Goal: Transaction & Acquisition: Purchase product/service

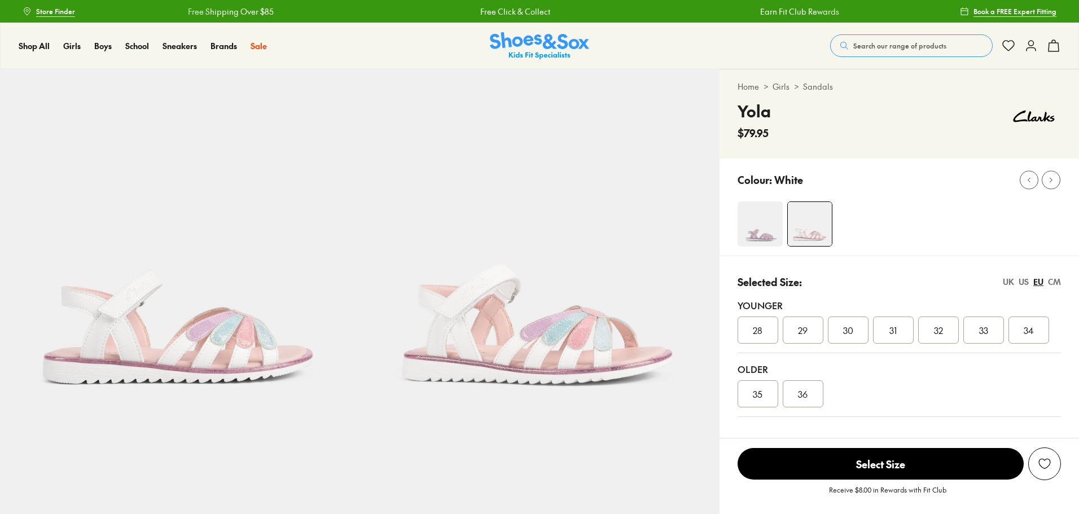
select select "*"
click at [878, 37] on button "Search our range of products" at bounding box center [911, 45] width 163 height 23
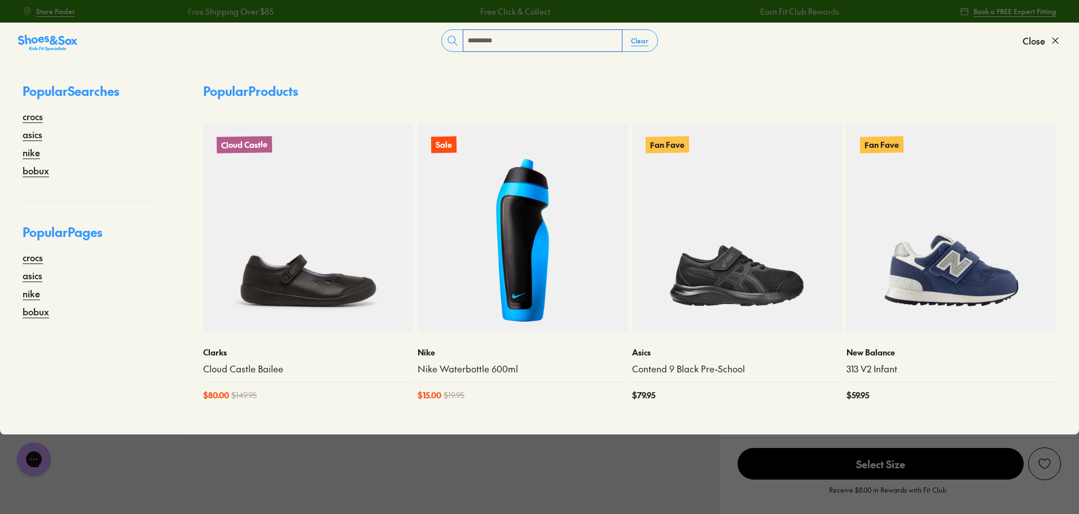
type input "*********"
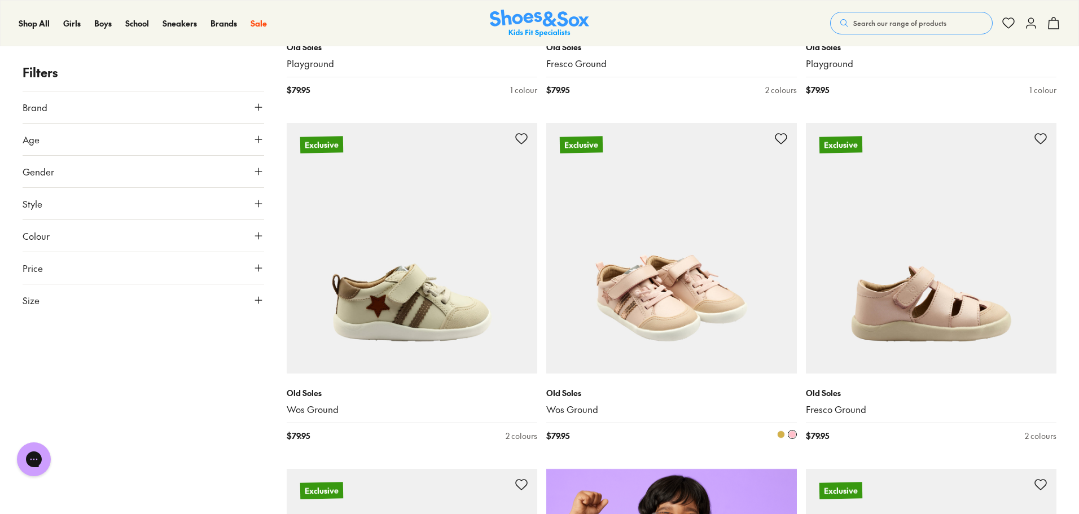
scroll to position [395, 0]
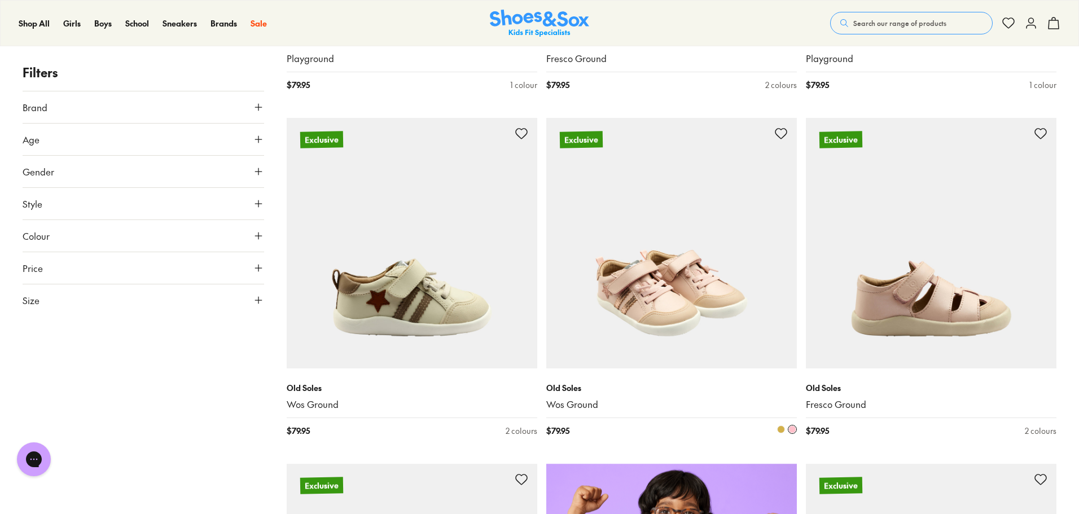
click at [664, 265] on img at bounding box center [671, 243] width 251 height 251
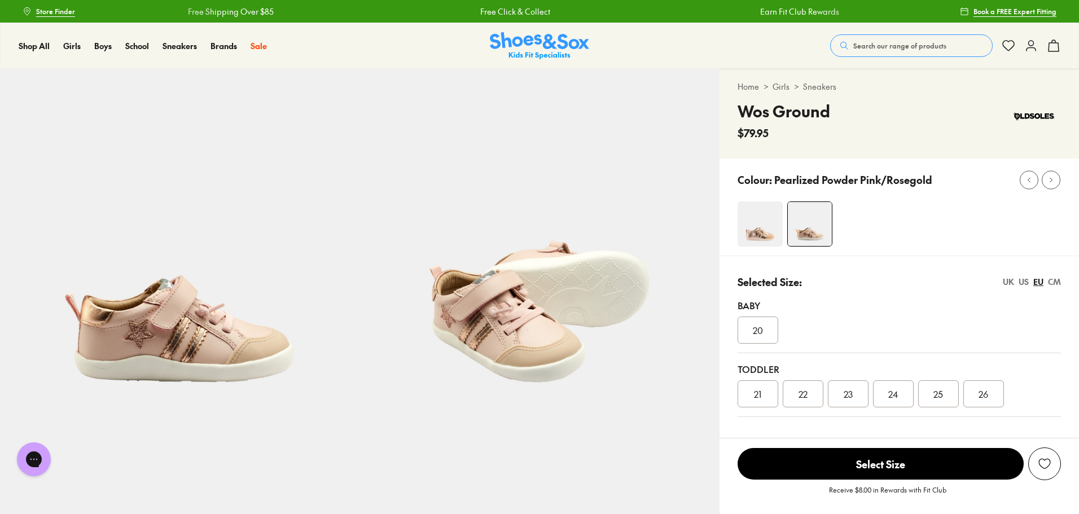
select select "*"
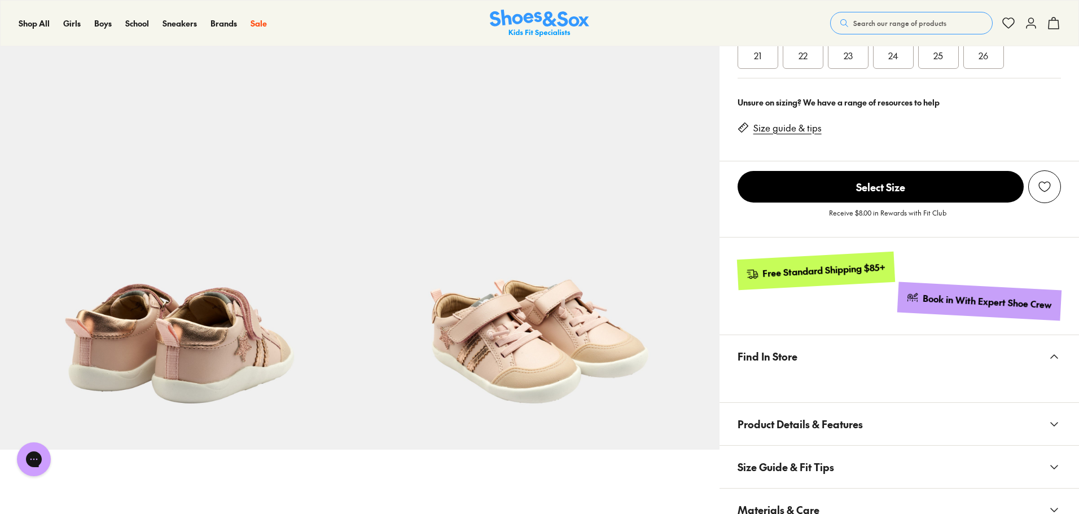
scroll to position [508, 0]
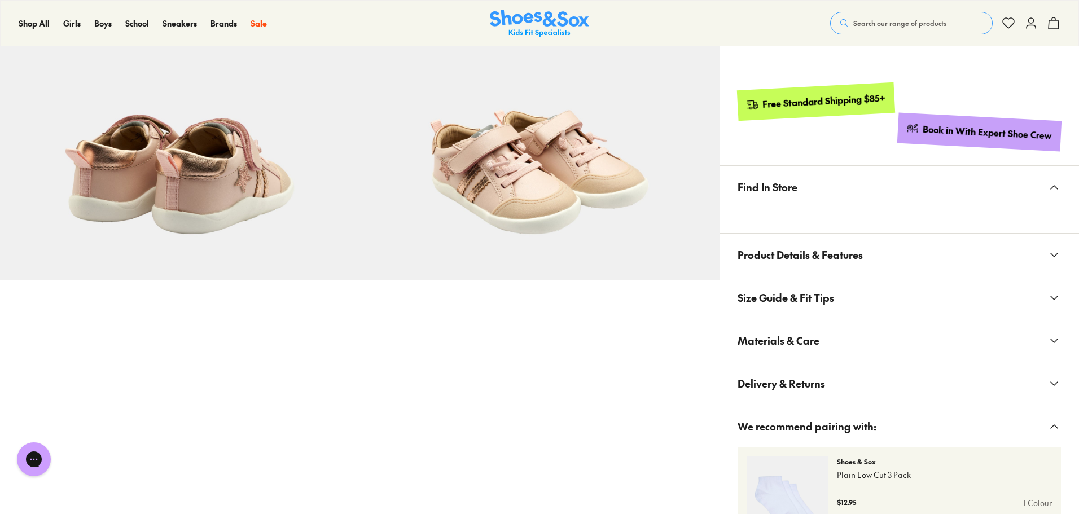
click at [796, 307] on span "Size Guide & Fit Tips" at bounding box center [786, 297] width 97 height 33
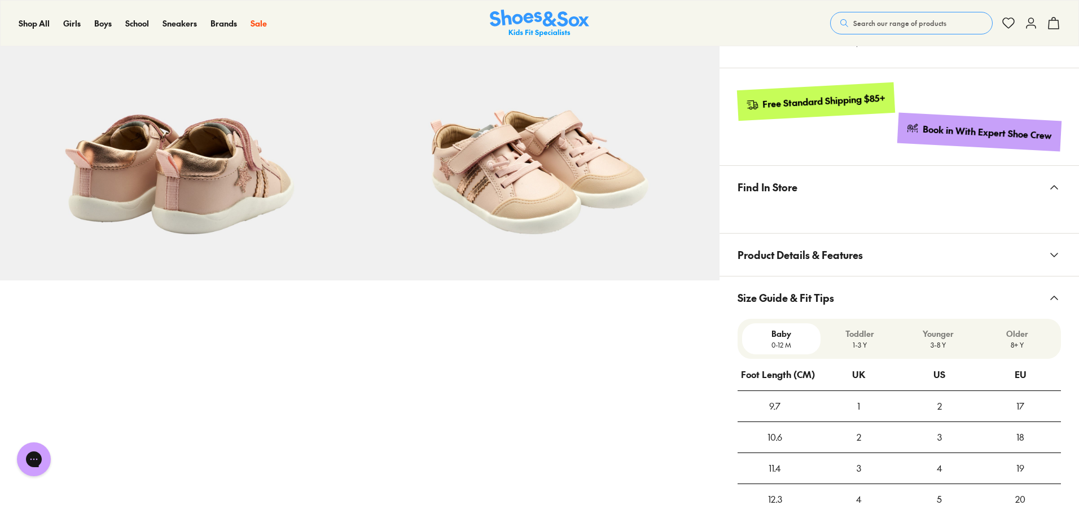
click at [806, 296] on span "Size Guide & Fit Tips" at bounding box center [786, 297] width 97 height 33
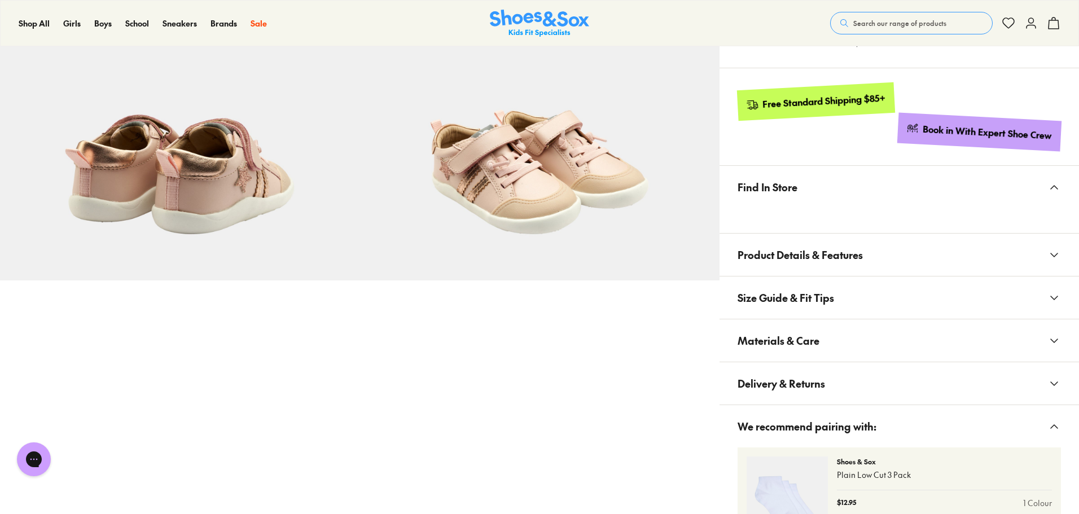
click at [846, 246] on span "Product Details & Features" at bounding box center [800, 254] width 125 height 33
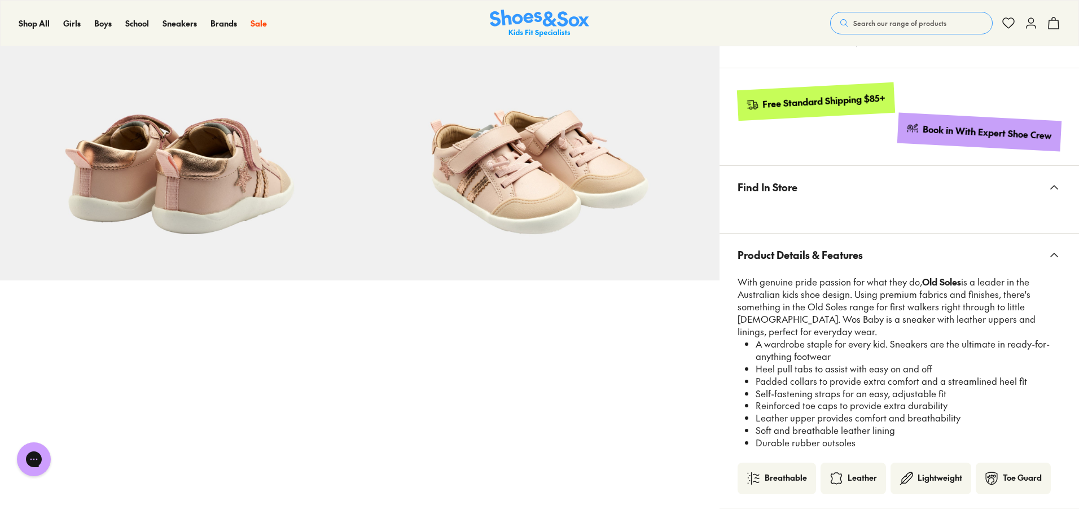
click at [846, 246] on span "Product Details & Features" at bounding box center [800, 254] width 125 height 33
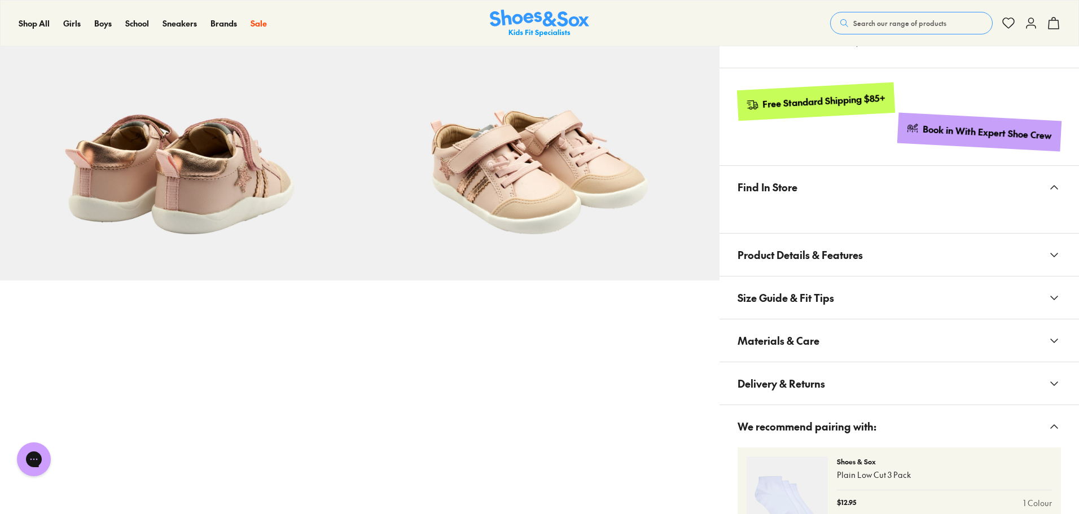
click at [822, 337] on button "Materials & Care" at bounding box center [900, 340] width 360 height 42
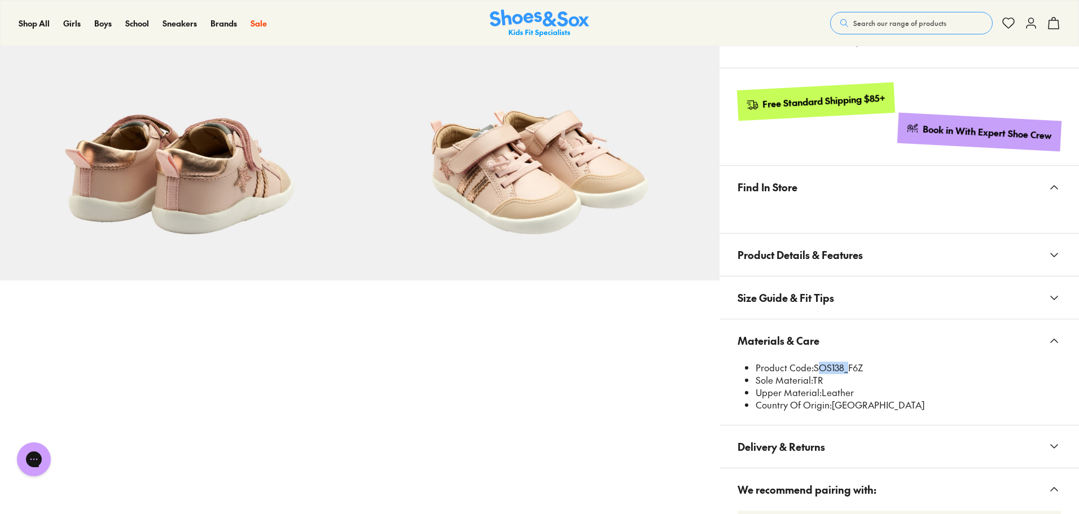
drag, startPoint x: 816, startPoint y: 366, endPoint x: 844, endPoint y: 371, distance: 28.0
click at [844, 371] on li "Product Code: SOS138_F6Z" at bounding box center [908, 368] width 305 height 12
copy li "SOS138"
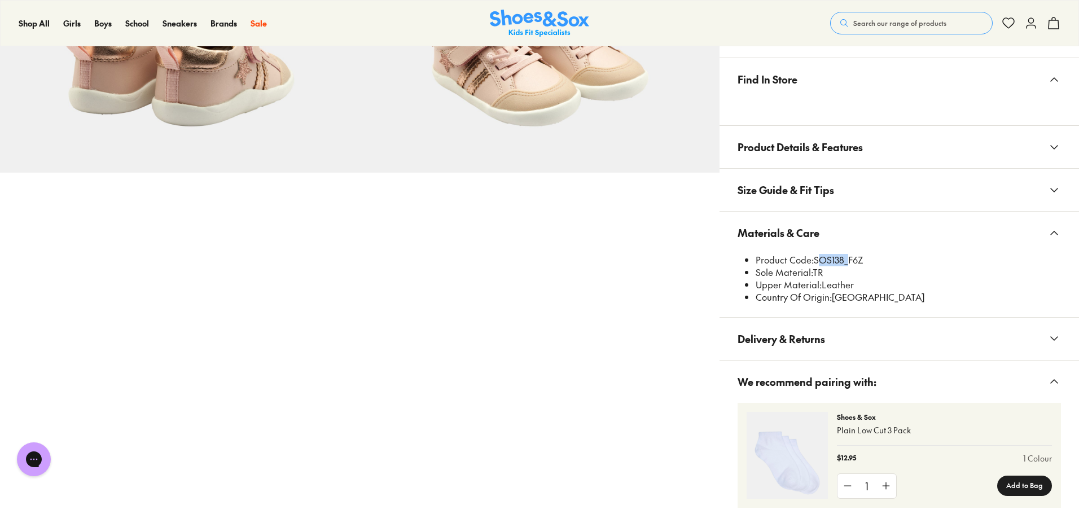
scroll to position [621, 0]
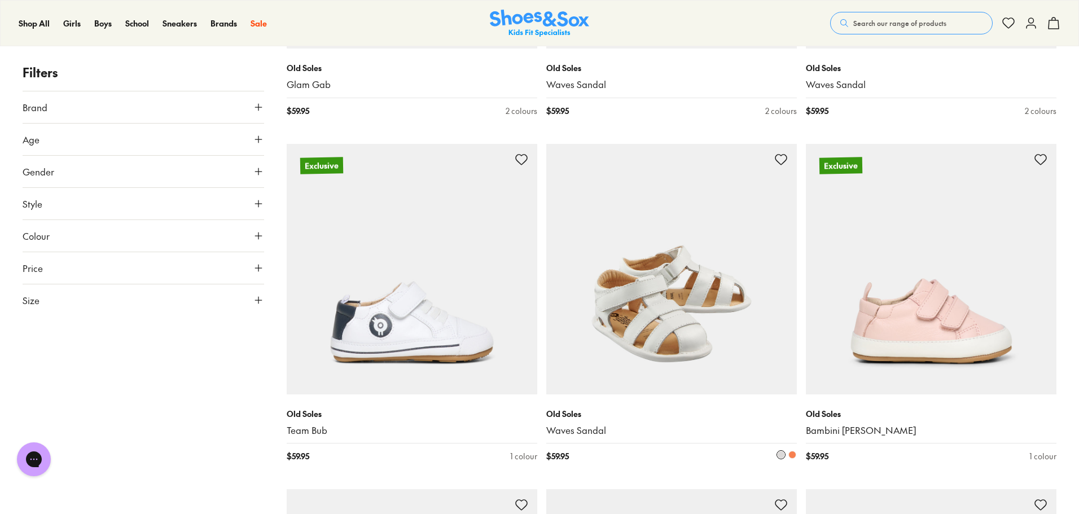
scroll to position [2145, 0]
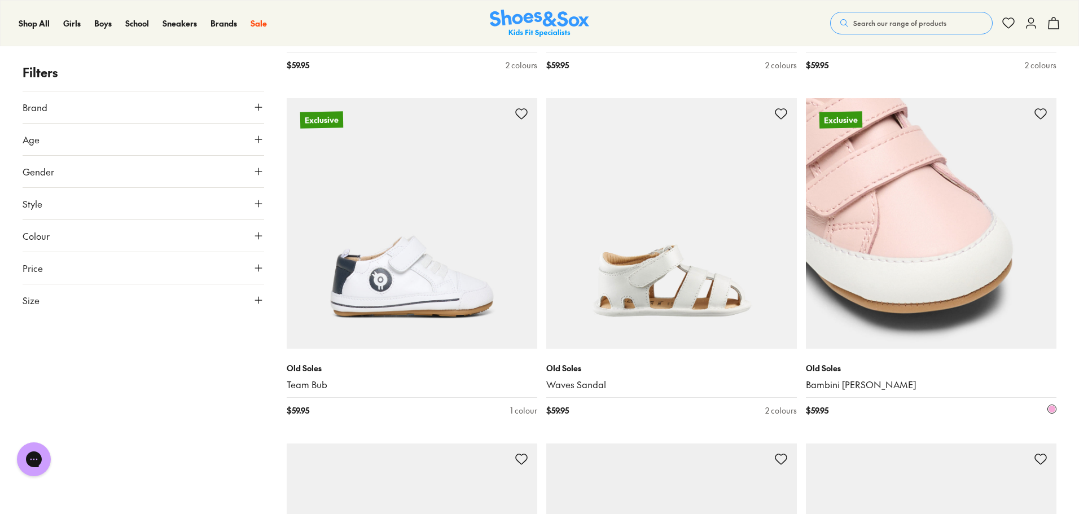
click at [951, 256] on img at bounding box center [931, 223] width 251 height 251
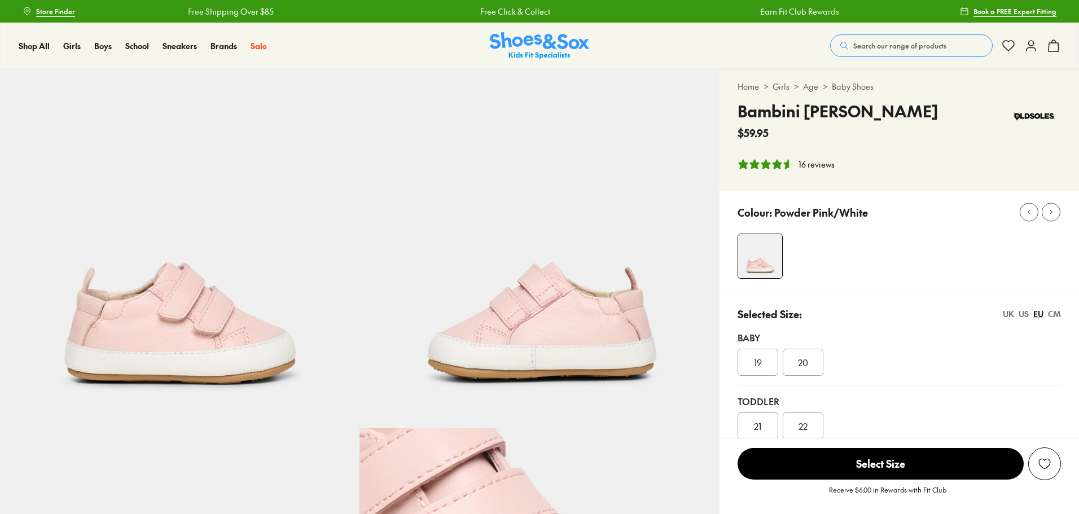
select select "*"
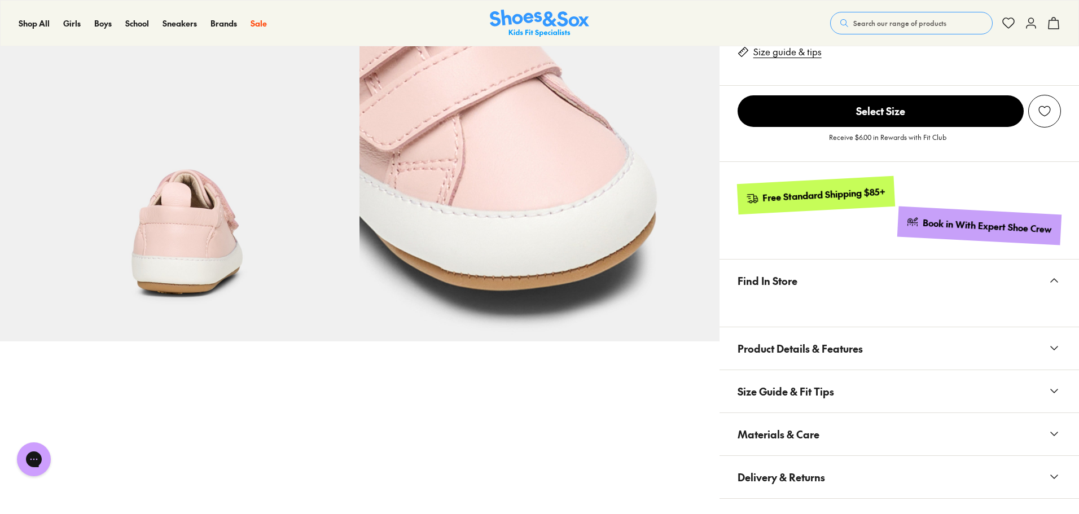
scroll to position [508, 0]
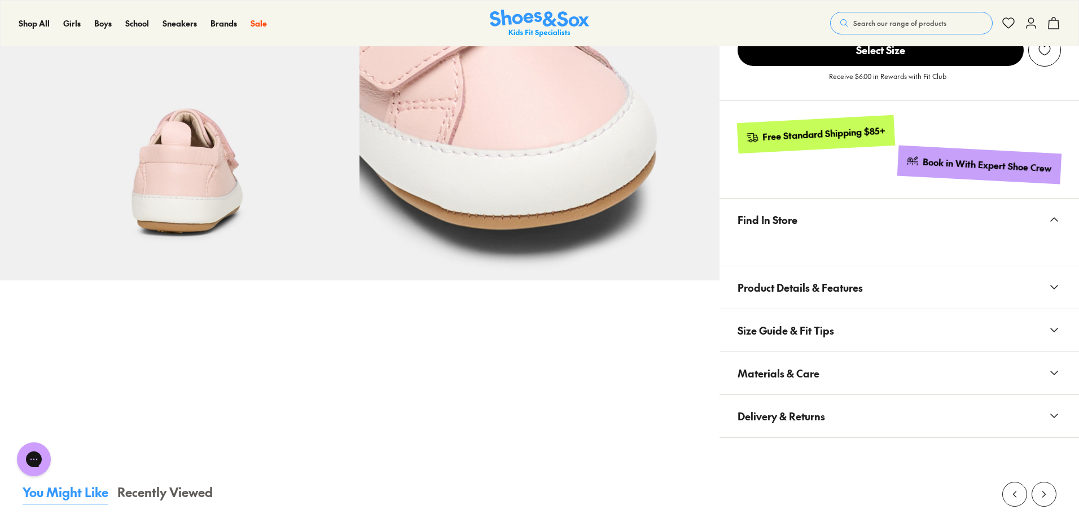
click at [827, 355] on button "Materials & Care" at bounding box center [900, 373] width 360 height 42
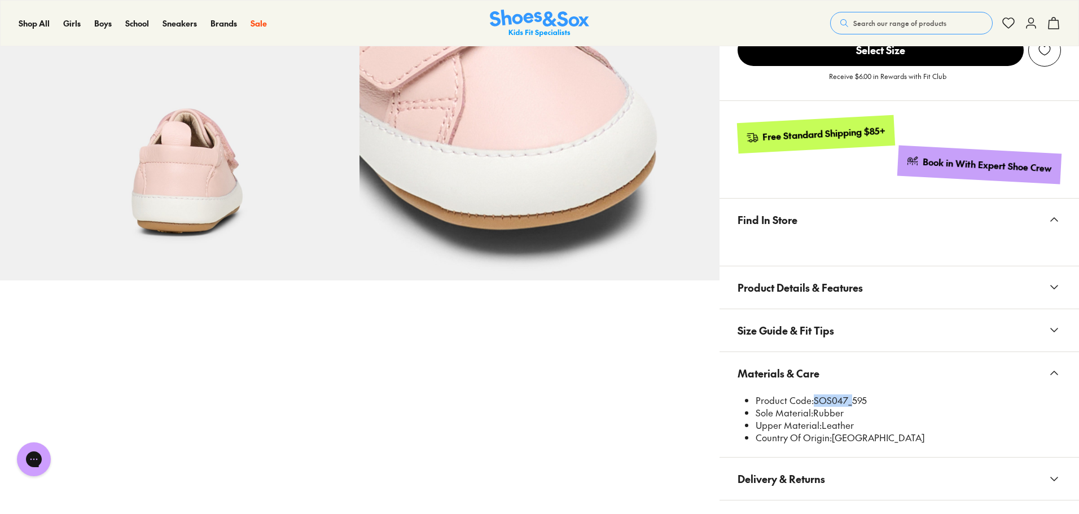
drag, startPoint x: 813, startPoint y: 401, endPoint x: 847, endPoint y: 396, distance: 34.3
click at [847, 396] on li "Product Code: SOS047_595" at bounding box center [908, 401] width 305 height 12
copy li "SOS047"
click at [945, 27] on button "Search our range of products" at bounding box center [911, 23] width 163 height 23
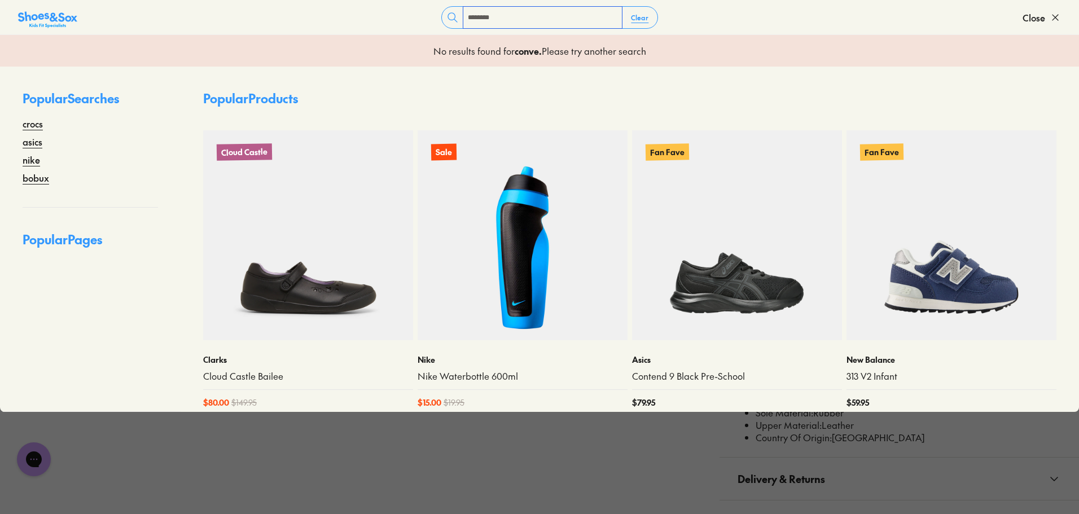
type input "********"
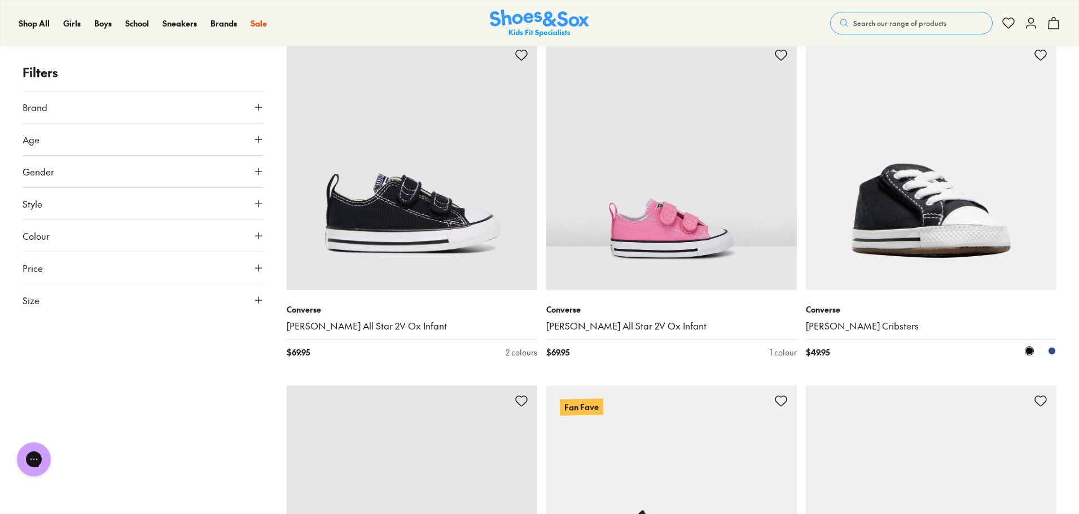
scroll to position [1185, 0]
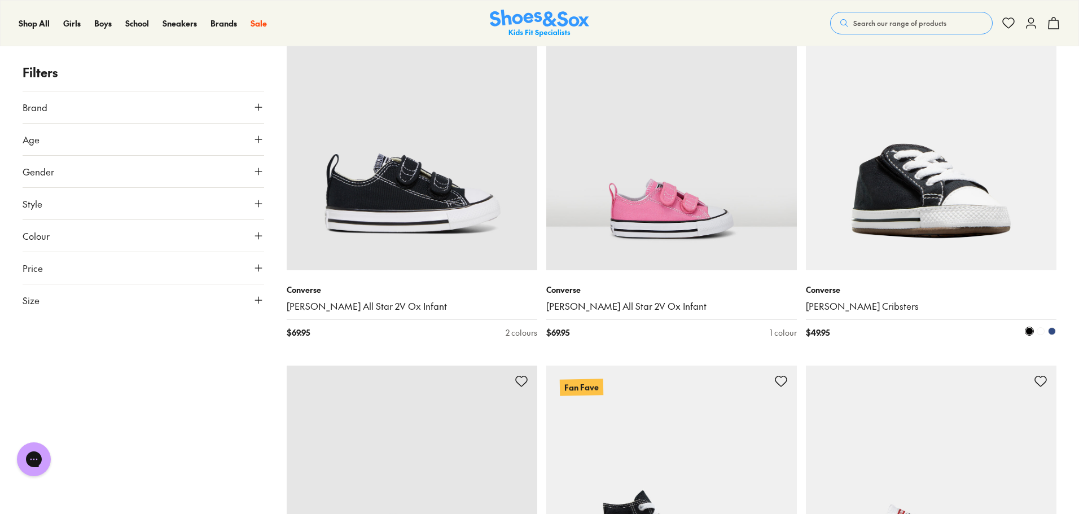
click at [954, 185] on img at bounding box center [931, 145] width 251 height 251
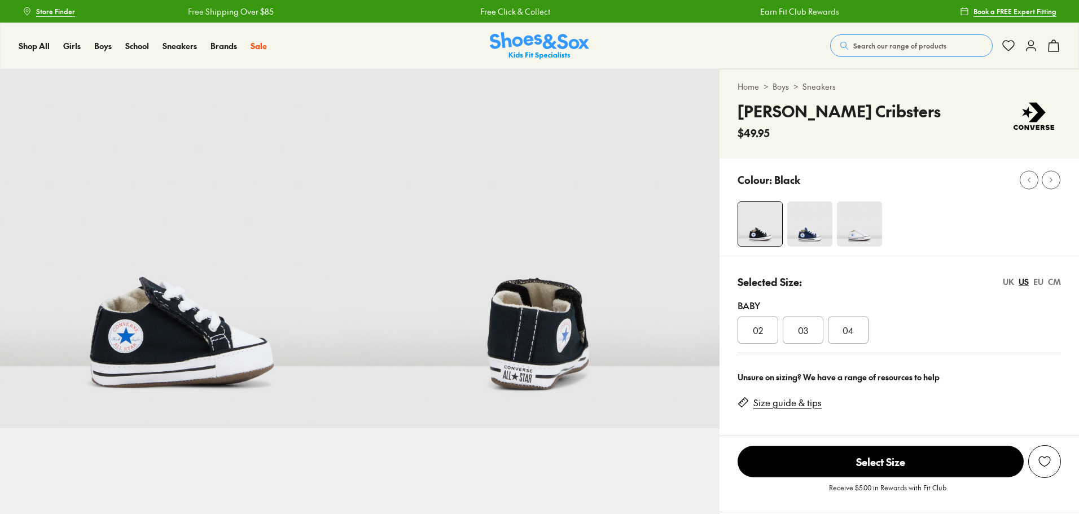
select select "*"
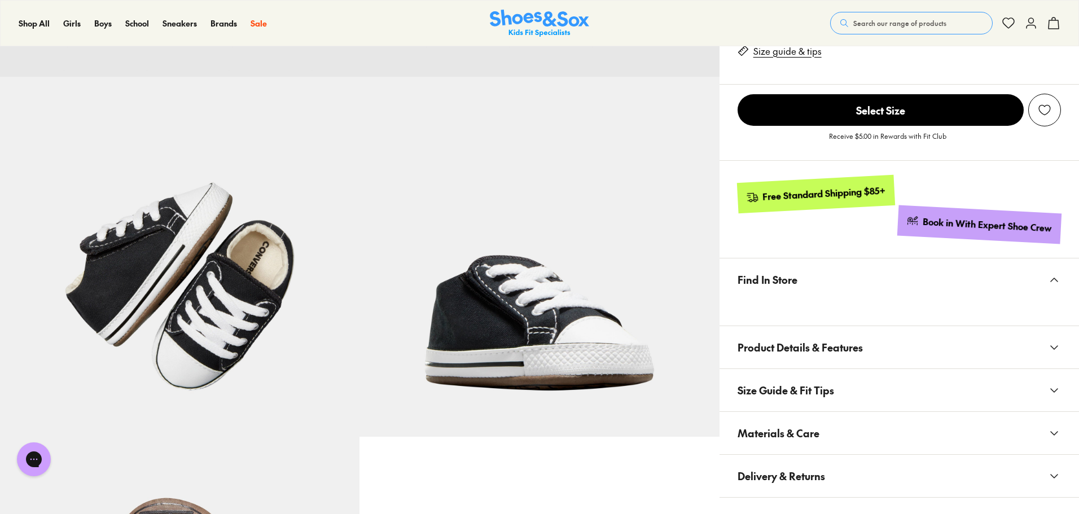
scroll to position [395, 0]
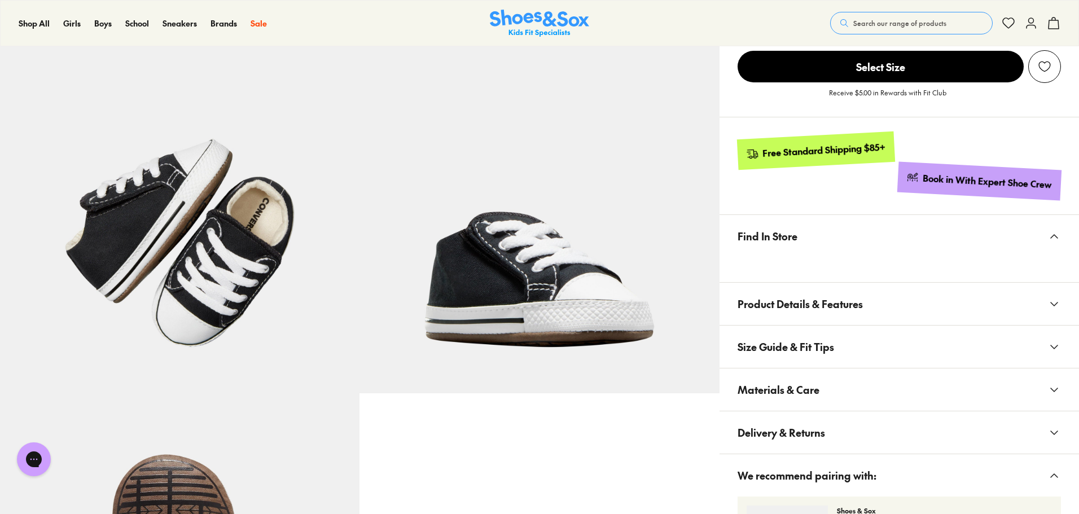
click at [801, 381] on span "Materials & Care" at bounding box center [779, 389] width 82 height 33
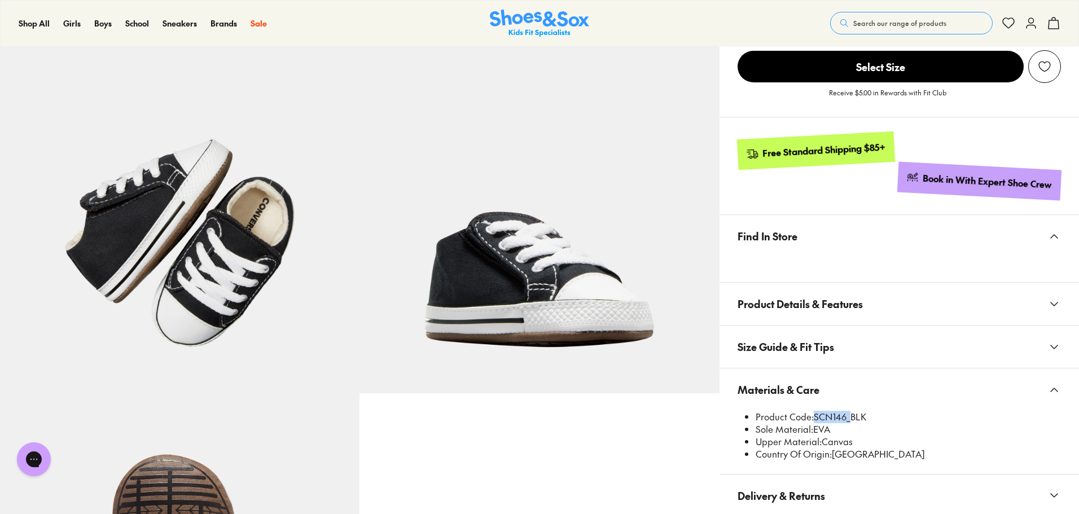
drag, startPoint x: 813, startPoint y: 414, endPoint x: 846, endPoint y: 418, distance: 32.4
click at [846, 418] on li "Product Code: SCN146_BLK" at bounding box center [908, 417] width 305 height 12
copy li "SCN146"
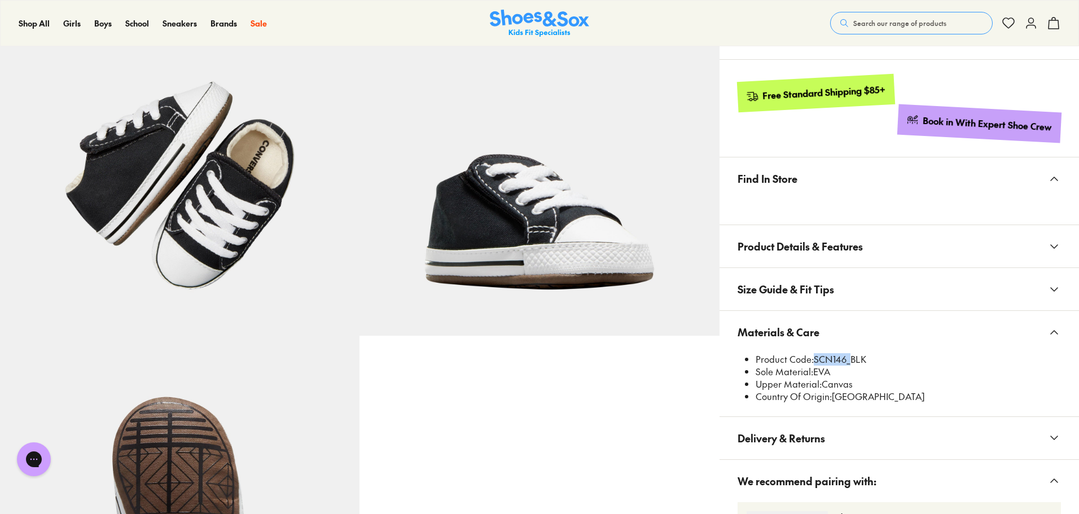
scroll to position [508, 0]
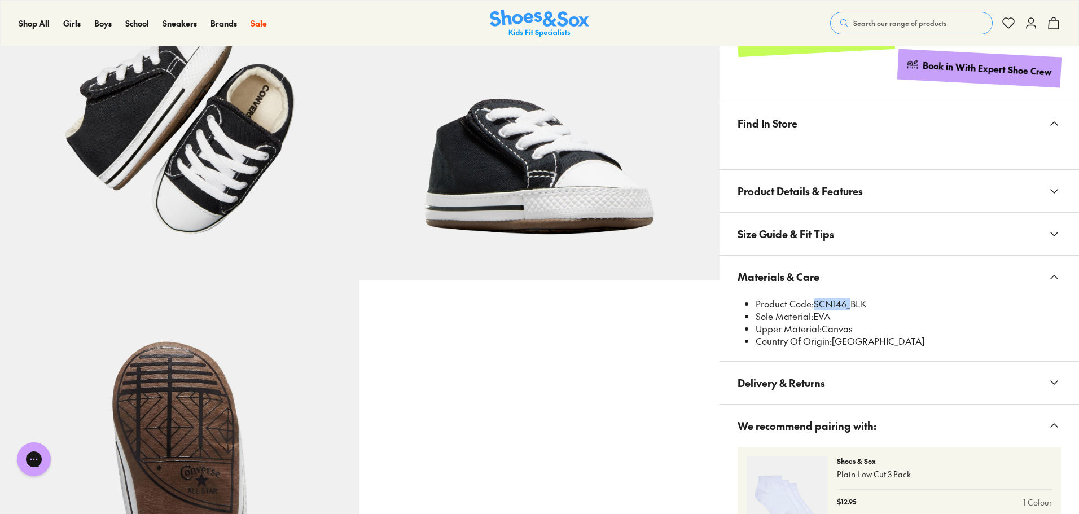
click at [785, 231] on span "Size Guide & Fit Tips" at bounding box center [786, 233] width 97 height 33
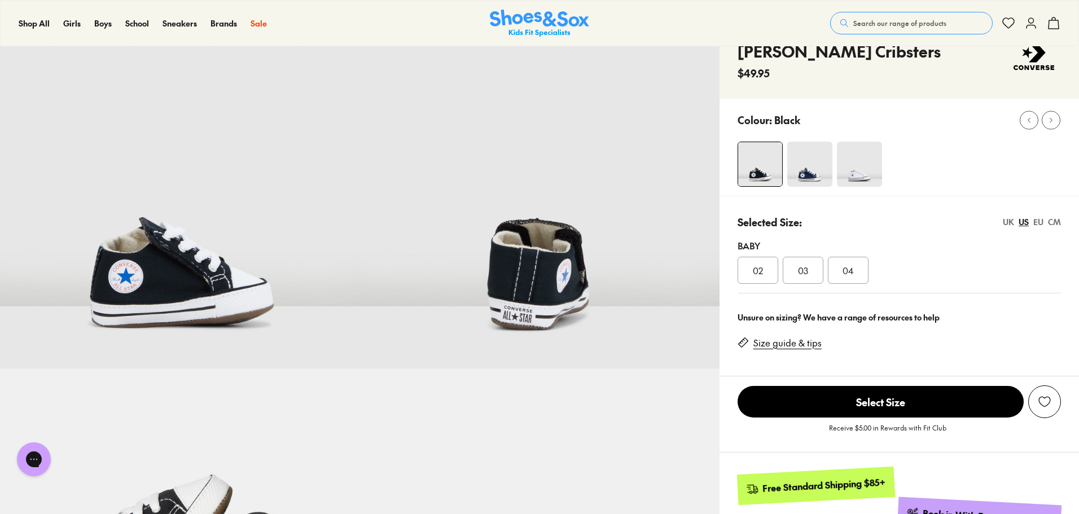
scroll to position [0, 0]
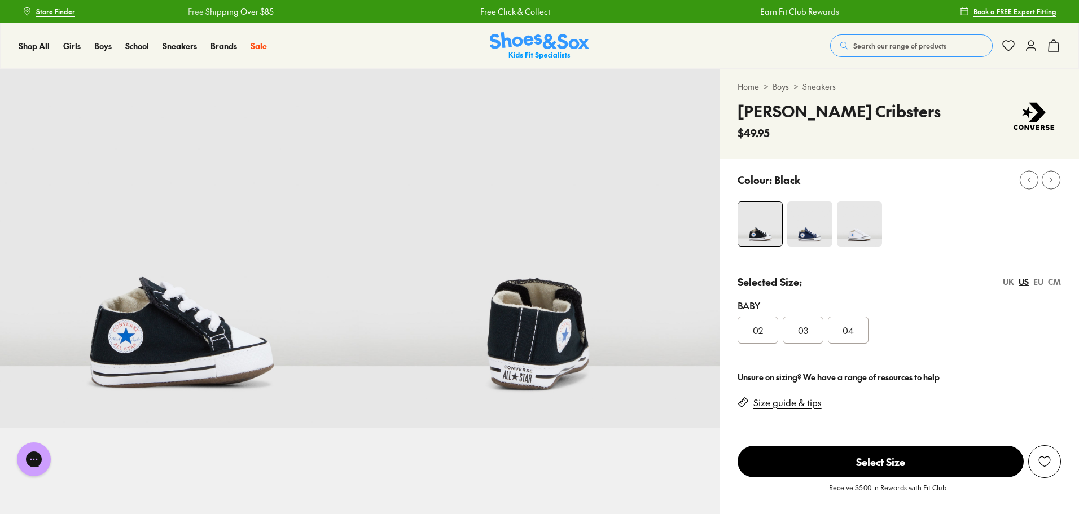
click at [857, 239] on img at bounding box center [859, 224] width 45 height 45
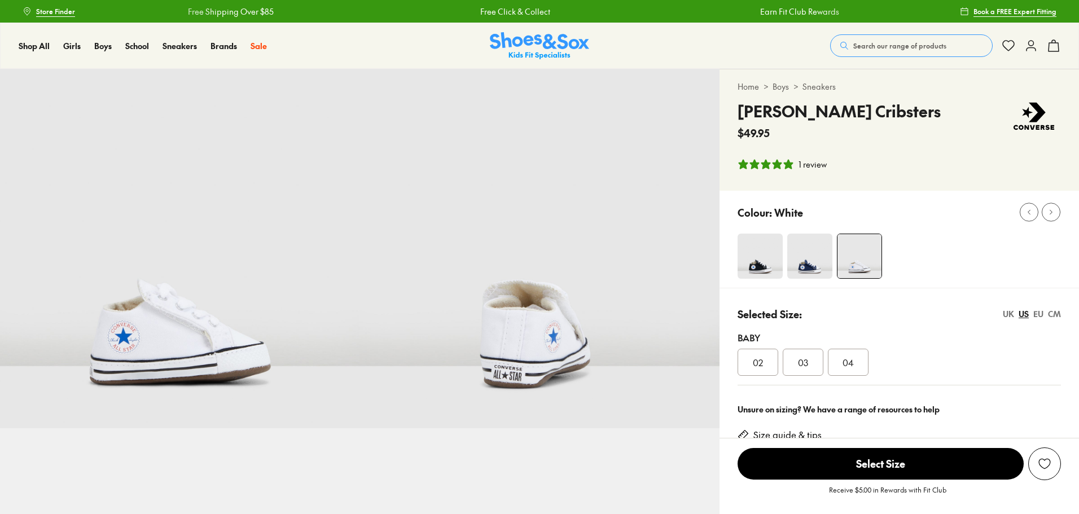
select select "*"
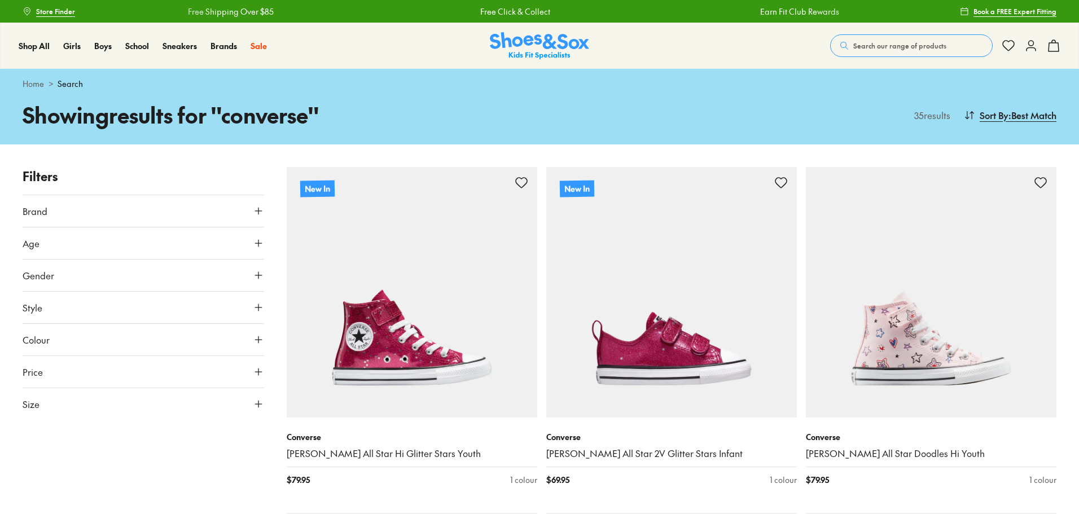
scroll to position [1039, 0]
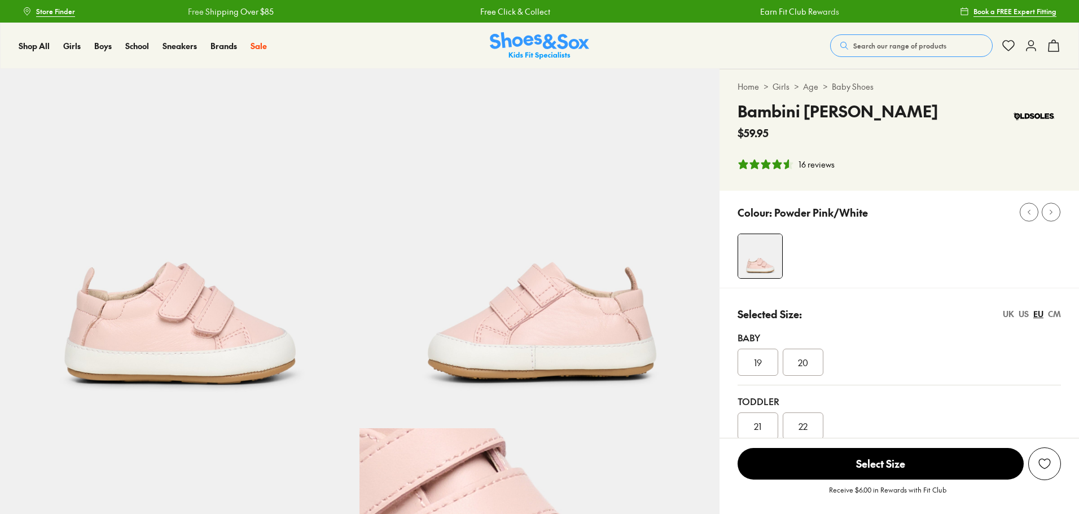
select select "*"
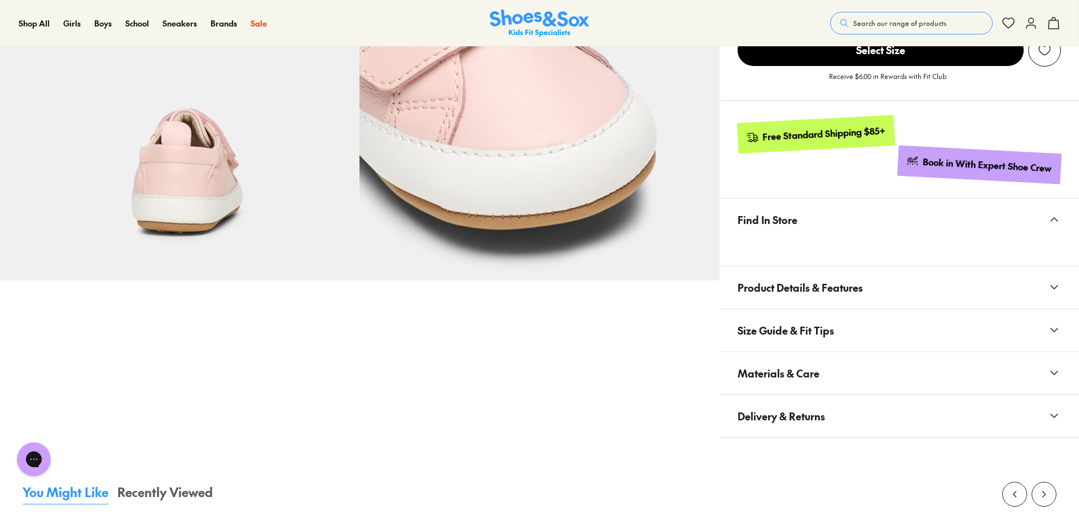
click at [820, 364] on button "Materials & Care" at bounding box center [900, 373] width 360 height 42
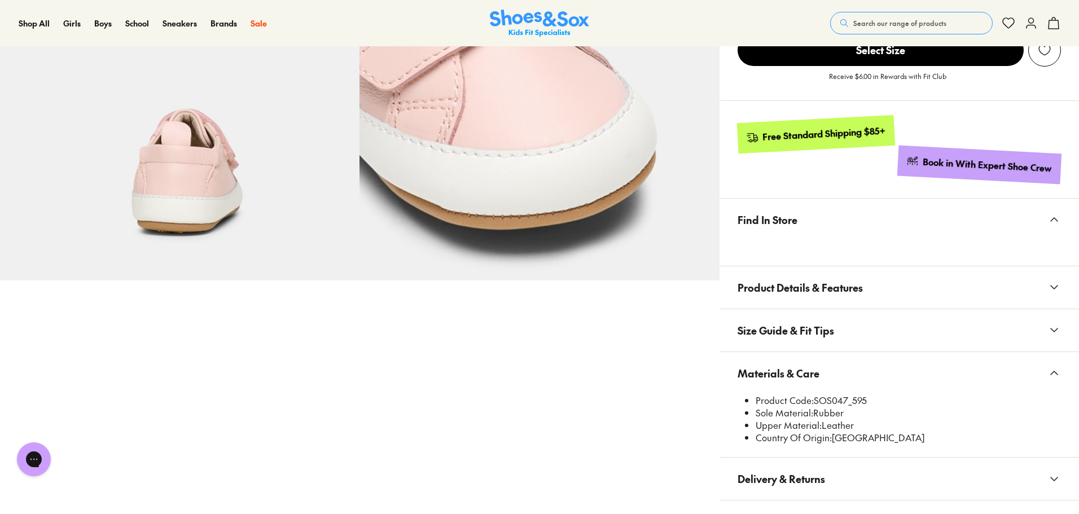
click at [880, 27] on span "Search our range of products" at bounding box center [899, 23] width 93 height 10
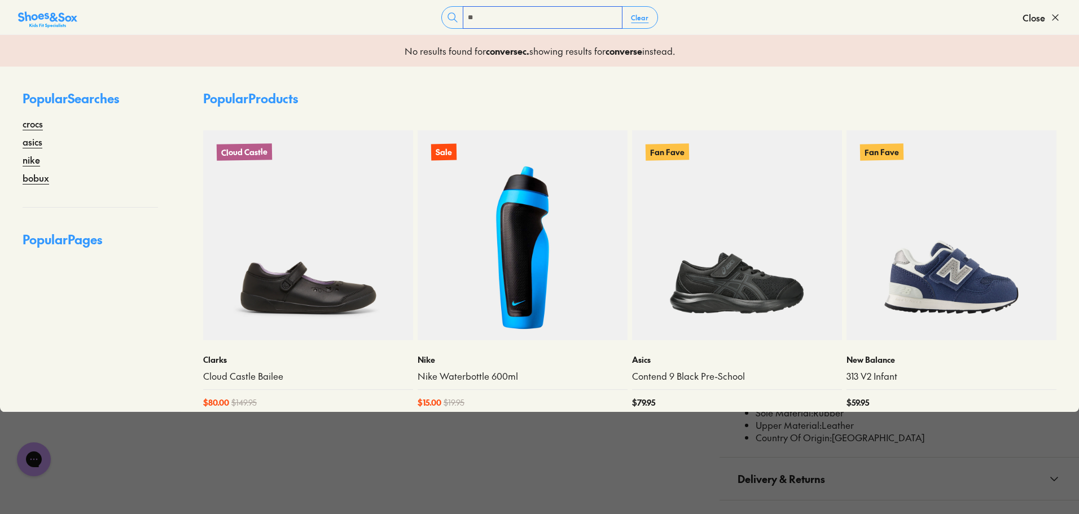
type input "*"
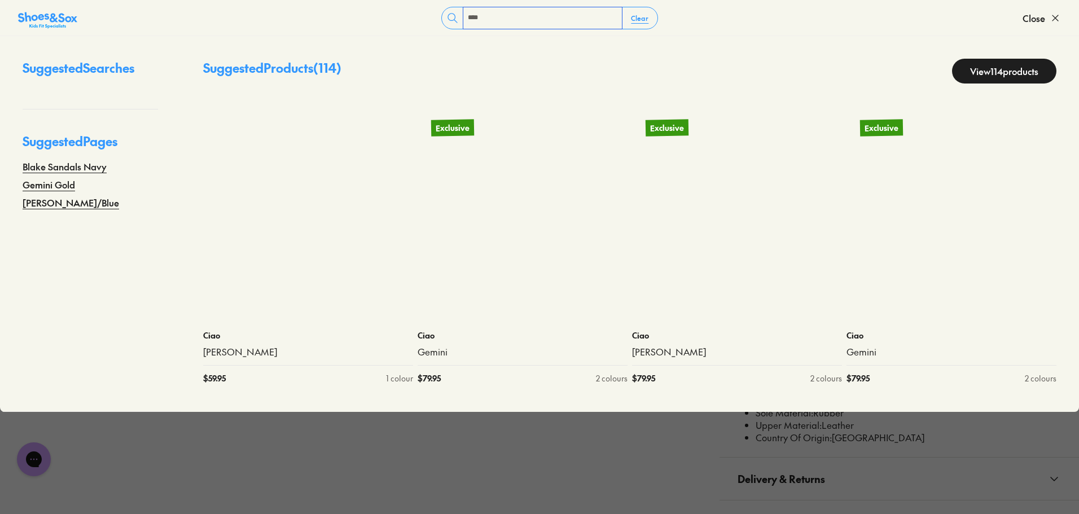
type input "****"
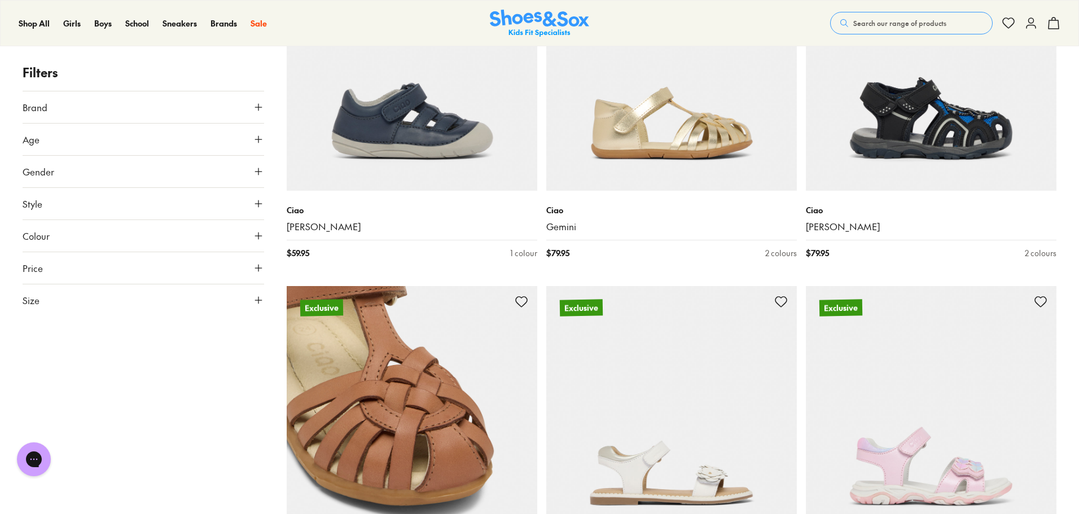
scroll to position [226, 0]
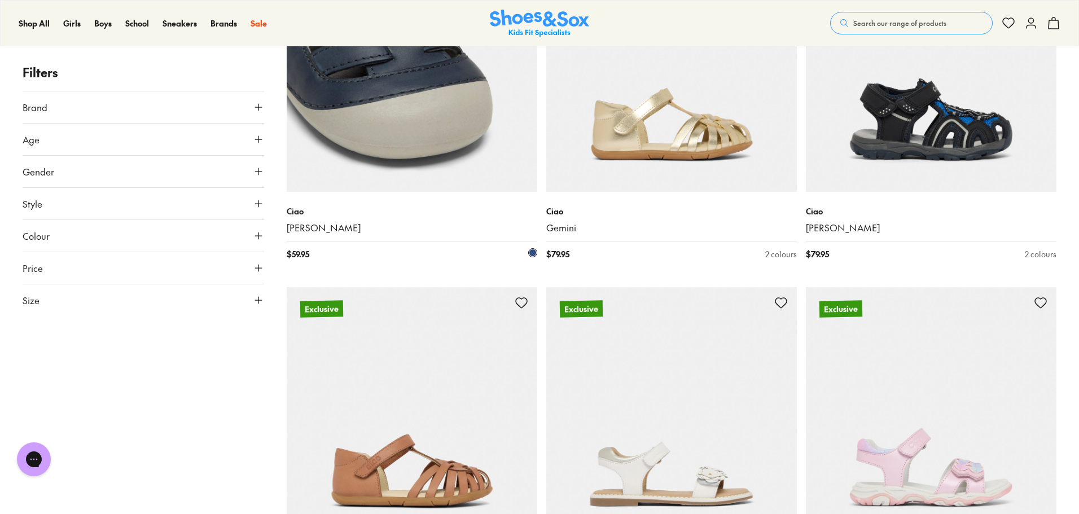
click at [454, 163] on img at bounding box center [412, 66] width 251 height 251
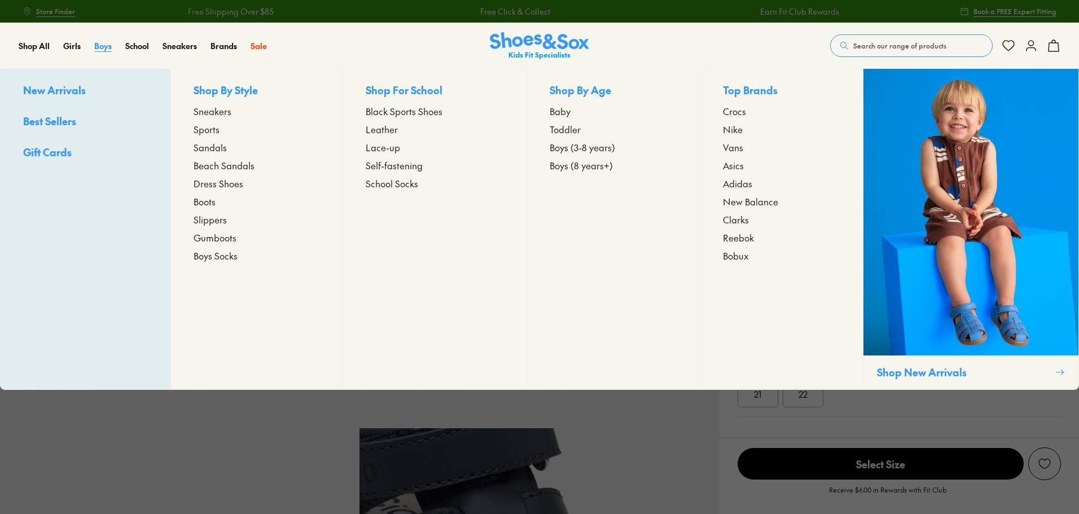
select select "*"
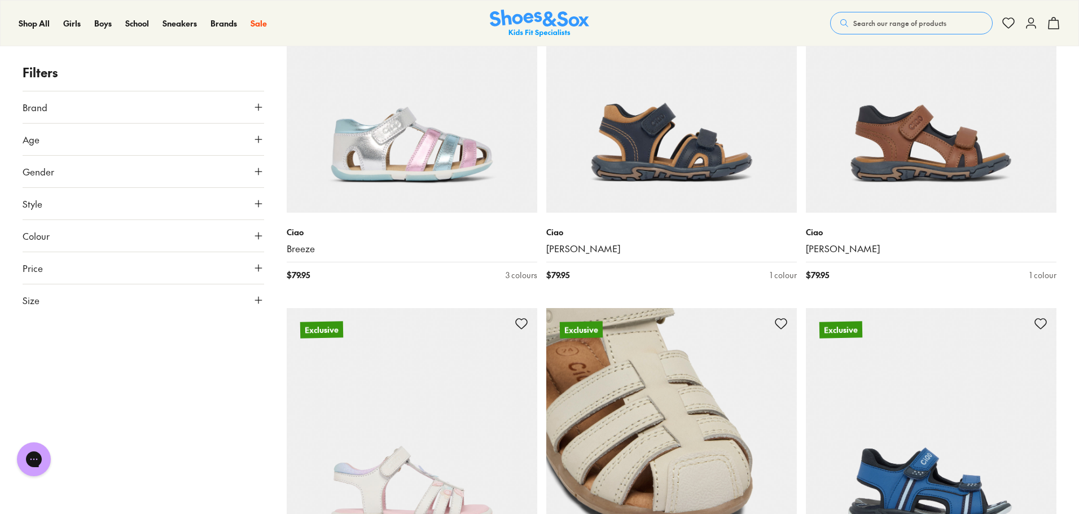
scroll to position [1299, 0]
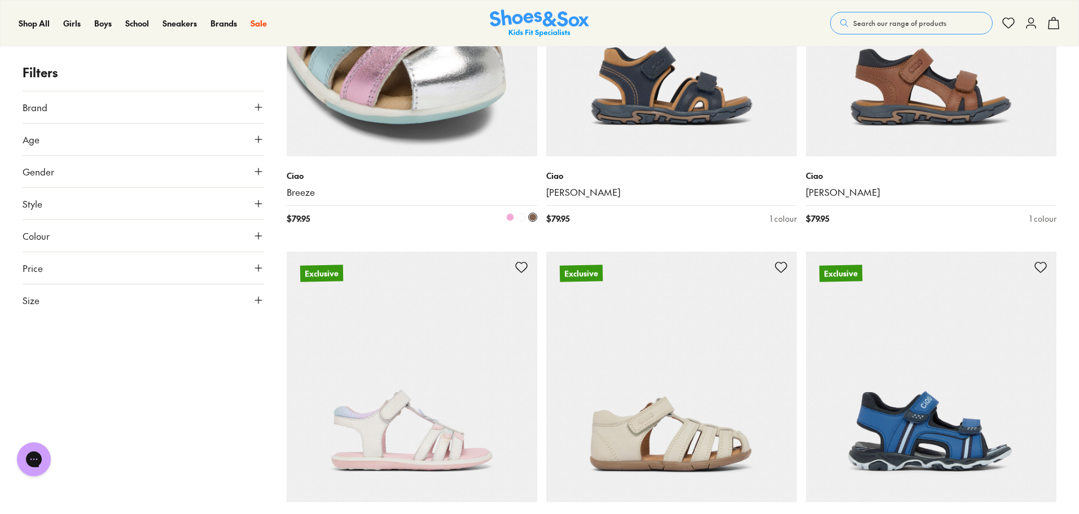
click at [520, 220] on span at bounding box center [522, 217] width 8 height 8
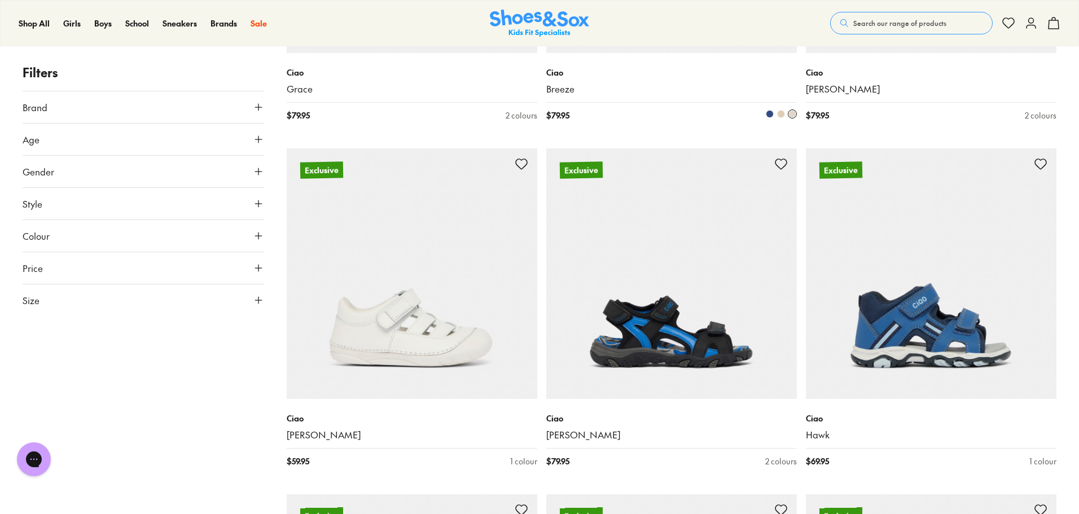
scroll to position [1751, 0]
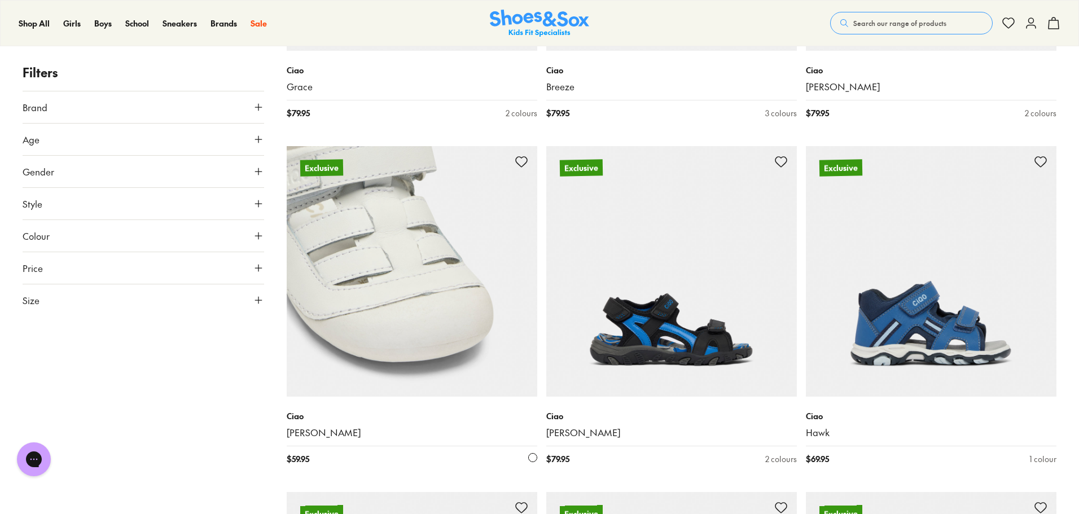
click at [393, 312] on img at bounding box center [412, 271] width 251 height 251
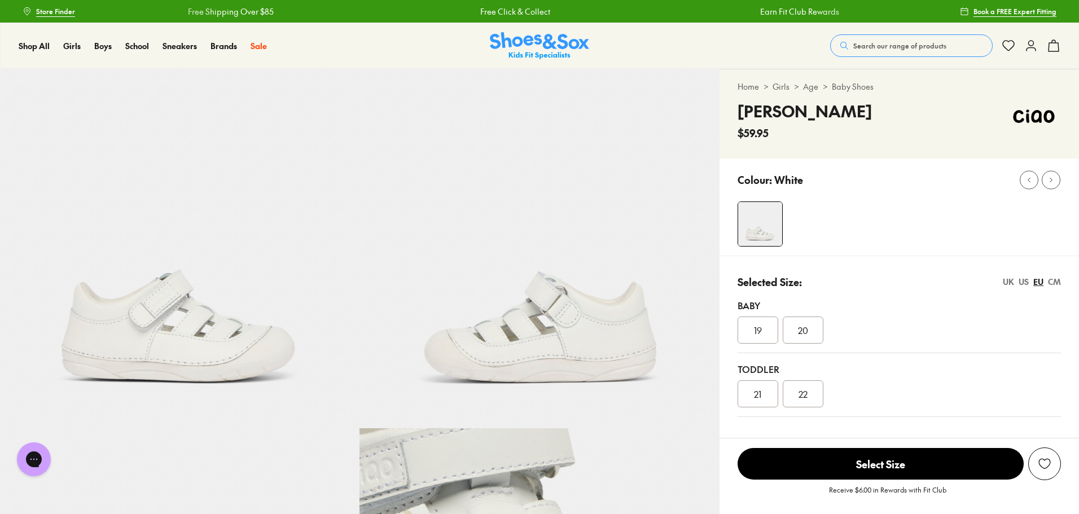
select select "*"
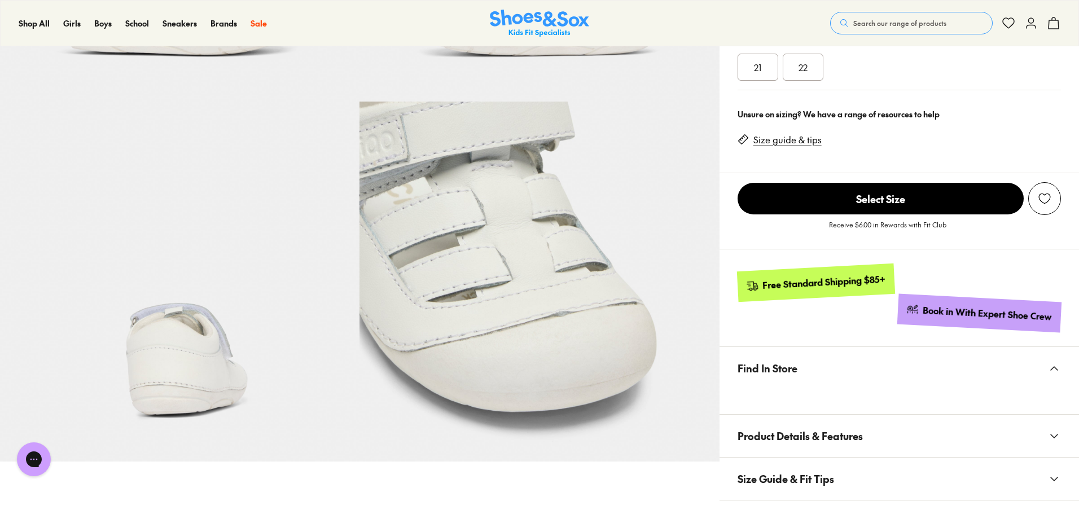
scroll to position [452, 0]
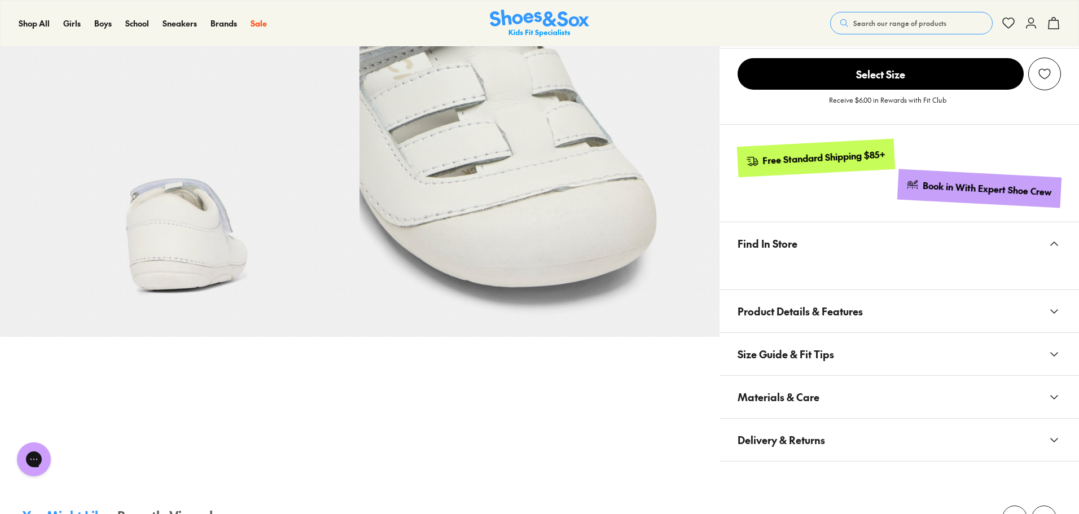
click at [815, 386] on span "Materials & Care" at bounding box center [779, 396] width 82 height 33
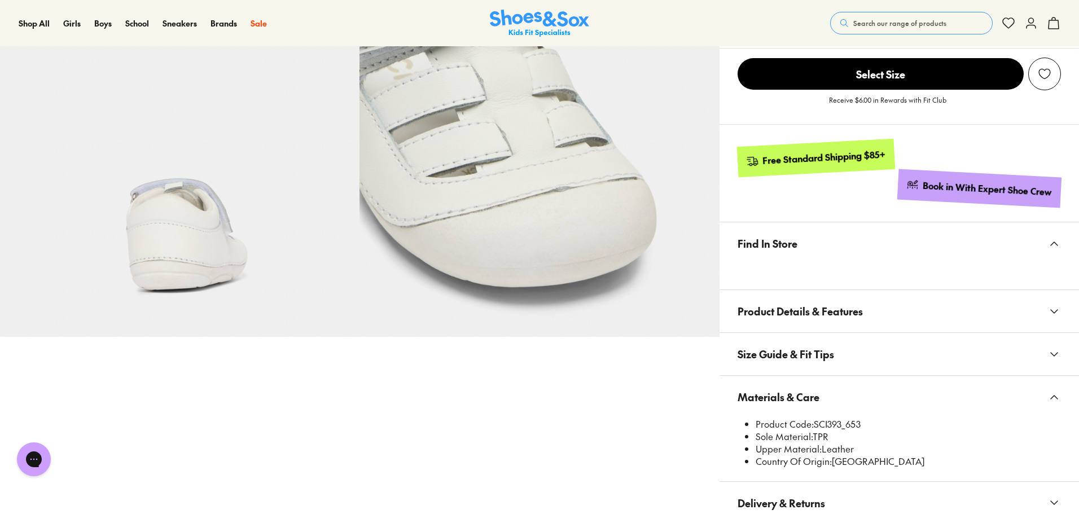
click at [924, 31] on button "Search our range of products" at bounding box center [911, 23] width 163 height 23
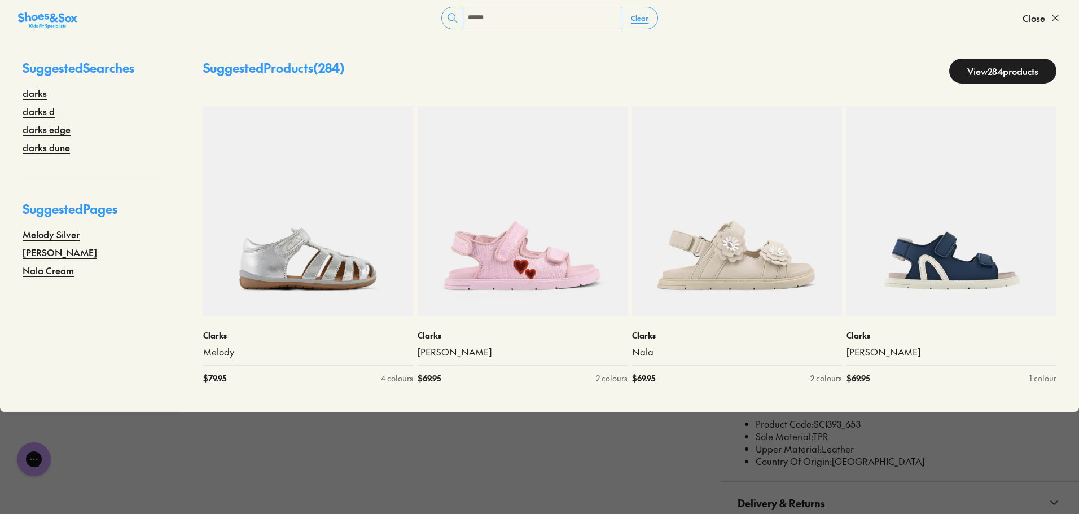
click at [576, 25] on input "******" at bounding box center [542, 17] width 159 height 21
type input "******"
click at [551, 65] on div "Suggested Products ( 284 ) View 284 products" at bounding box center [630, 71] width 899 height 25
click at [519, 22] on input "******" at bounding box center [542, 17] width 159 height 21
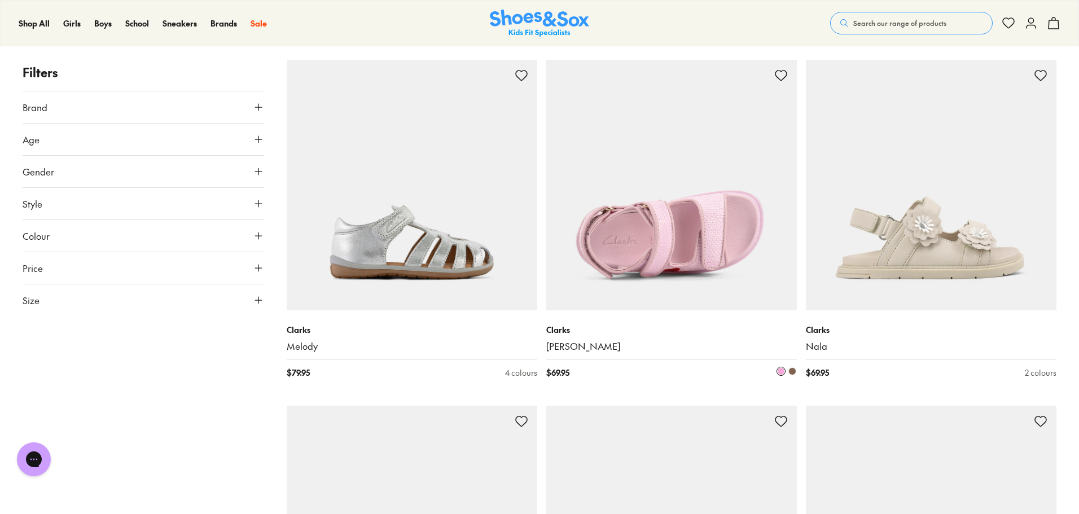
type input "***"
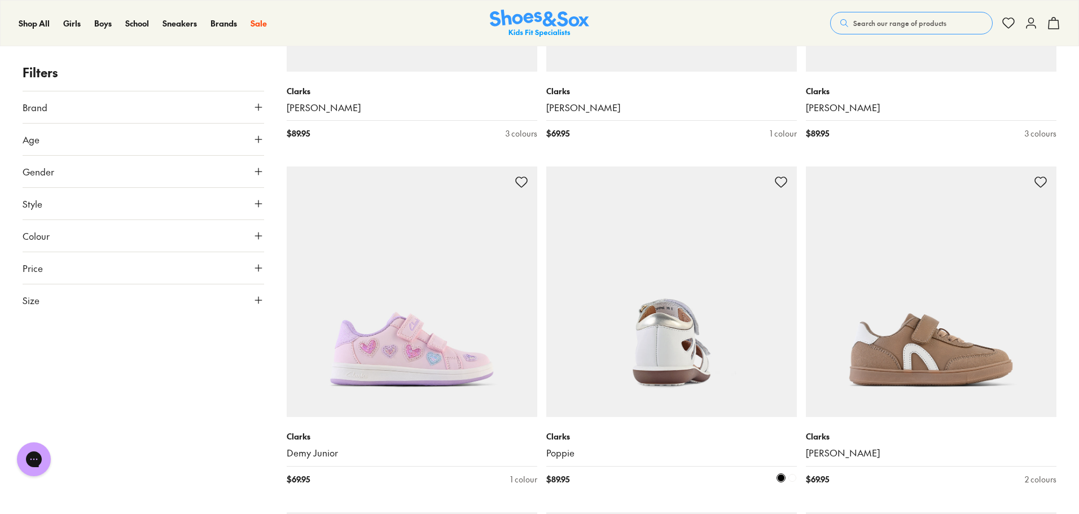
scroll to position [2484, 0]
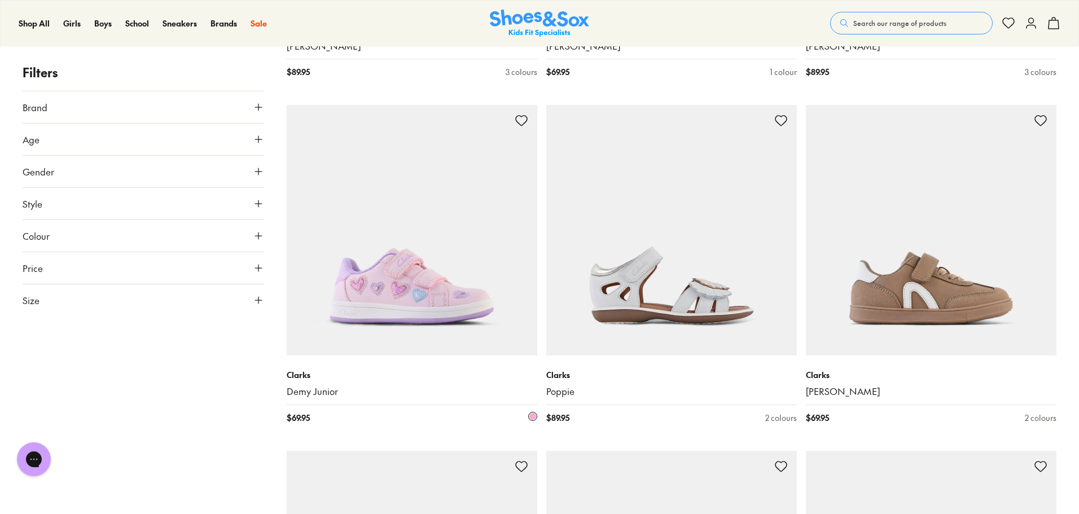
click at [402, 299] on img at bounding box center [412, 230] width 251 height 251
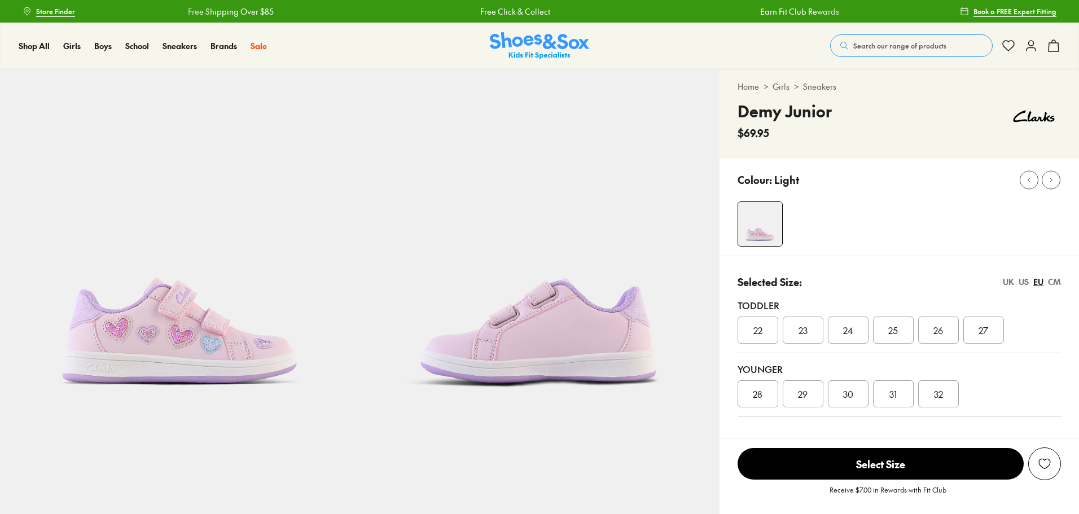
select select "*"
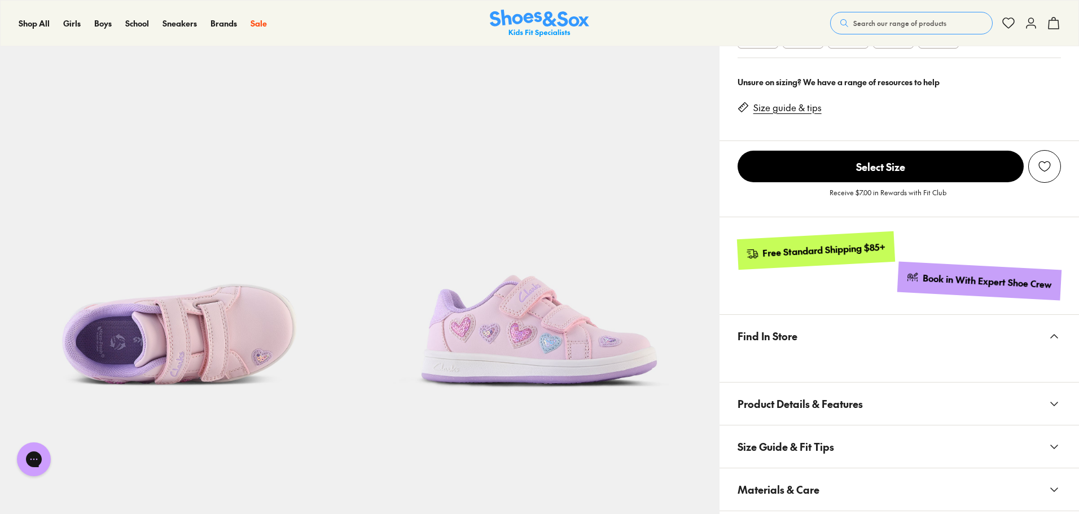
scroll to position [564, 0]
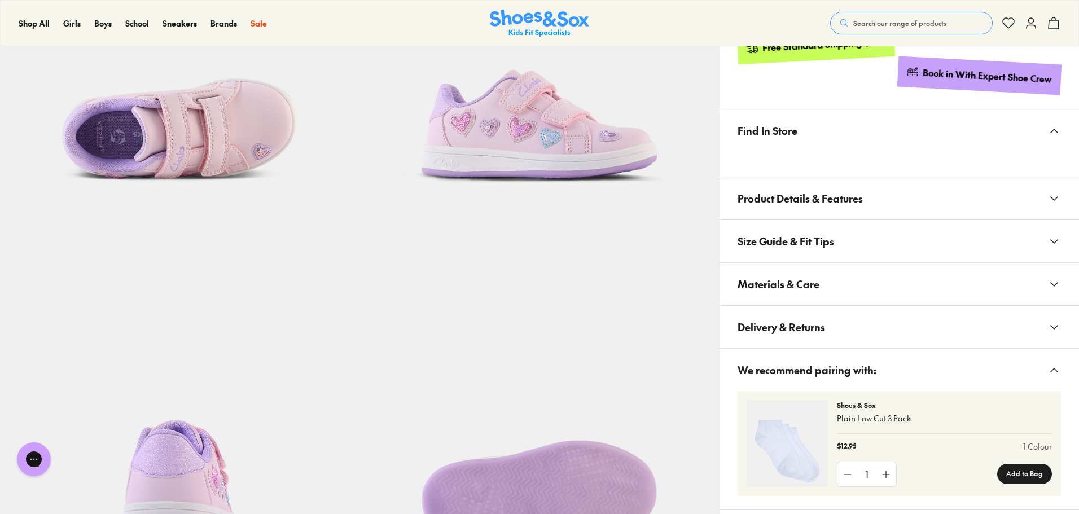
click at [786, 282] on span "Materials & Care" at bounding box center [779, 284] width 82 height 33
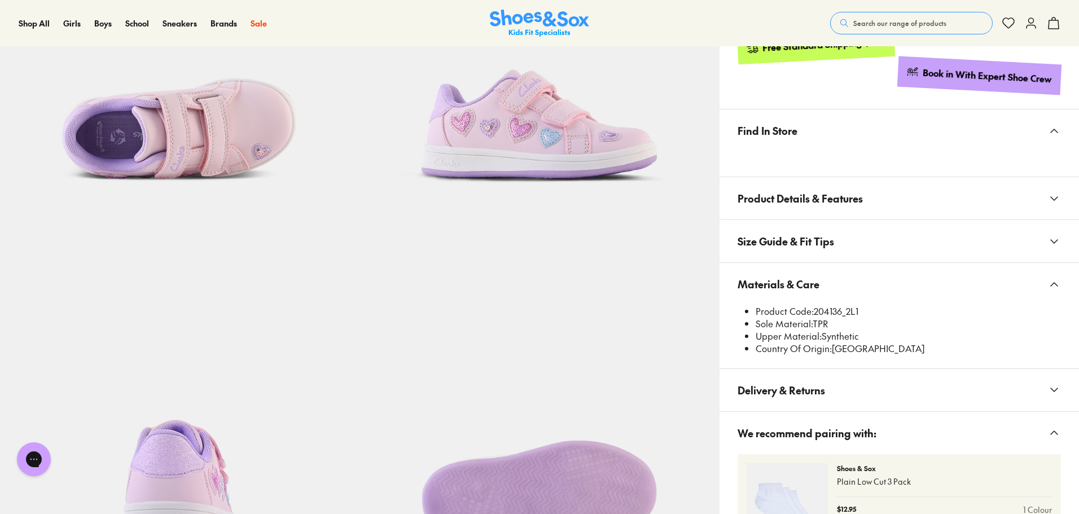
click at [919, 16] on button "Search our range of products" at bounding box center [911, 23] width 163 height 23
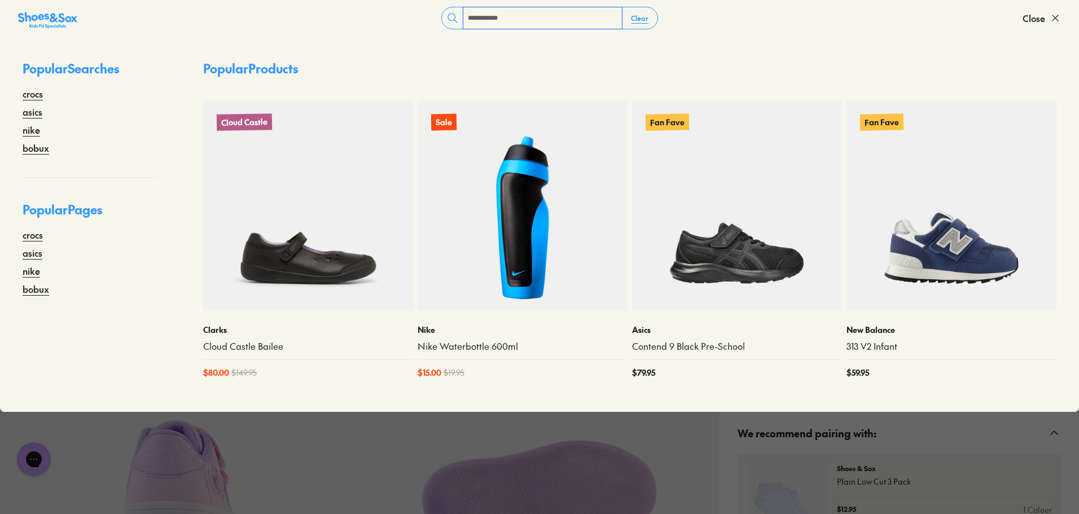
type input "**********"
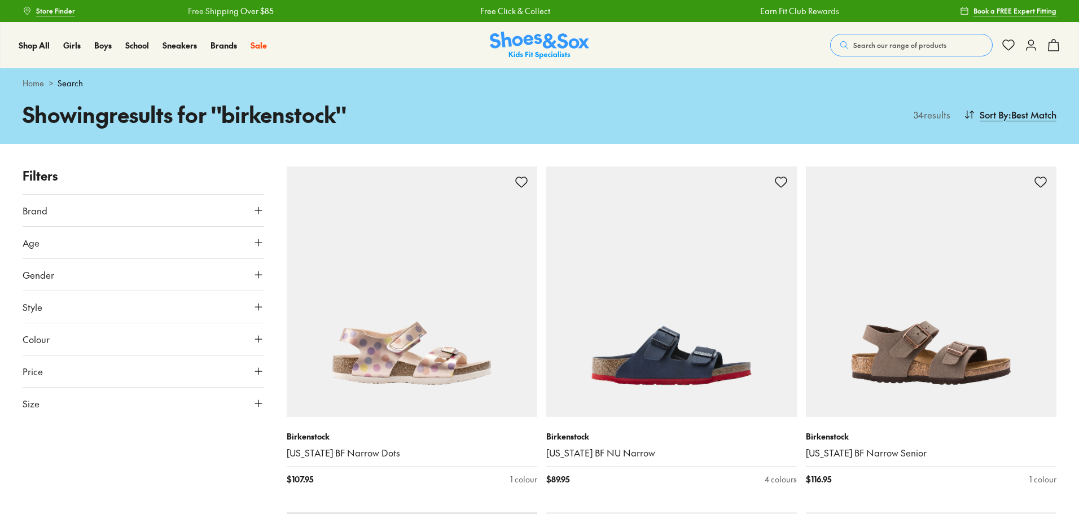
type input "***"
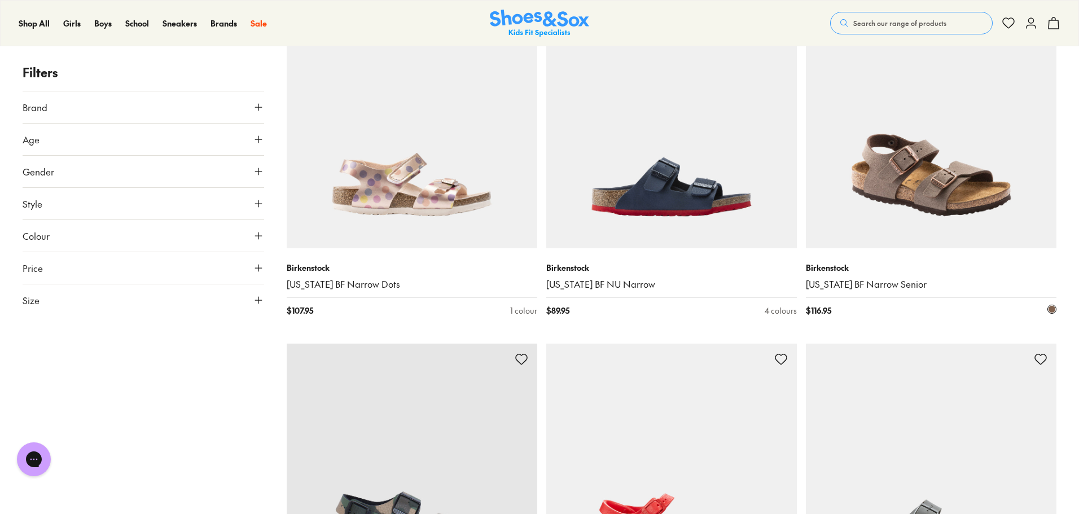
click at [911, 193] on img at bounding box center [931, 123] width 251 height 251
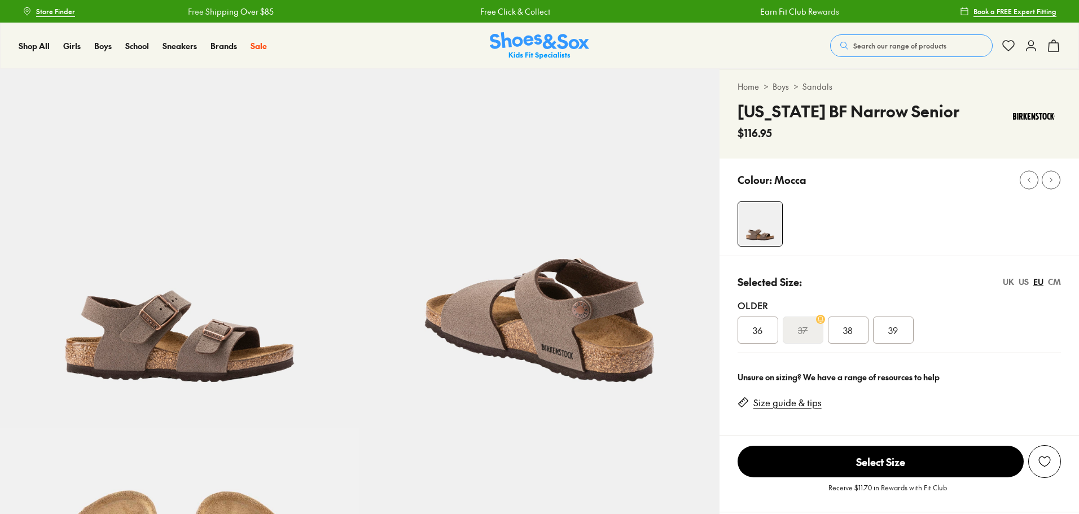
select select "*"
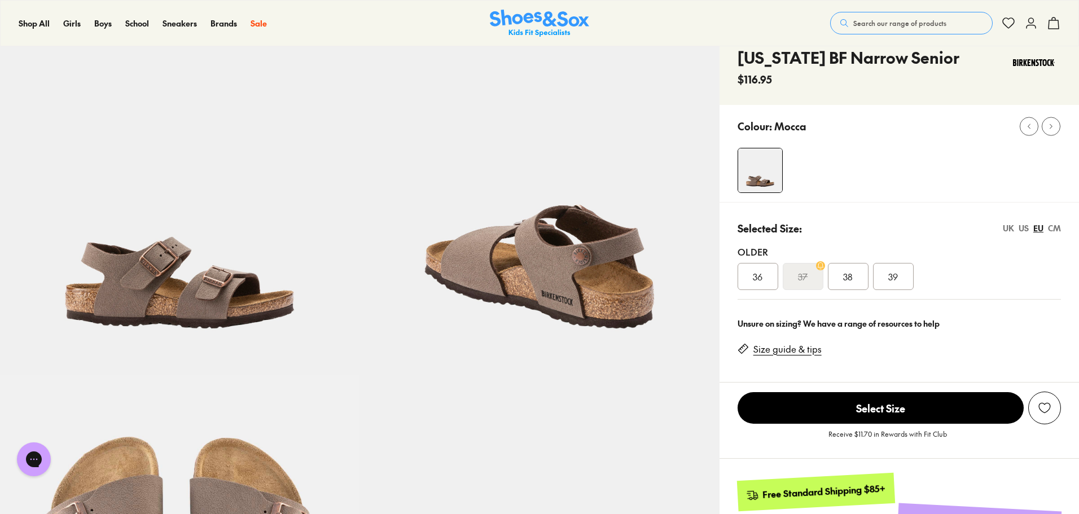
scroll to position [113, 0]
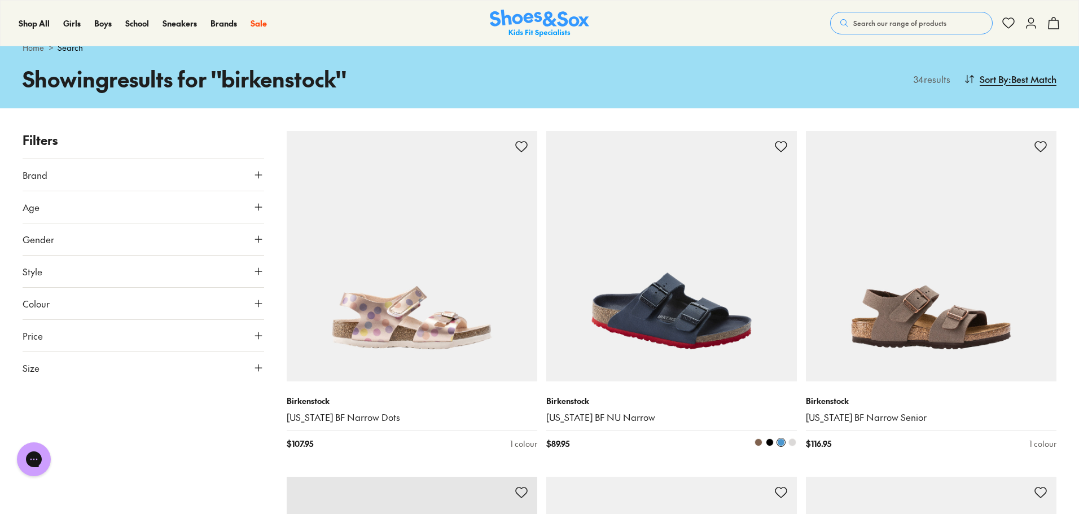
type input "***"
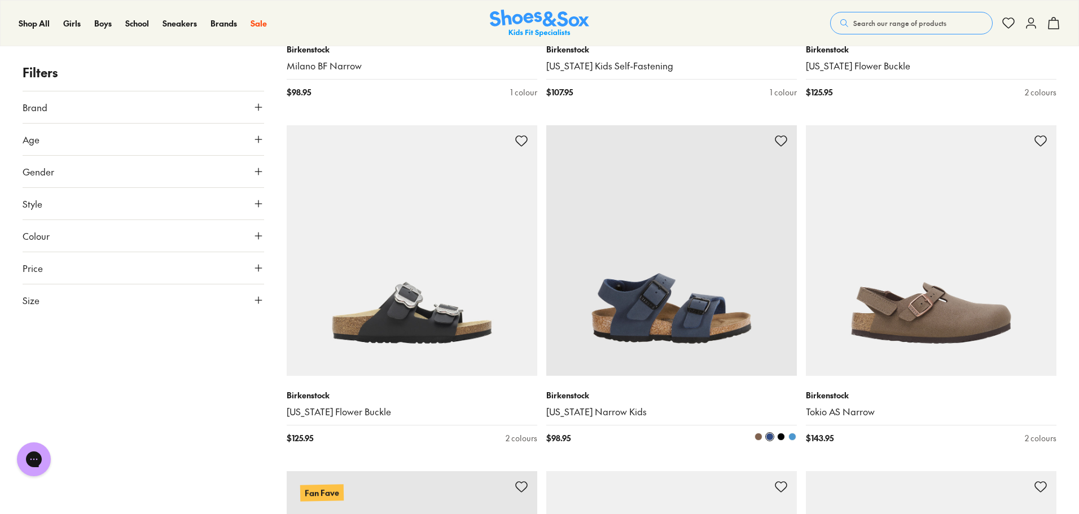
scroll to position [1524, 0]
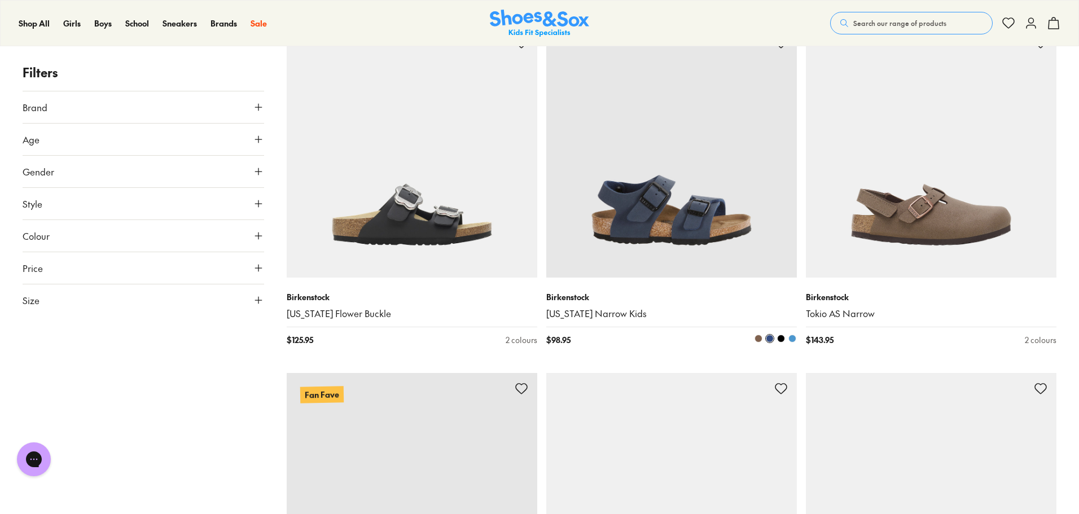
click at [775, 334] on div at bounding box center [734, 340] width 125 height 12
click at [724, 229] on img at bounding box center [671, 152] width 251 height 251
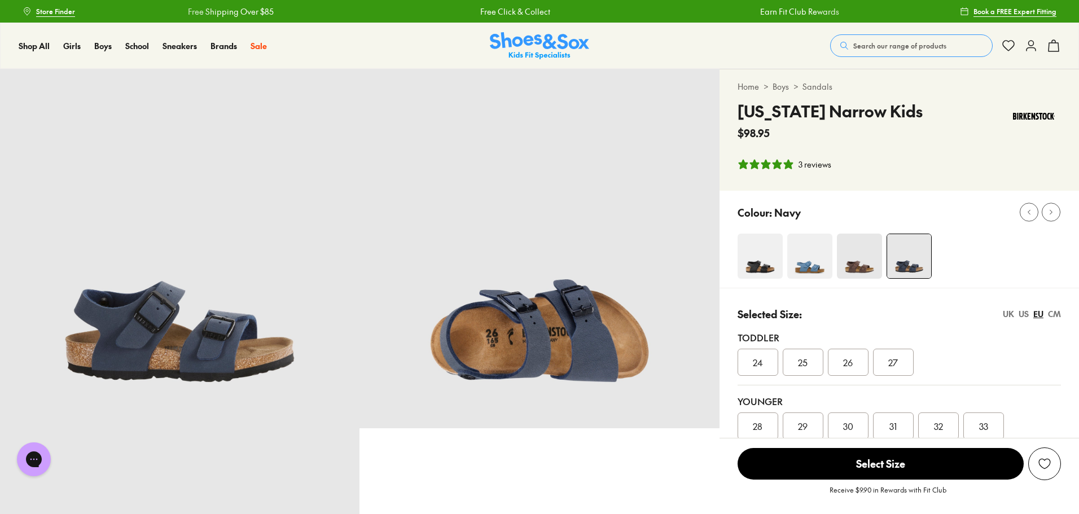
select select "*"
click at [759, 256] on img at bounding box center [760, 256] width 45 height 45
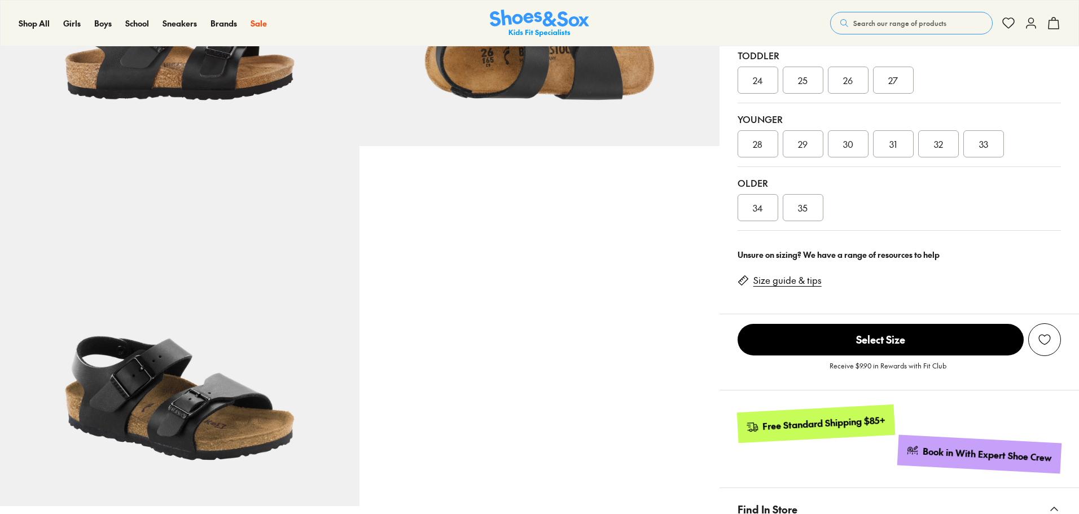
select select "*"
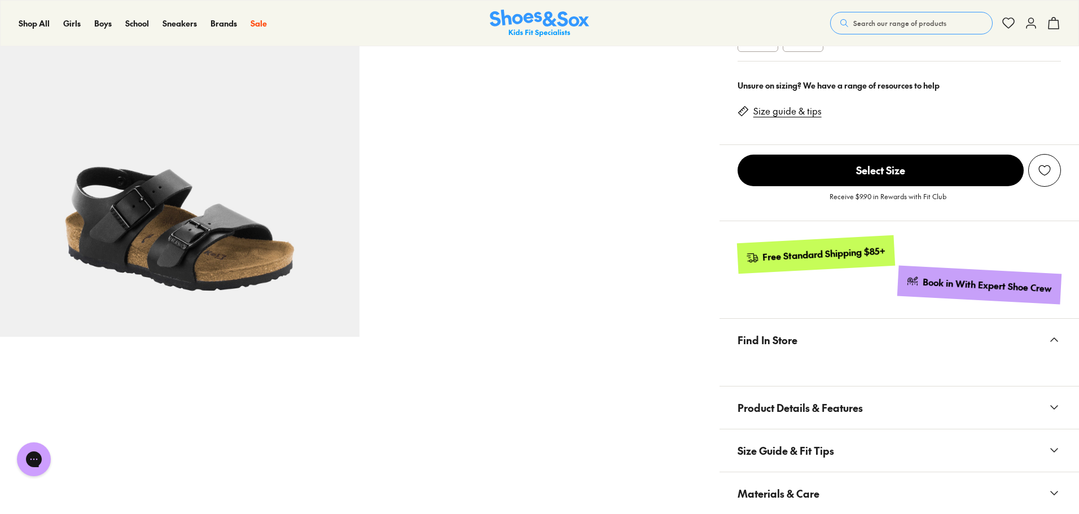
scroll to position [677, 0]
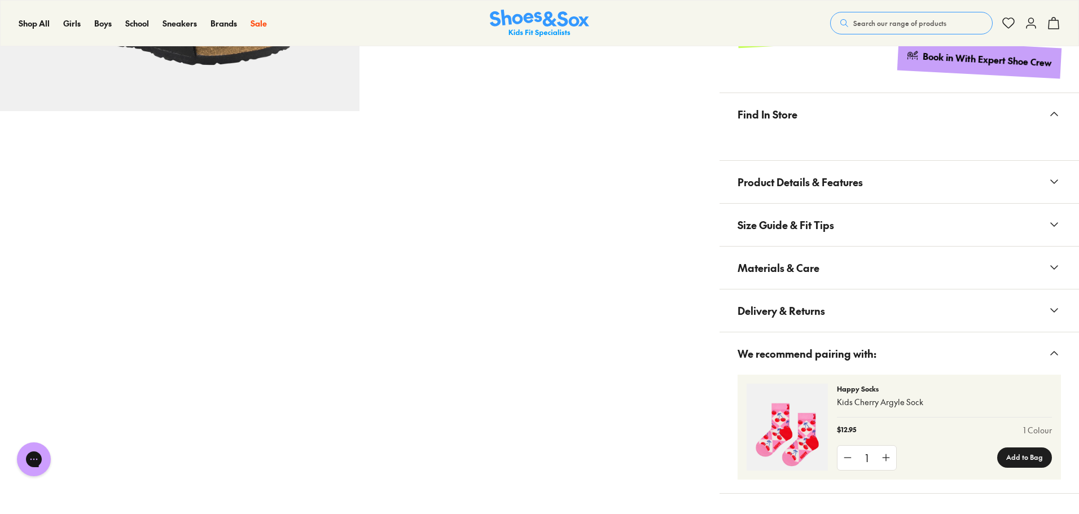
click at [774, 277] on span "Materials & Care" at bounding box center [779, 267] width 82 height 33
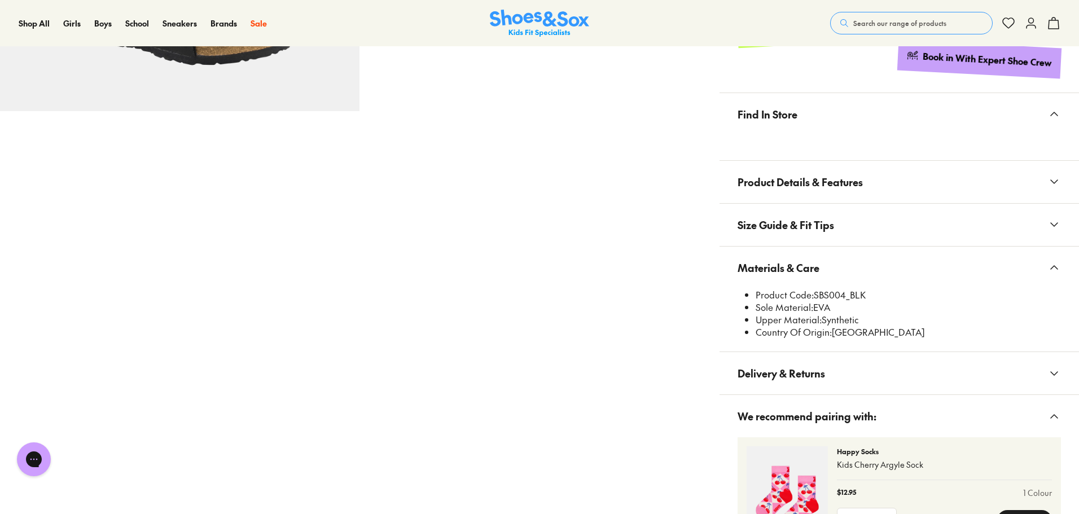
click at [961, 25] on button "Search our range of products" at bounding box center [911, 23] width 163 height 23
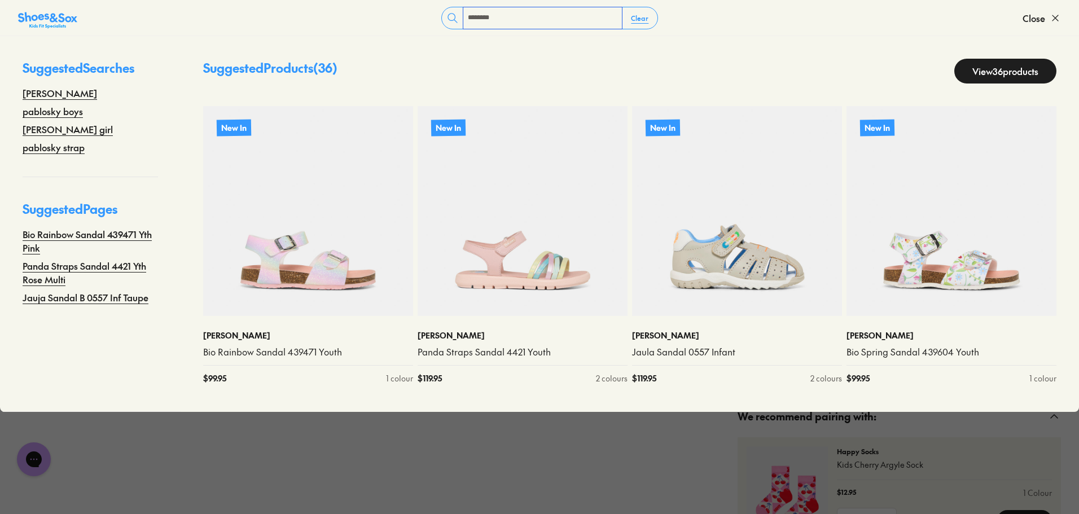
type input "********"
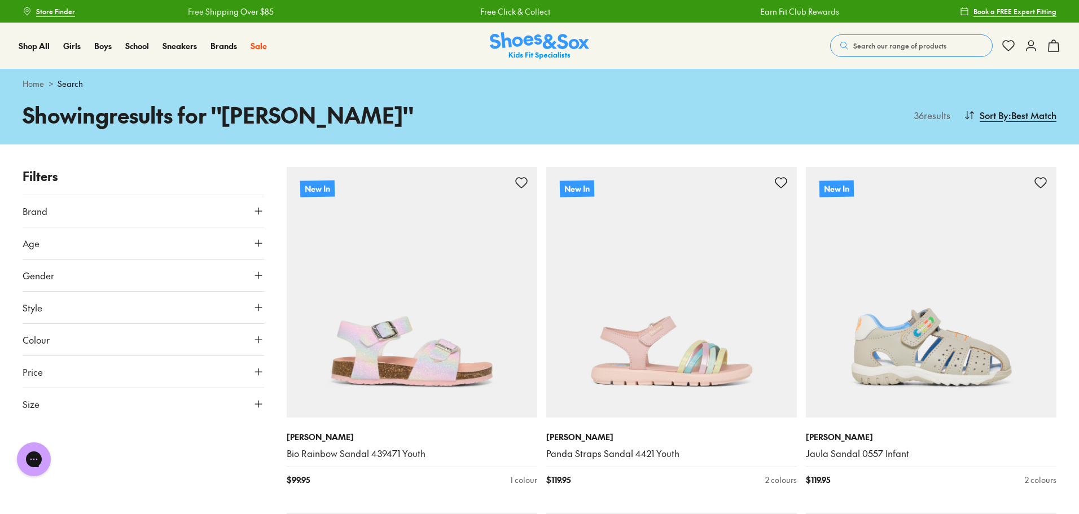
drag, startPoint x: 871, startPoint y: 42, endPoint x: 911, endPoint y: 36, distance: 40.0
click at [874, 42] on span "Search our range of products" at bounding box center [899, 46] width 93 height 10
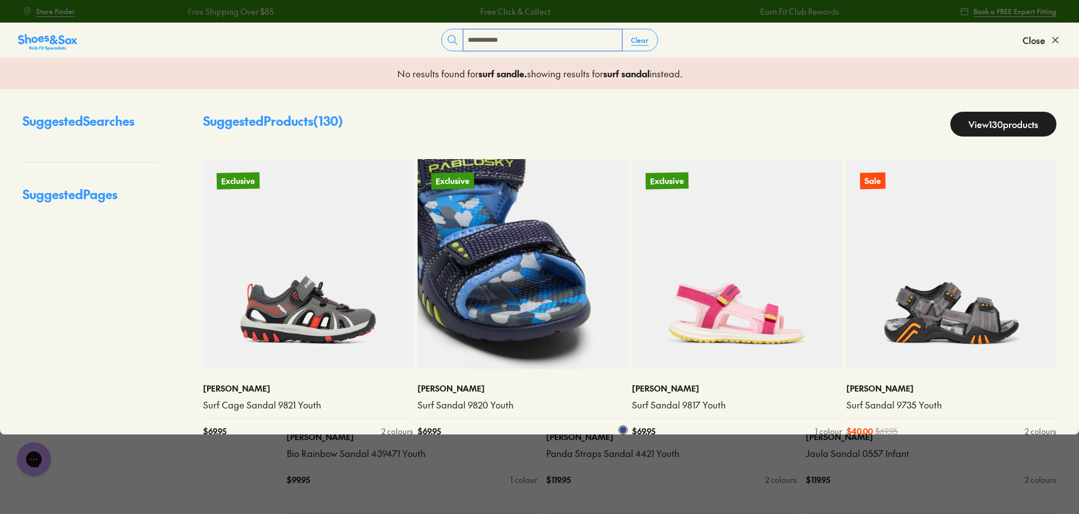
scroll to position [20, 0]
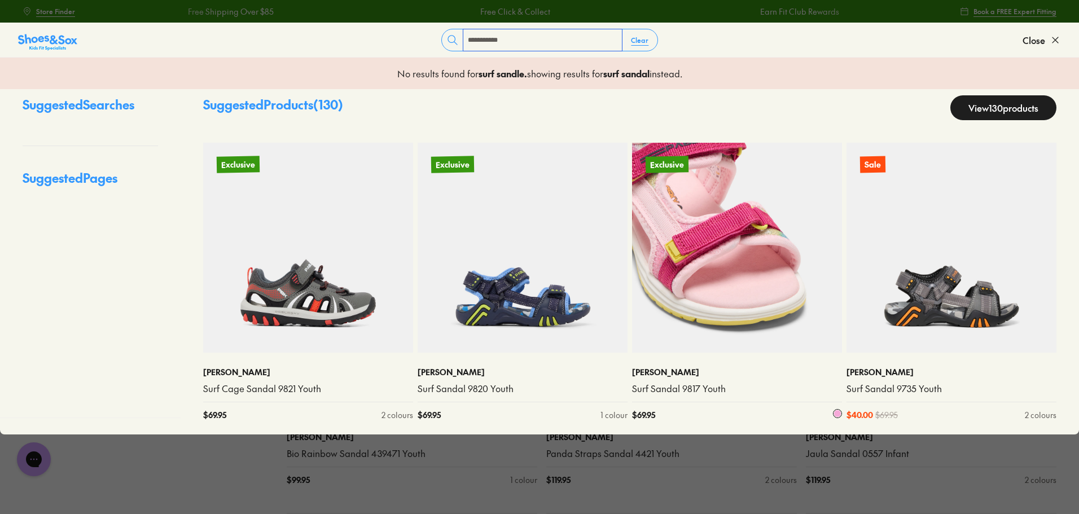
type input "**********"
click at [692, 278] on img at bounding box center [737, 248] width 210 height 210
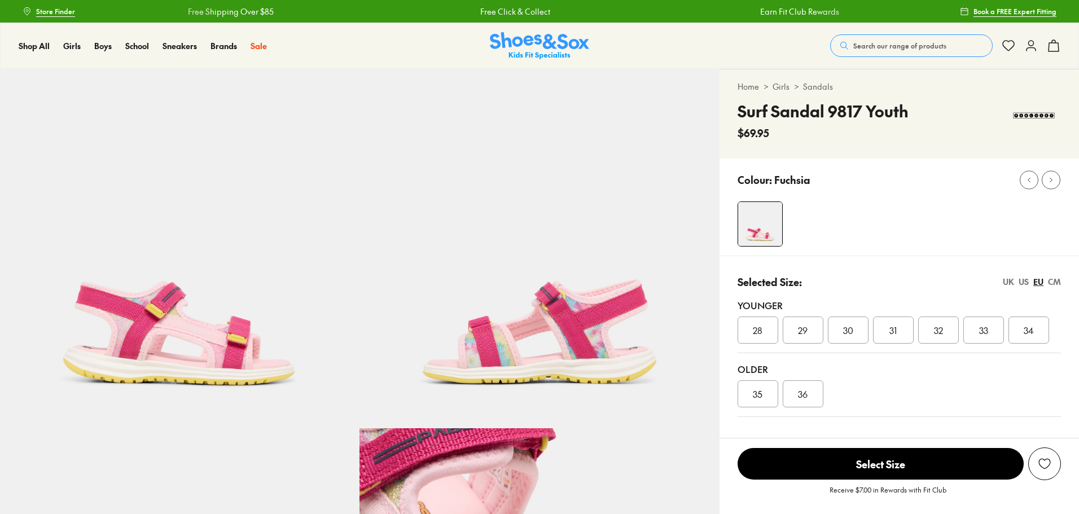
select select "*"
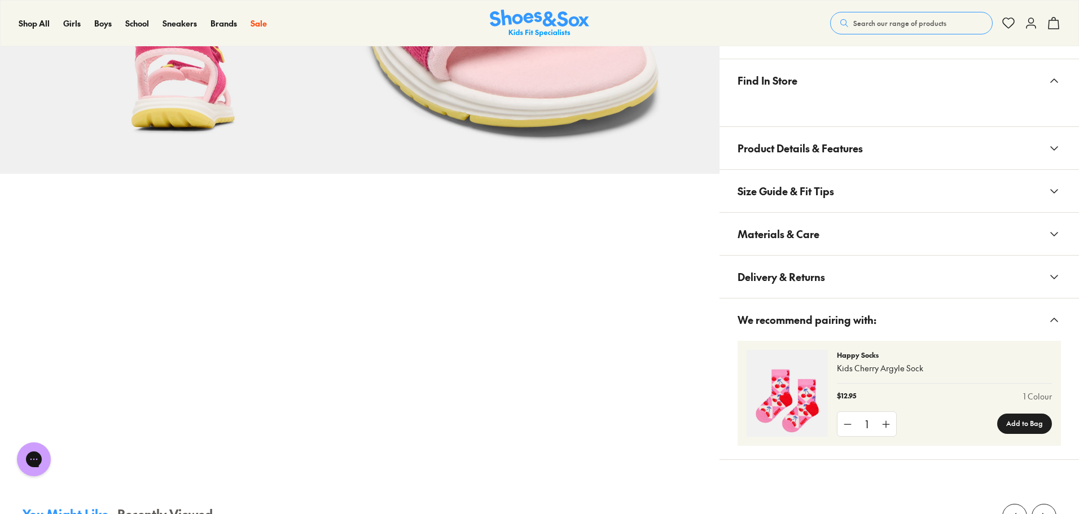
scroll to position [621, 0]
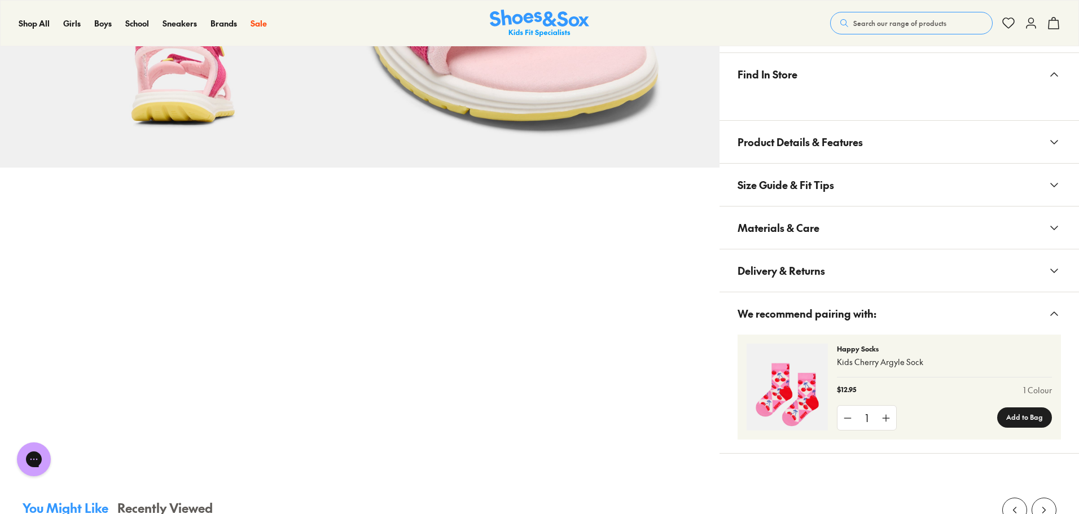
drag, startPoint x: 800, startPoint y: 227, endPoint x: 783, endPoint y: 264, distance: 39.9
click at [800, 228] on span "Materials & Care" at bounding box center [779, 227] width 82 height 33
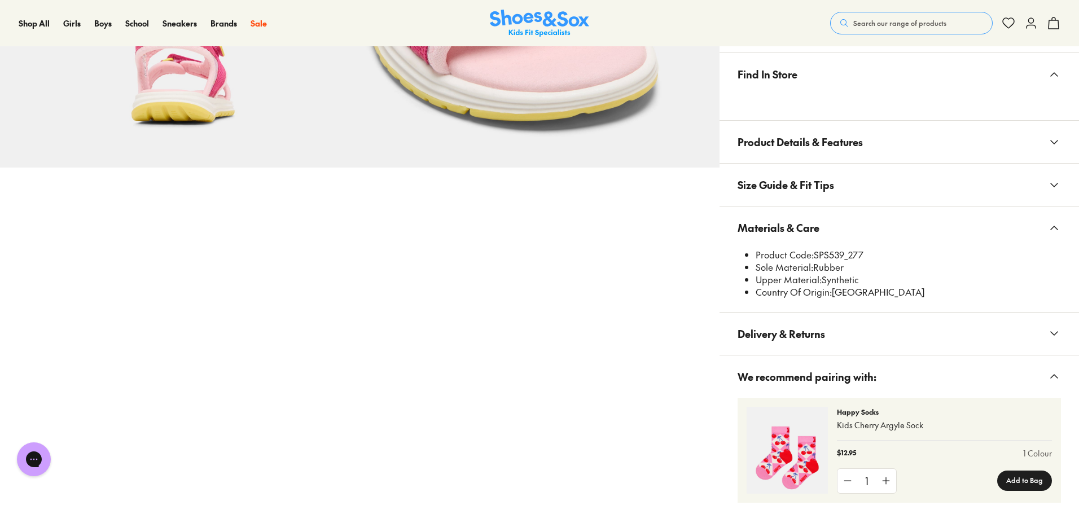
click at [884, 27] on span "Search our range of products" at bounding box center [899, 23] width 93 height 10
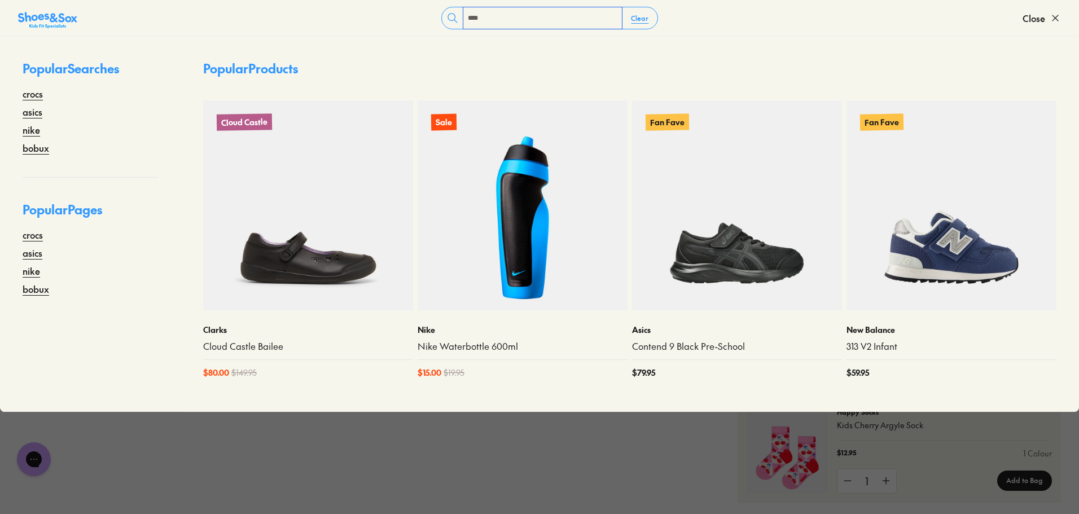
type input "****"
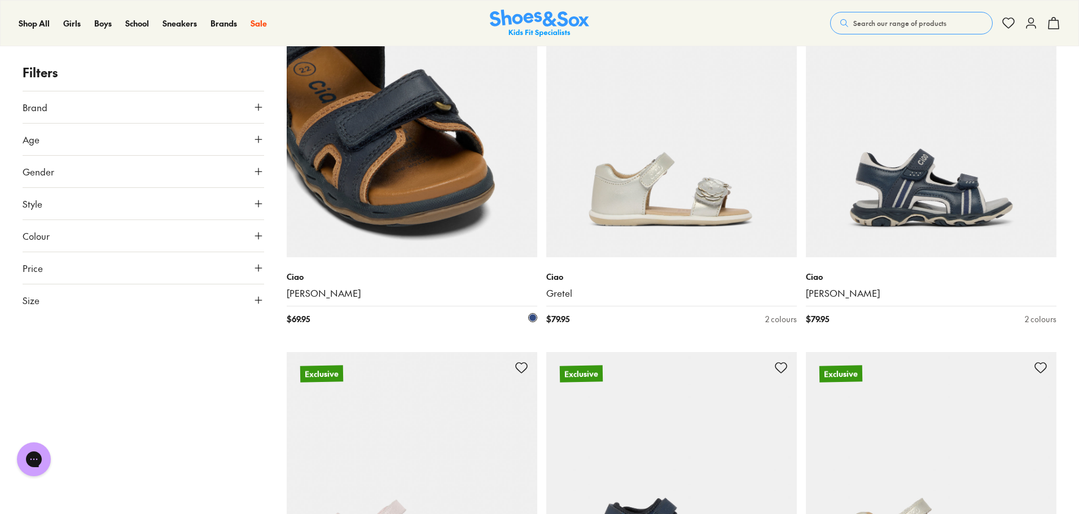
scroll to position [2258, 0]
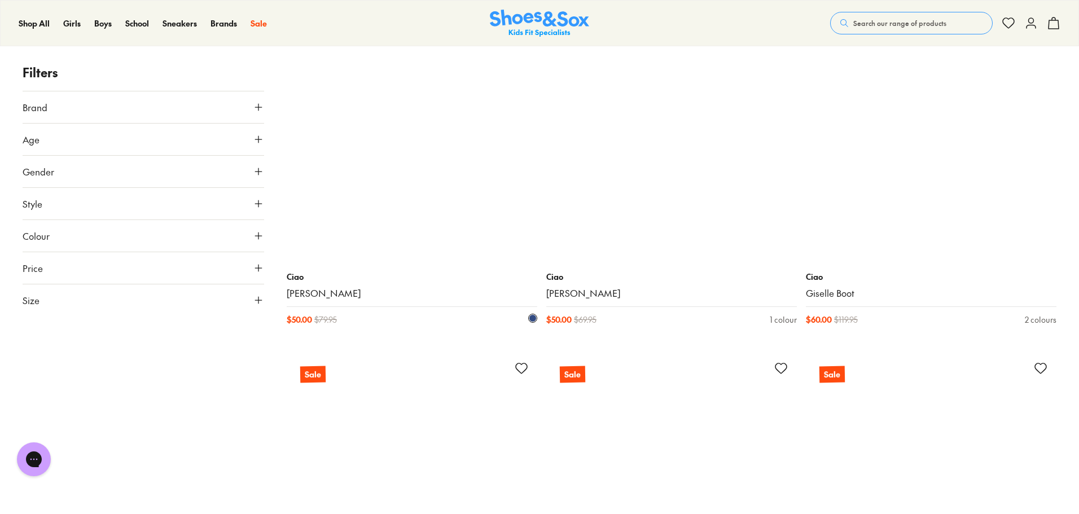
scroll to position [8467, 0]
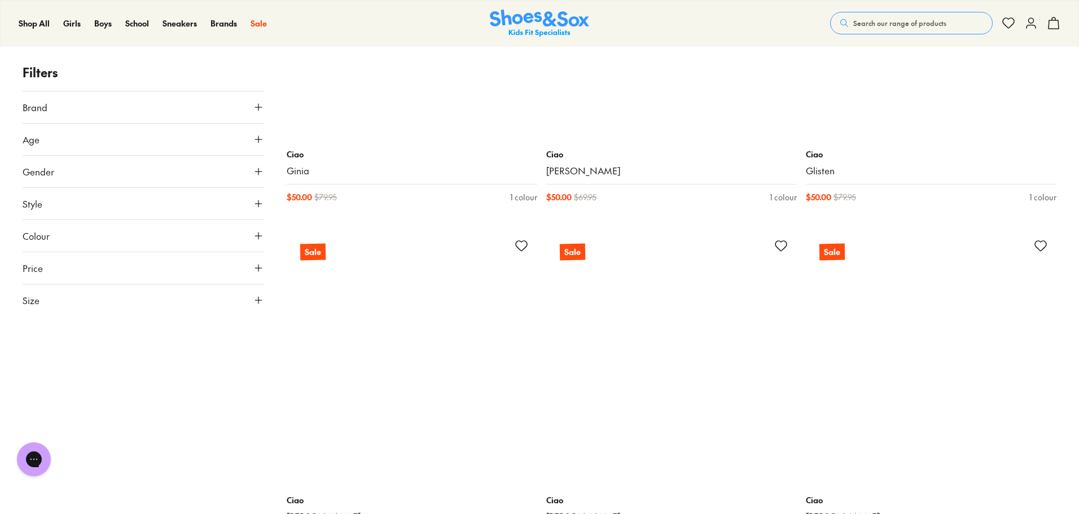
scroll to position [11007, 0]
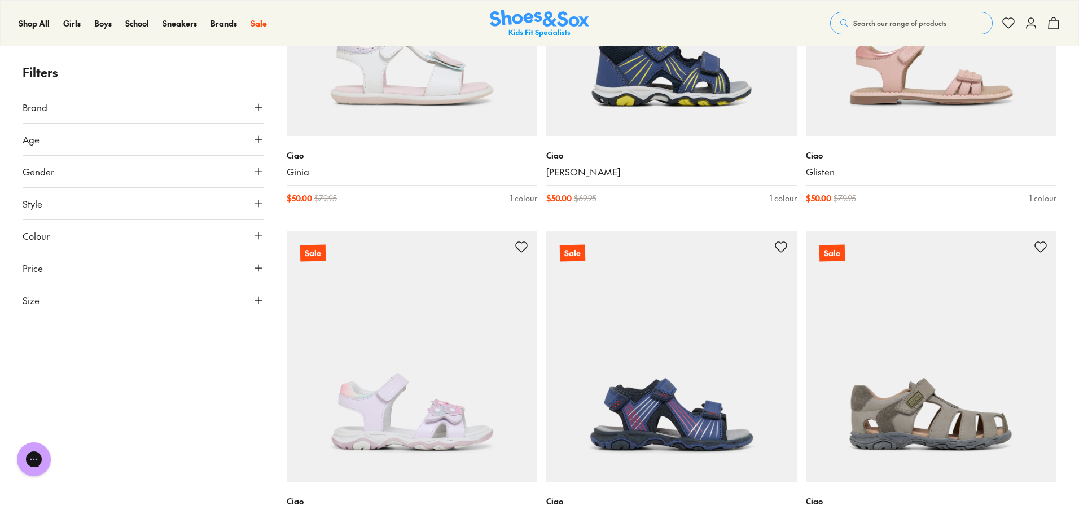
click at [75, 169] on button "Gender" at bounding box center [144, 172] width 242 height 32
click at [172, 211] on label "Boys" at bounding box center [172, 204] width 59 height 21
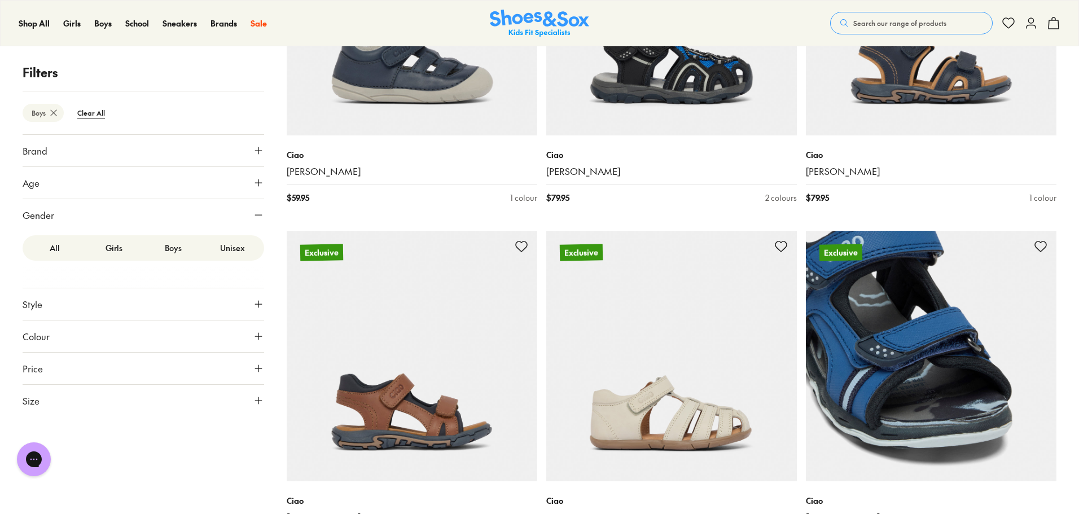
scroll to position [452, 0]
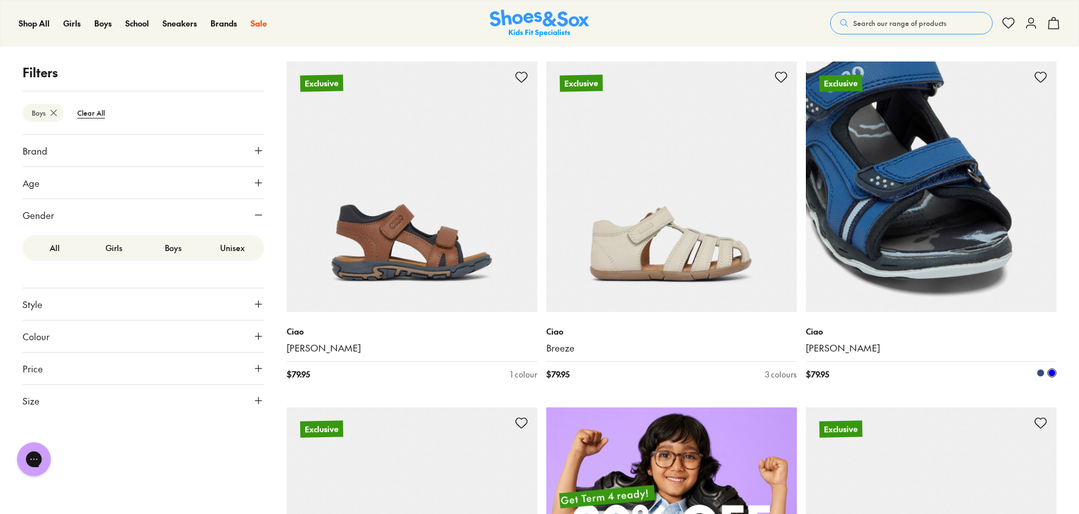
click at [1041, 375] on span at bounding box center [1041, 373] width 8 height 8
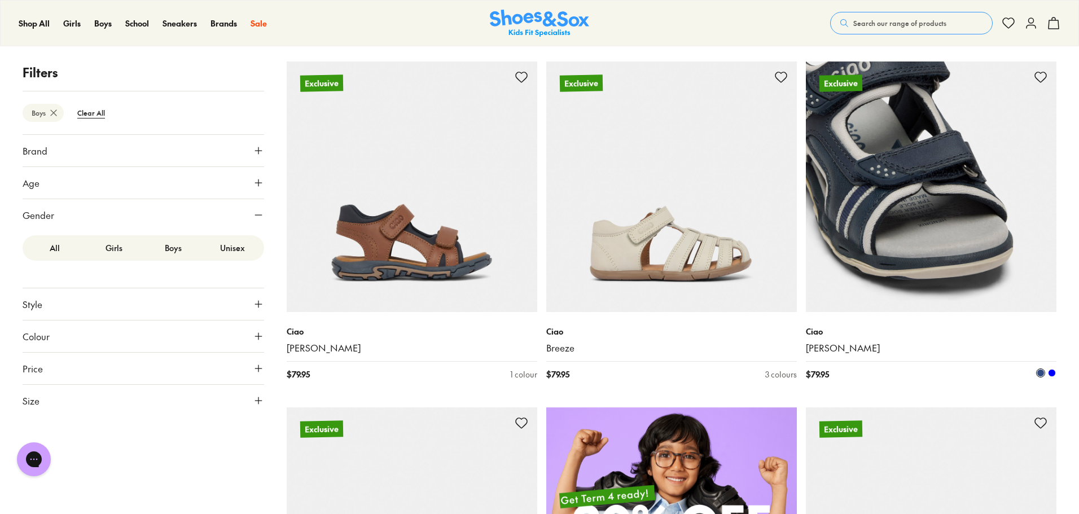
click at [886, 255] on img at bounding box center [931, 187] width 251 height 251
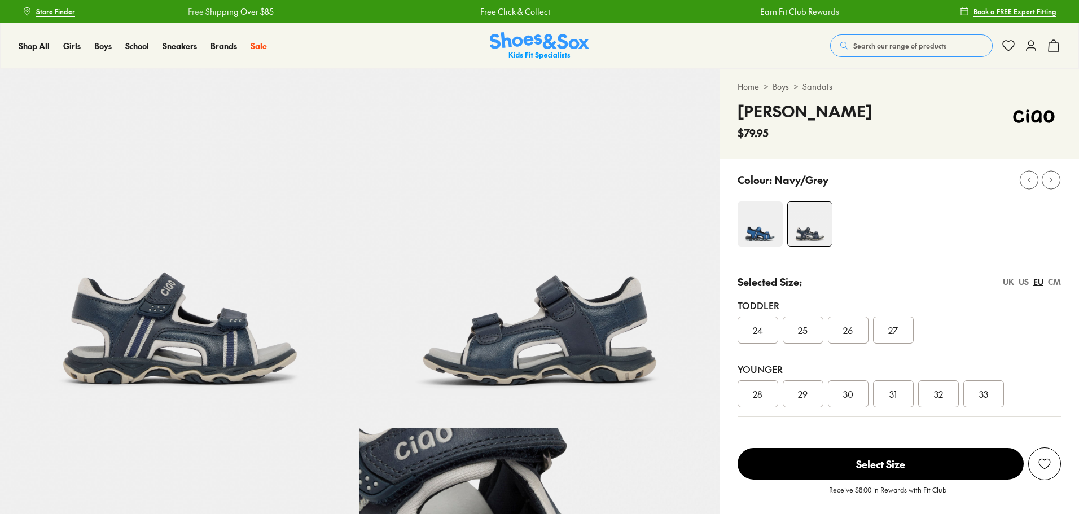
select select "*"
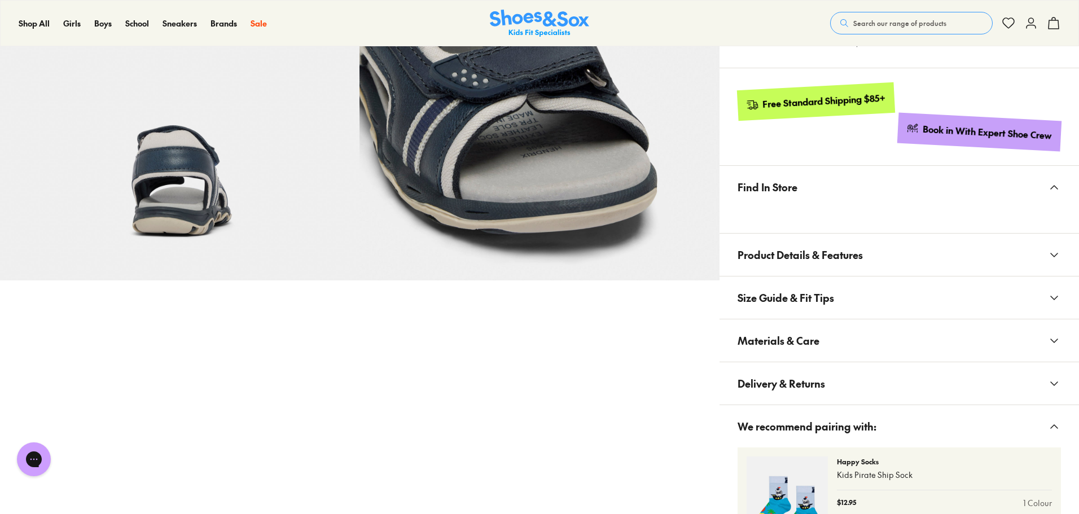
drag, startPoint x: 840, startPoint y: 328, endPoint x: 811, endPoint y: 387, distance: 65.6
click at [841, 334] on button "Materials & Care" at bounding box center [900, 340] width 360 height 42
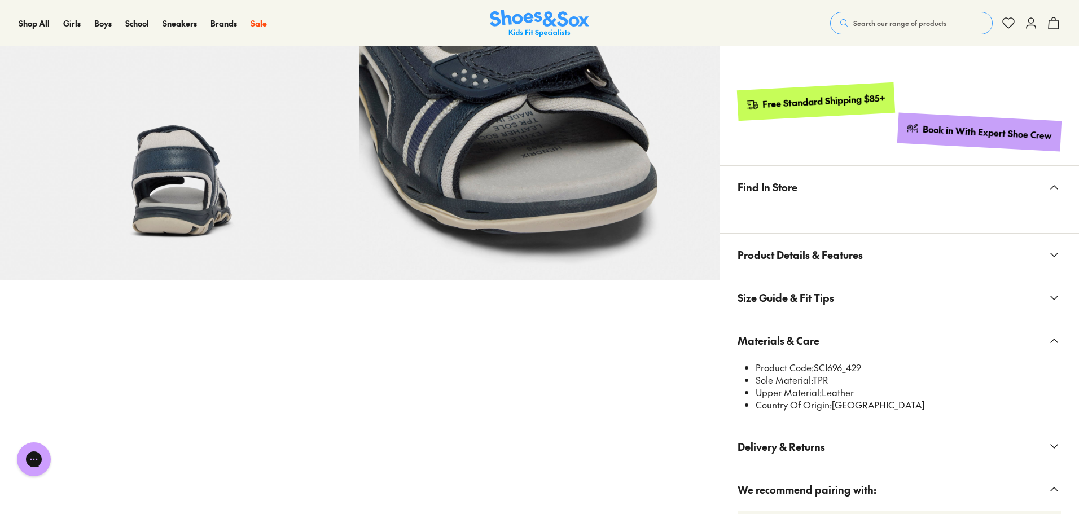
drag, startPoint x: 868, startPoint y: 21, endPoint x: 879, endPoint y: 20, distance: 11.4
click at [869, 21] on span "Search our range of products" at bounding box center [899, 23] width 93 height 10
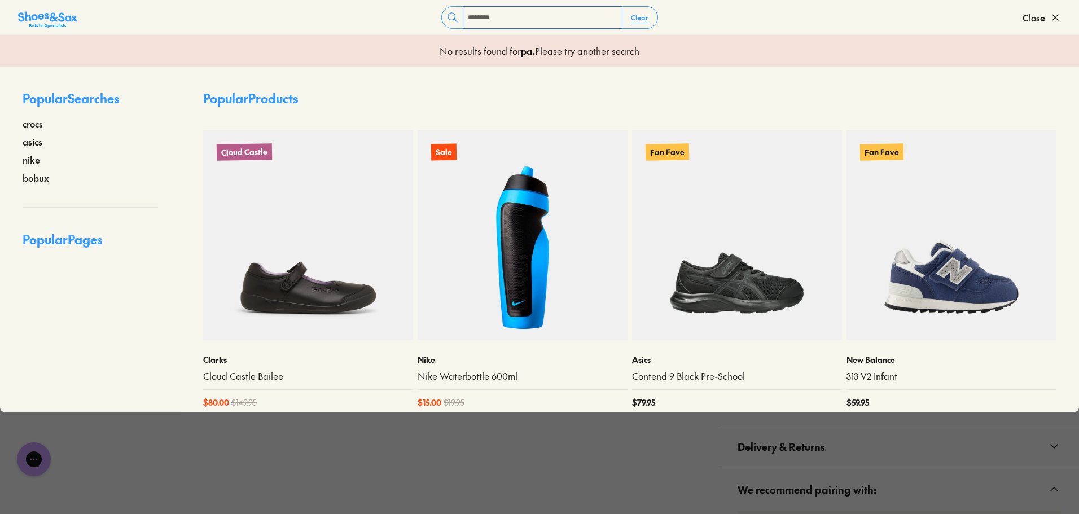
type input "********"
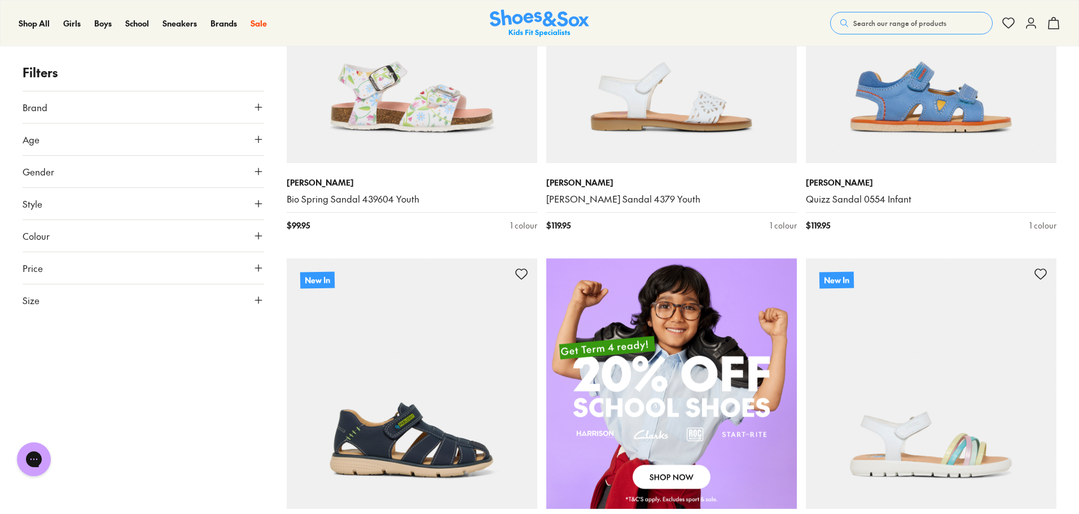
scroll to position [621, 0]
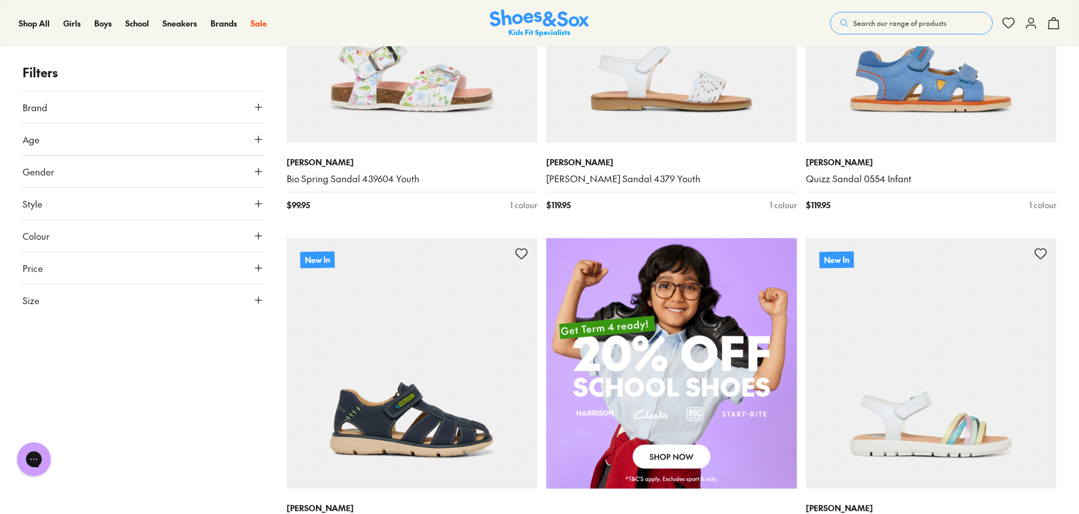
click at [76, 174] on button "Gender" at bounding box center [144, 172] width 242 height 32
click at [143, 200] on label "Boys" at bounding box center [143, 204] width 79 height 21
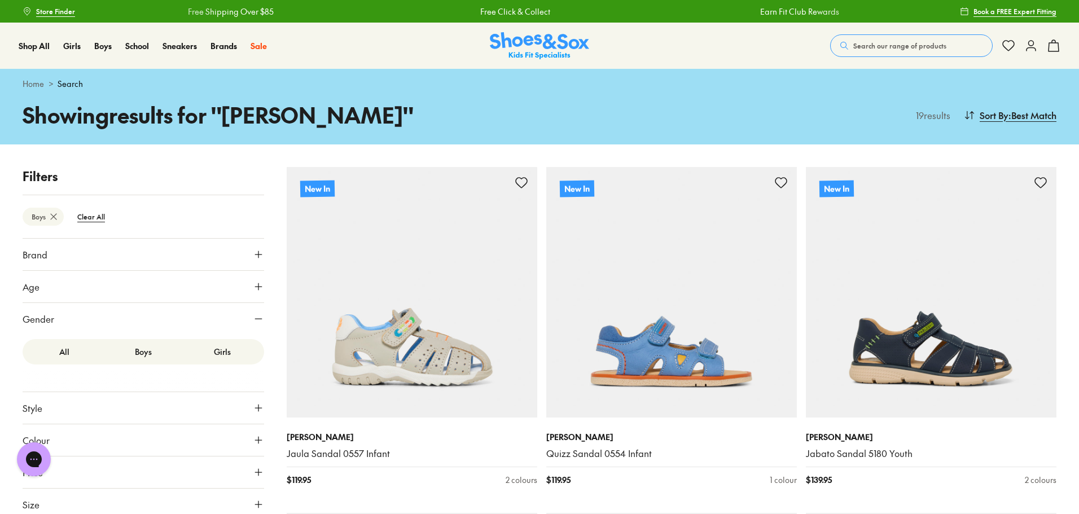
click at [949, 40] on button "Search our range of products" at bounding box center [911, 45] width 163 height 23
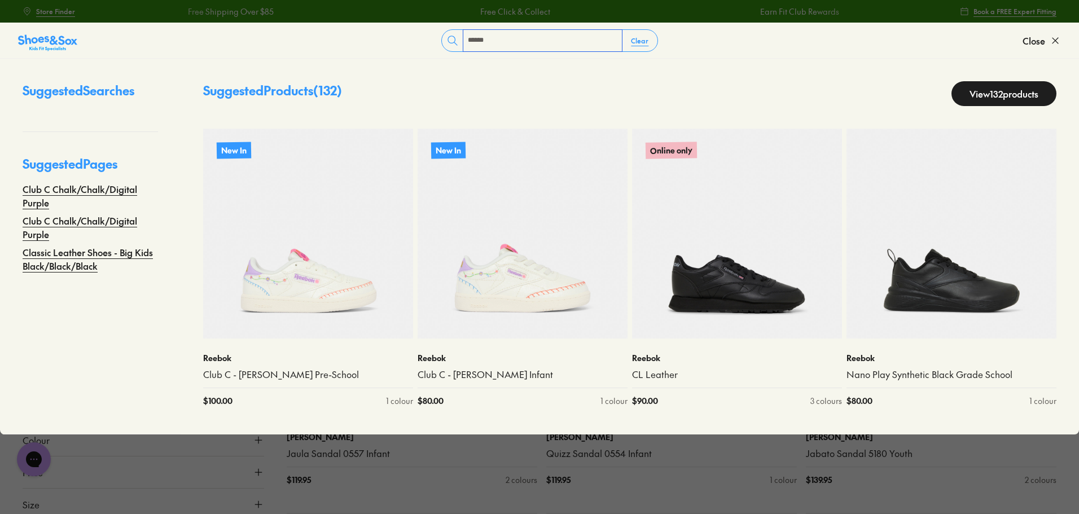
type input "******"
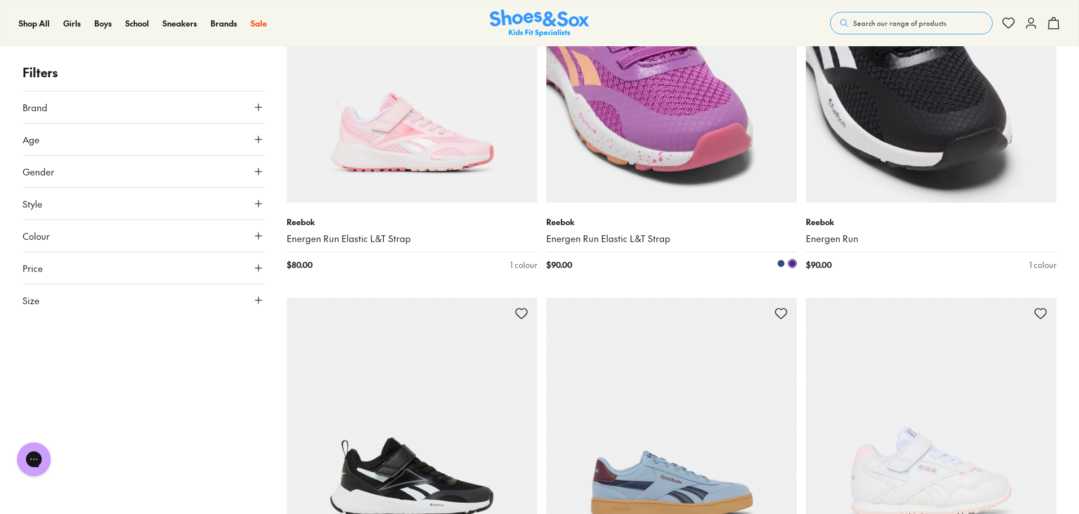
scroll to position [3329, 0]
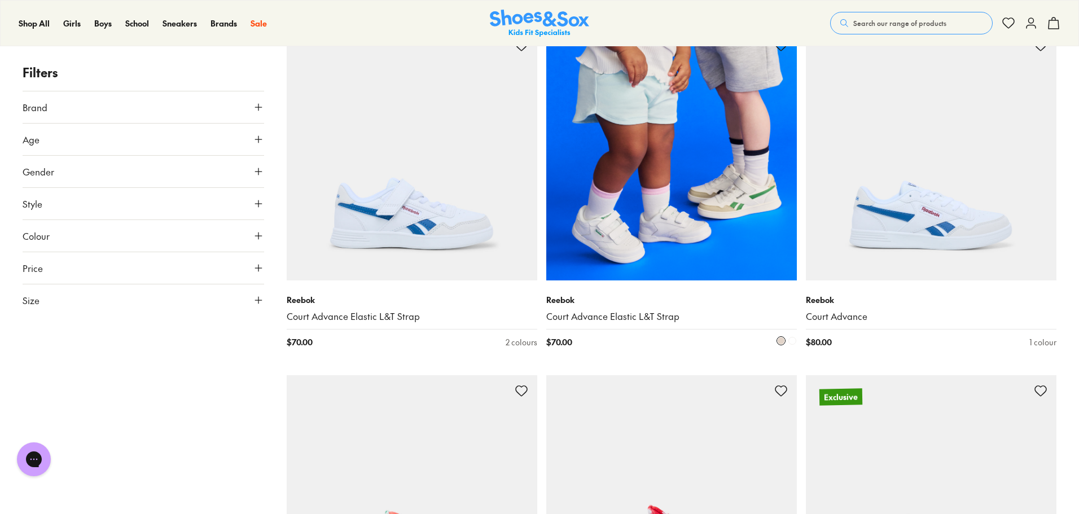
scroll to position [6716, 0]
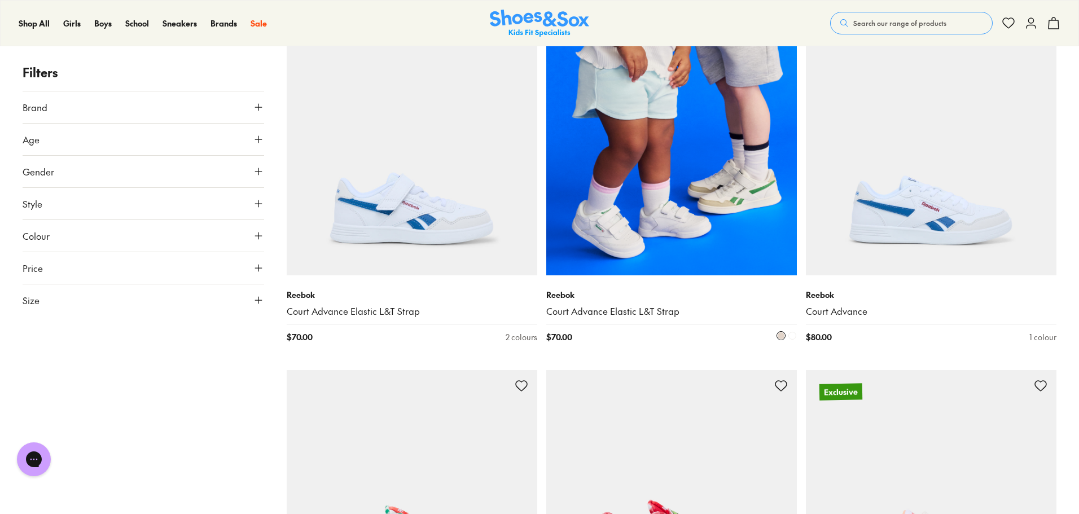
click at [666, 148] on img at bounding box center [671, 150] width 251 height 251
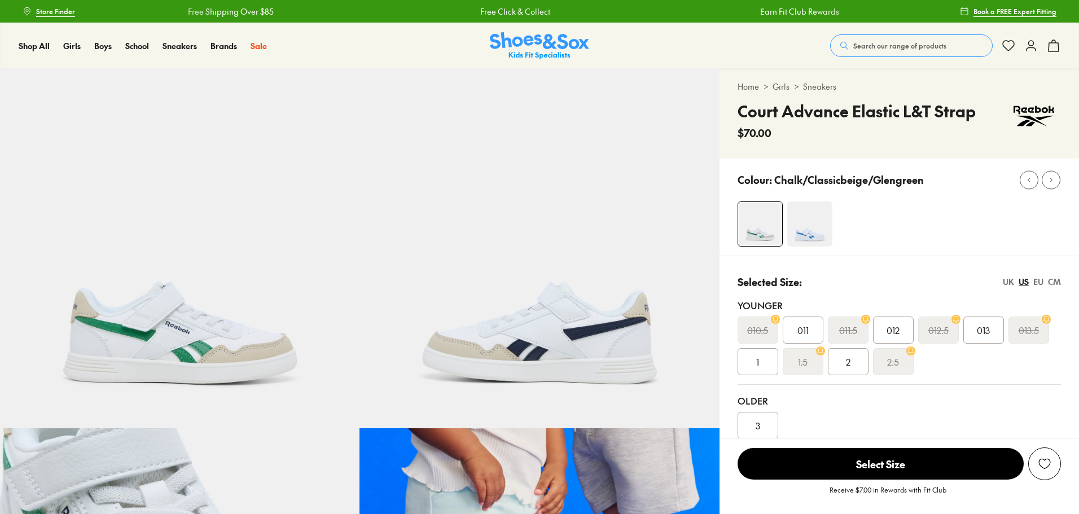
select select "*"
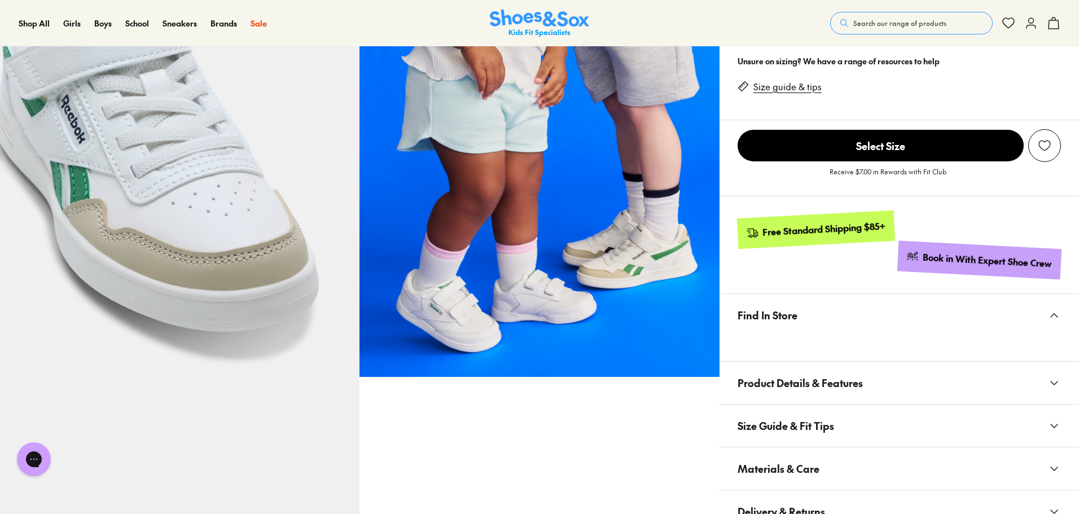
scroll to position [508, 0]
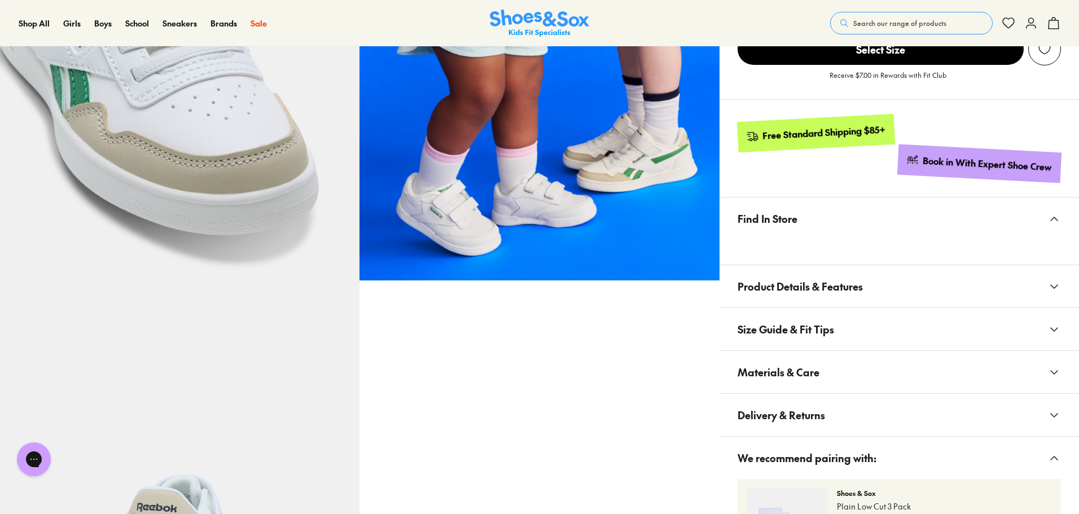
click at [794, 360] on span "Materials & Care" at bounding box center [779, 372] width 82 height 33
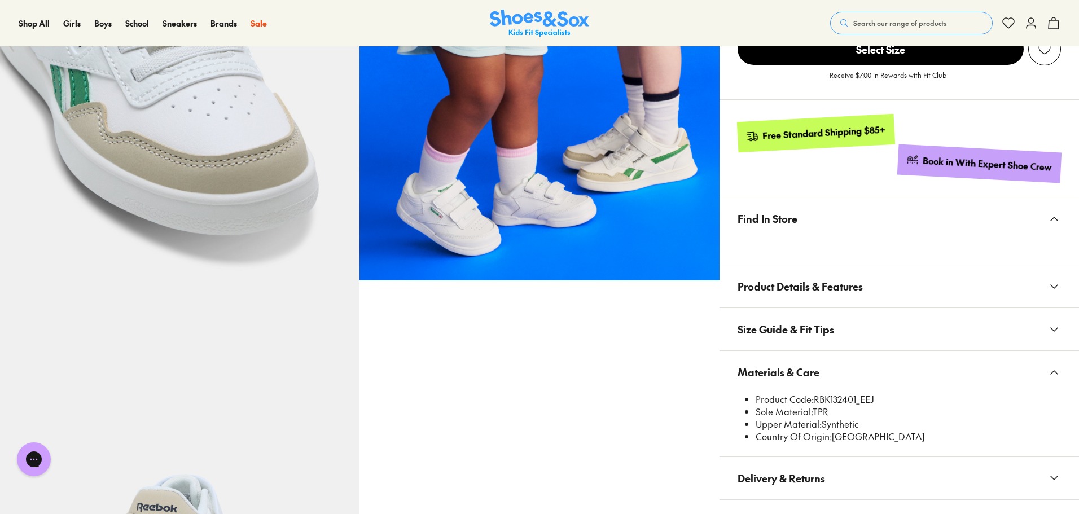
click at [934, 21] on span "Search our range of products" at bounding box center [899, 23] width 93 height 10
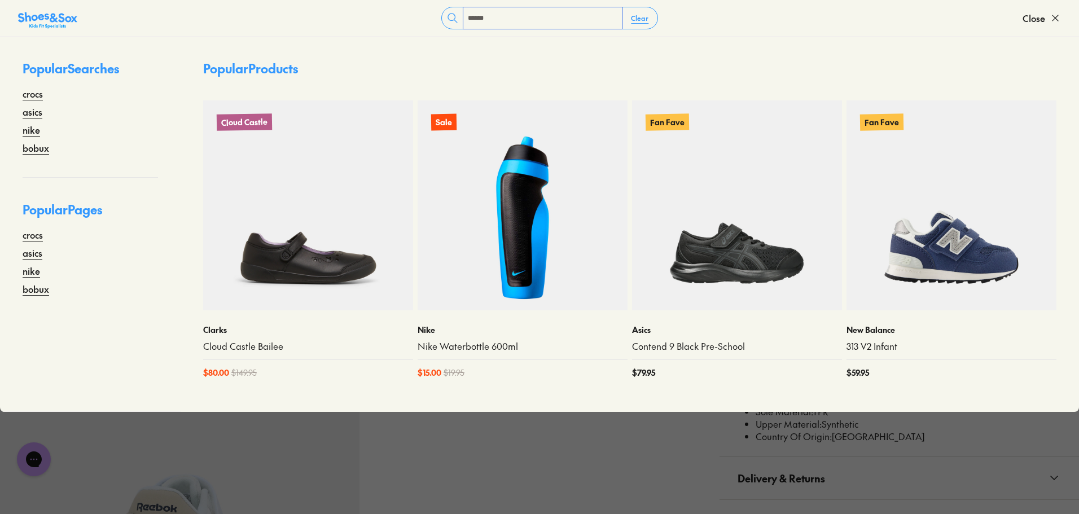
type input "******"
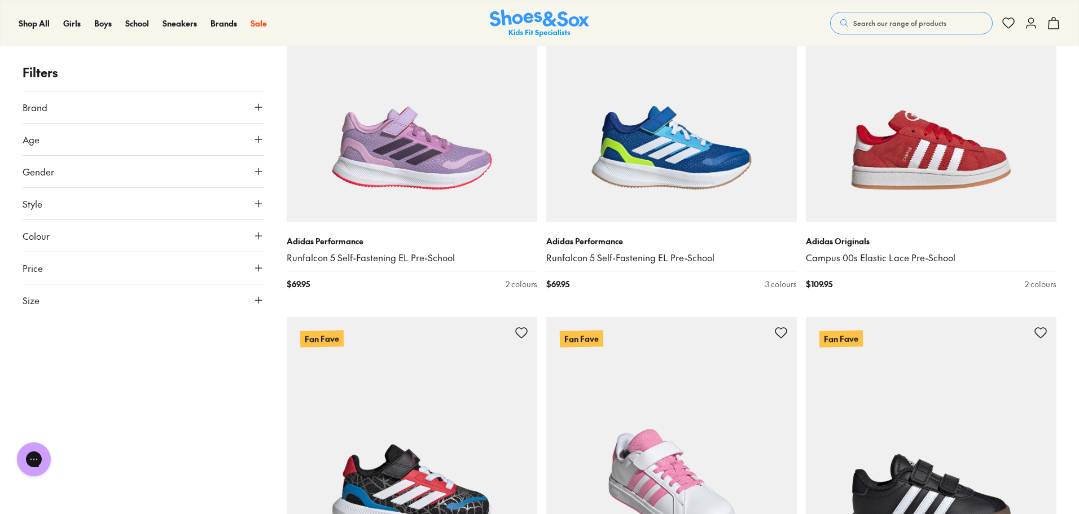
scroll to position [2822, 0]
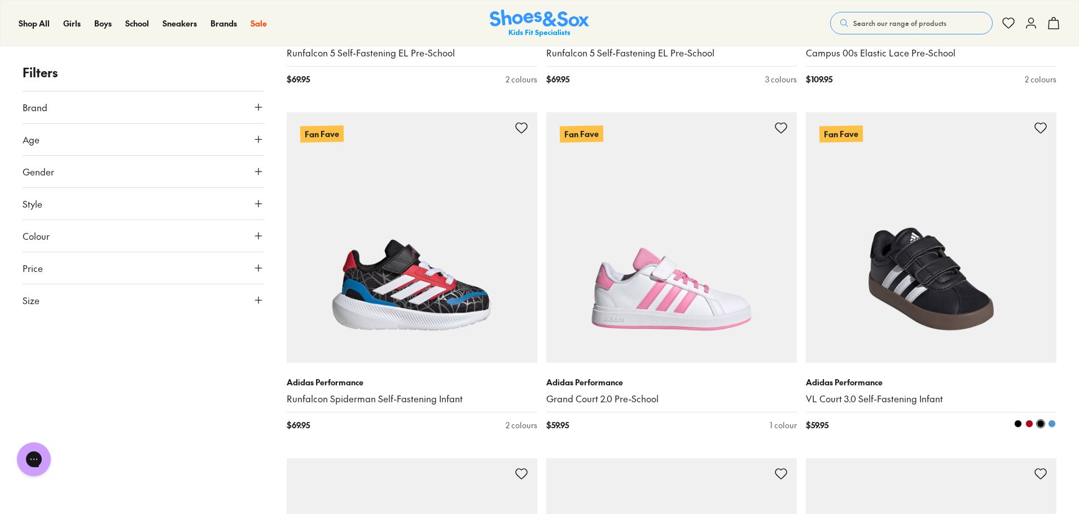
click at [927, 303] on img at bounding box center [931, 237] width 251 height 251
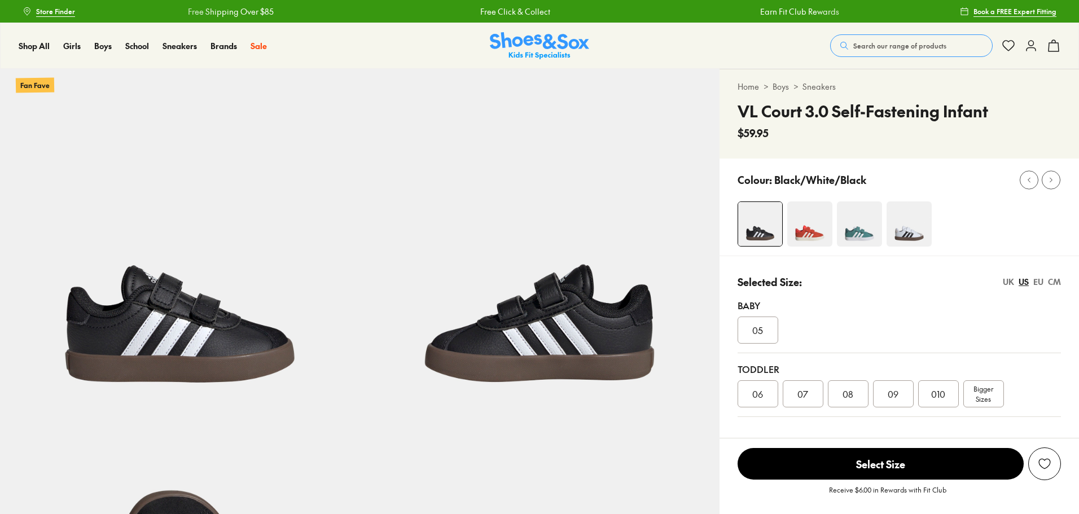
select select "*"
click at [904, 236] on img at bounding box center [909, 224] width 45 height 45
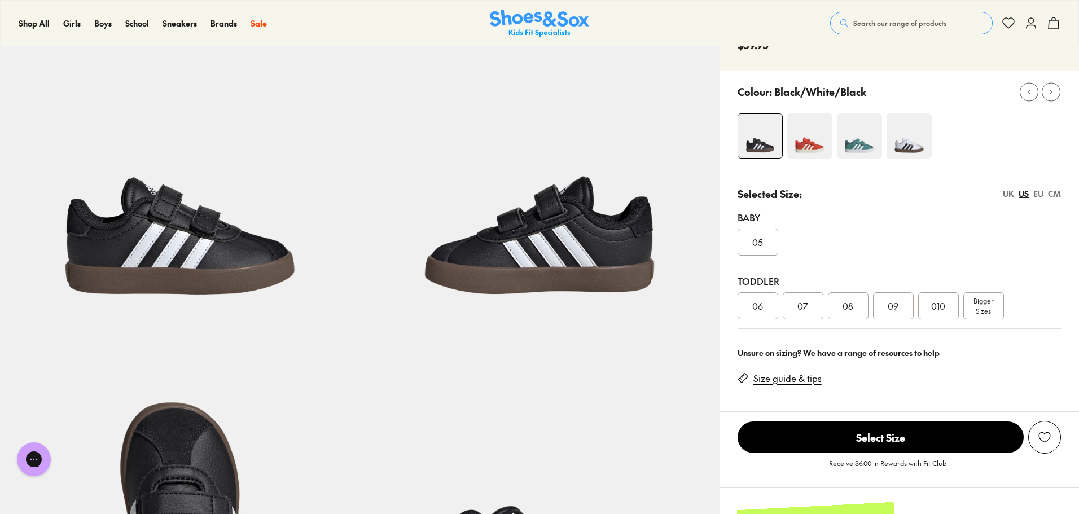
scroll to position [226, 0]
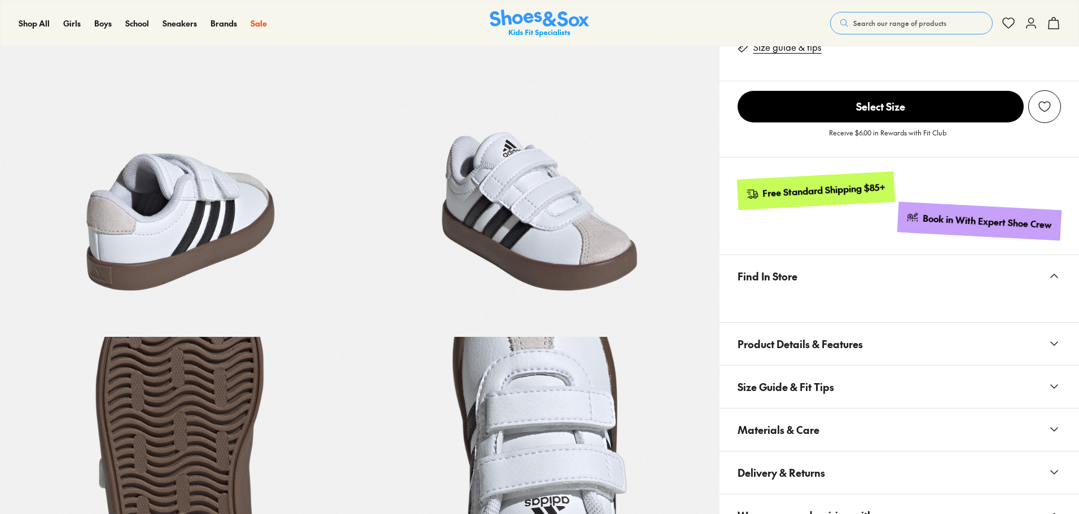
select select "*"
click at [838, 427] on button "Materials & Care" at bounding box center [900, 430] width 360 height 42
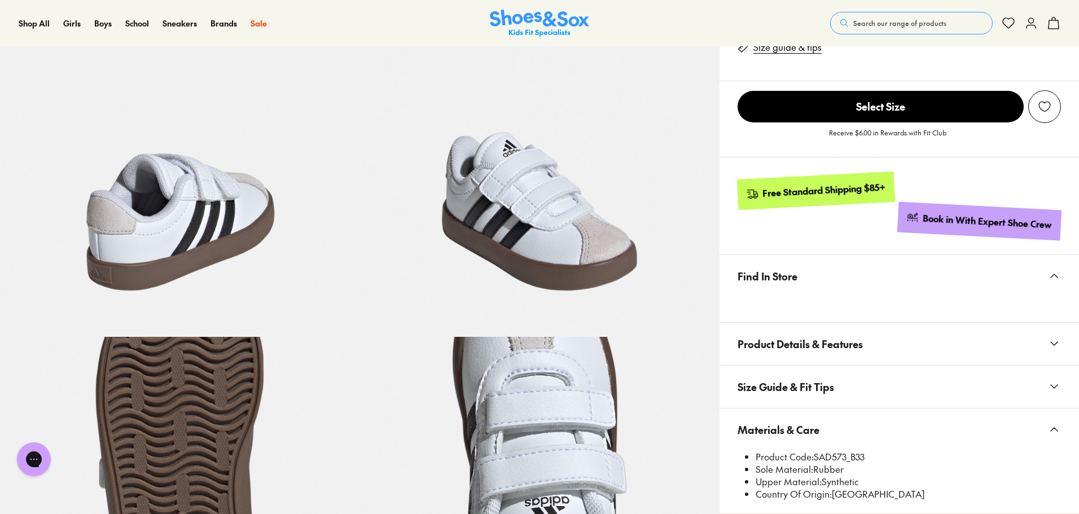
drag, startPoint x: 939, startPoint y: 17, endPoint x: 943, endPoint y: 28, distance: 11.4
click at [943, 27] on button "Search our range of products" at bounding box center [911, 23] width 163 height 23
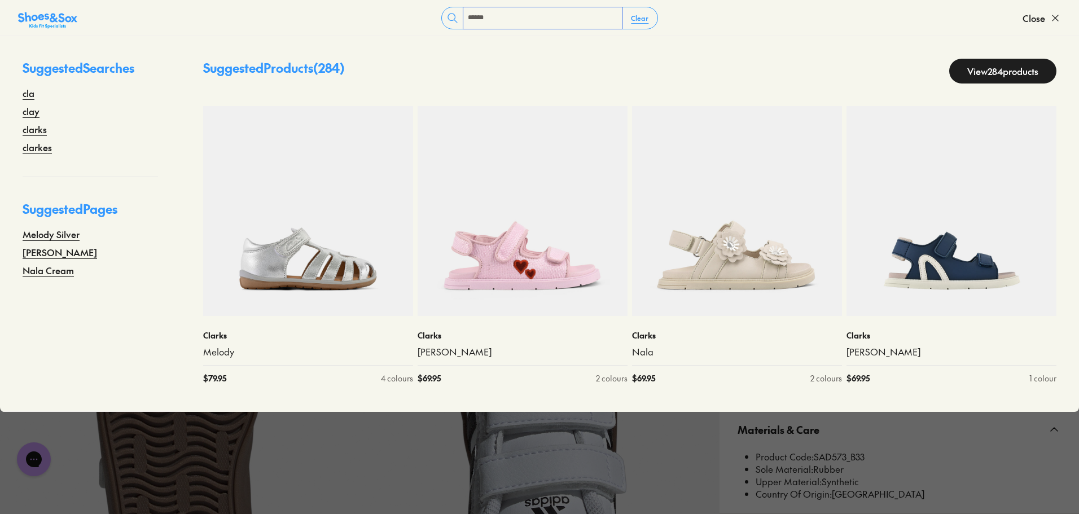
type input "******"
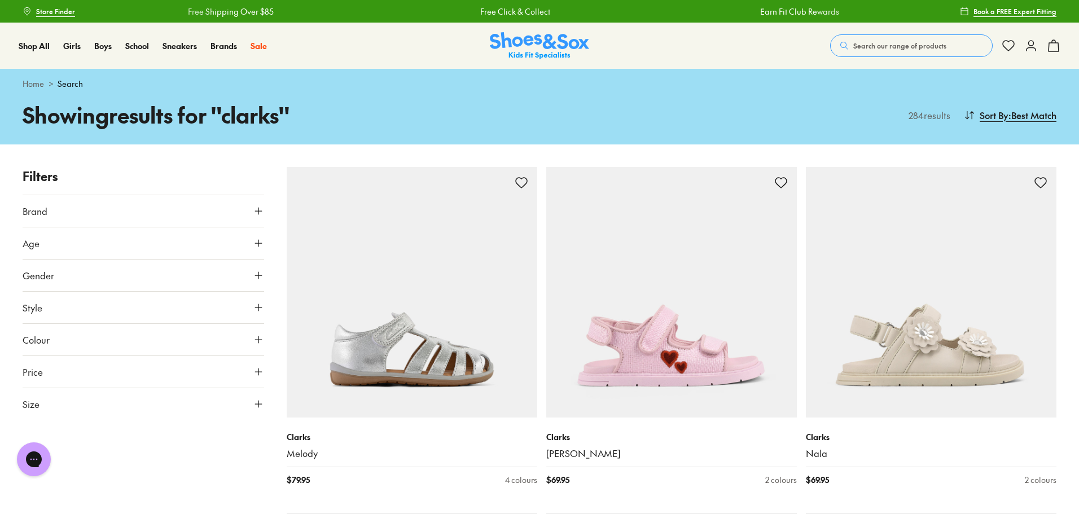
click at [896, 51] on button "Search our range of products" at bounding box center [911, 45] width 163 height 23
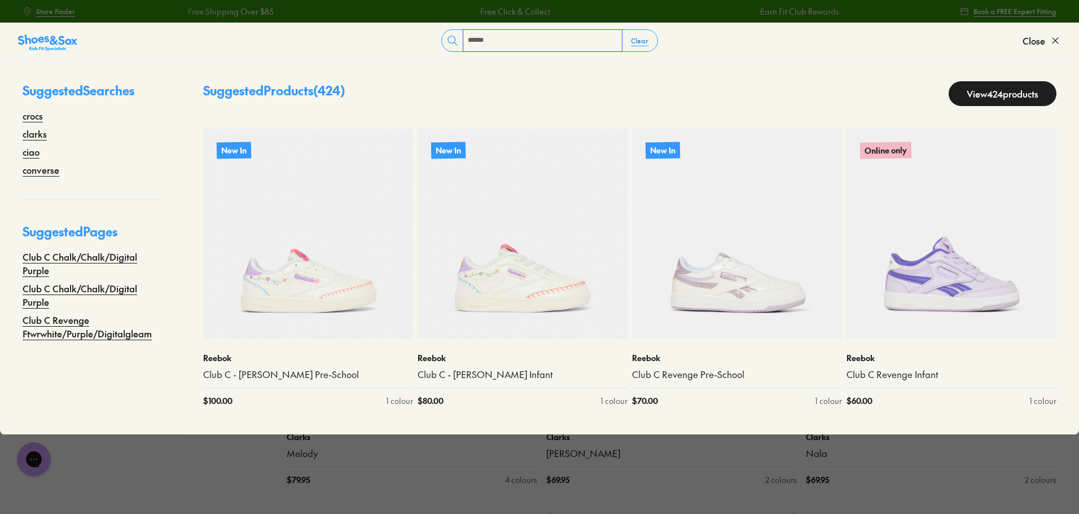
type input "******"
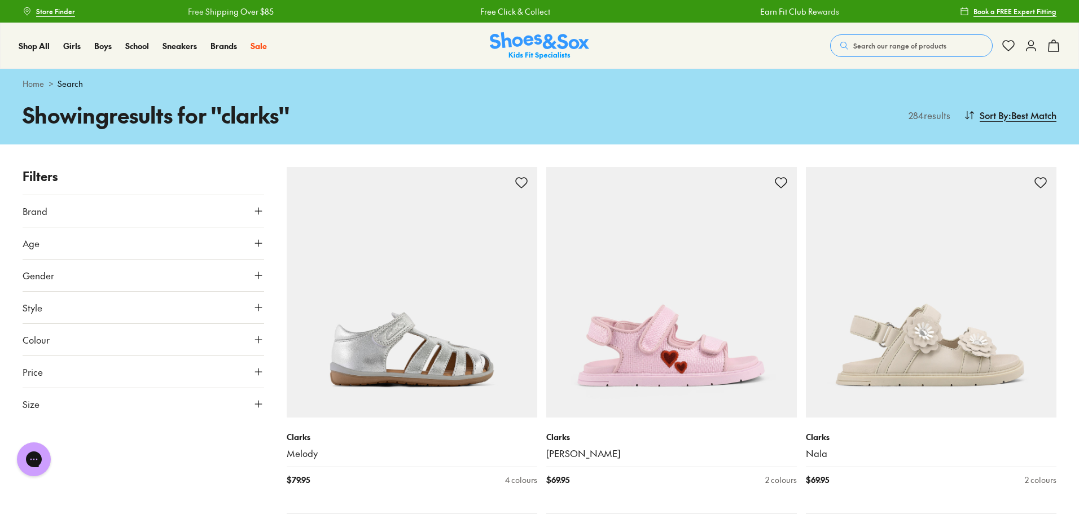
click at [113, 203] on button "Brand" at bounding box center [144, 211] width 242 height 32
click at [102, 234] on button "Age" at bounding box center [144, 243] width 242 height 32
click at [86, 268] on button "Gender" at bounding box center [144, 276] width 242 height 32
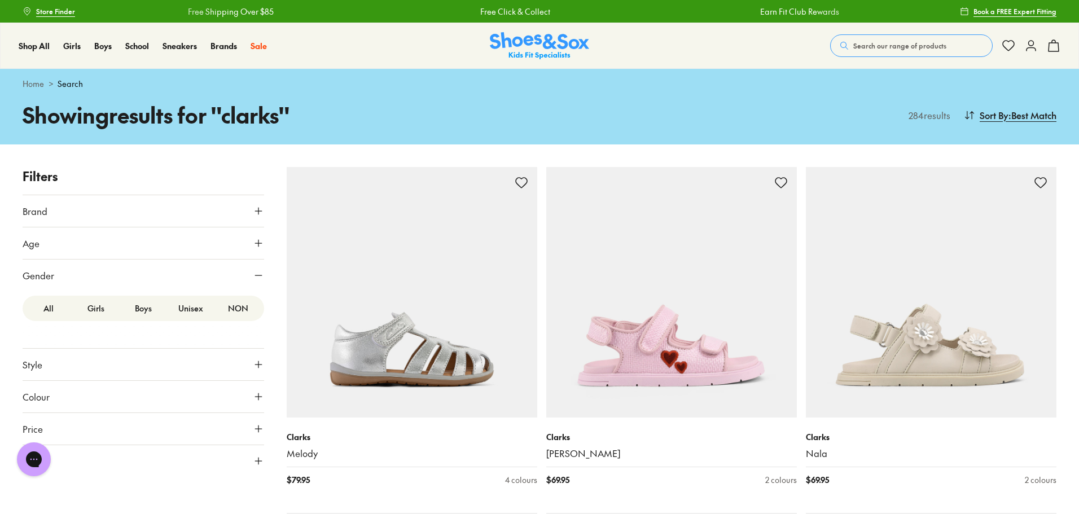
click at [86, 268] on button "Gender" at bounding box center [144, 276] width 242 height 32
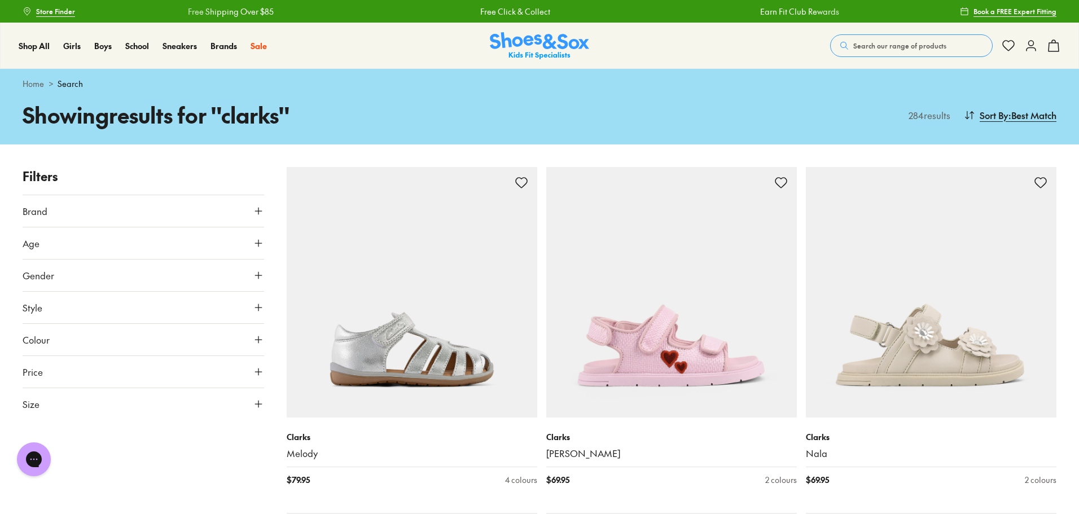
click at [89, 311] on button "Style" at bounding box center [144, 308] width 242 height 32
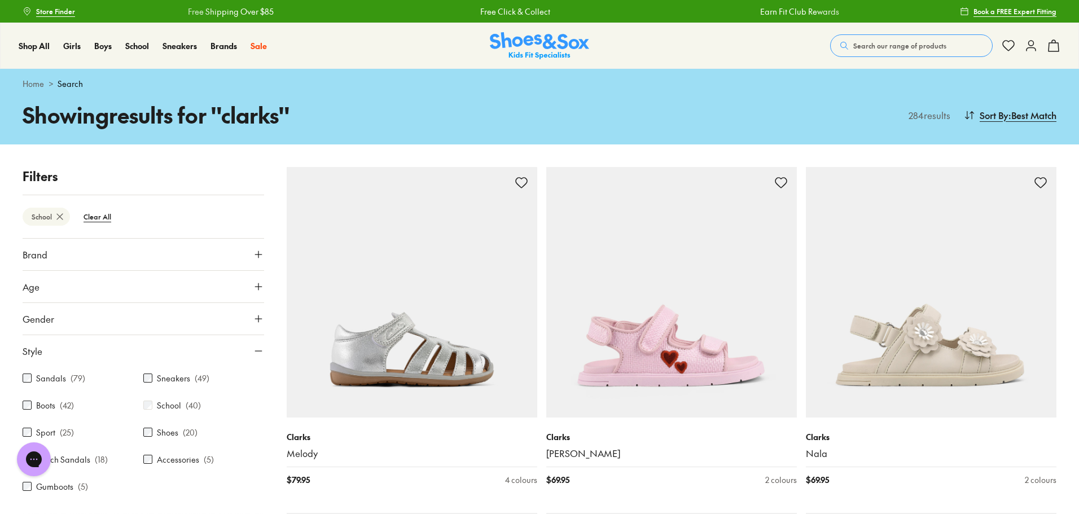
scroll to position [88, 0]
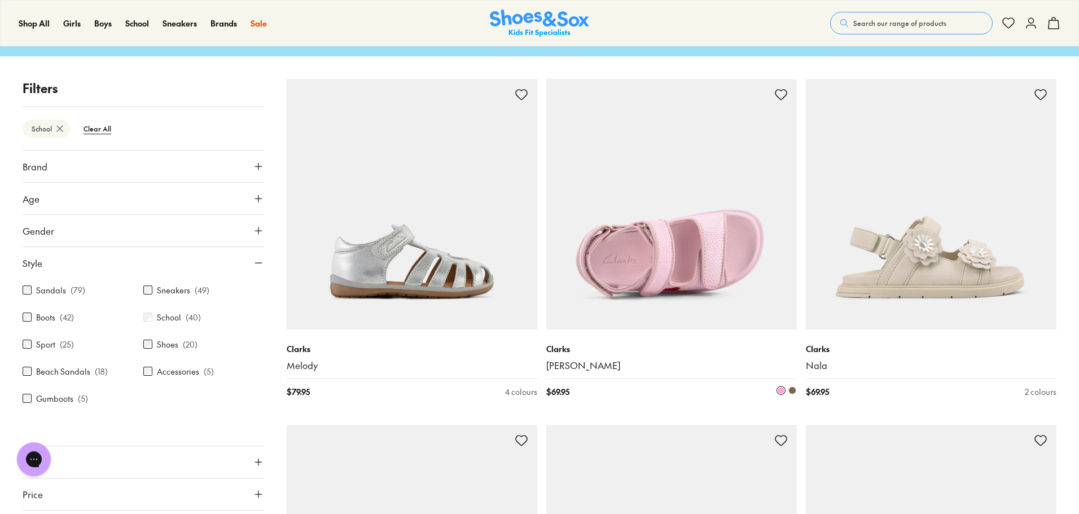
type input "***"
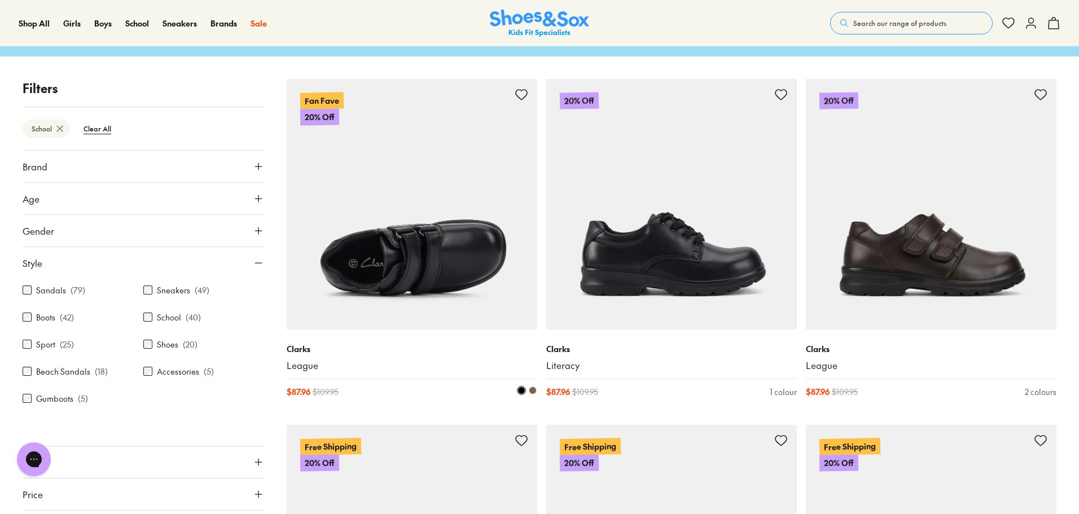
click at [344, 243] on img at bounding box center [412, 204] width 251 height 251
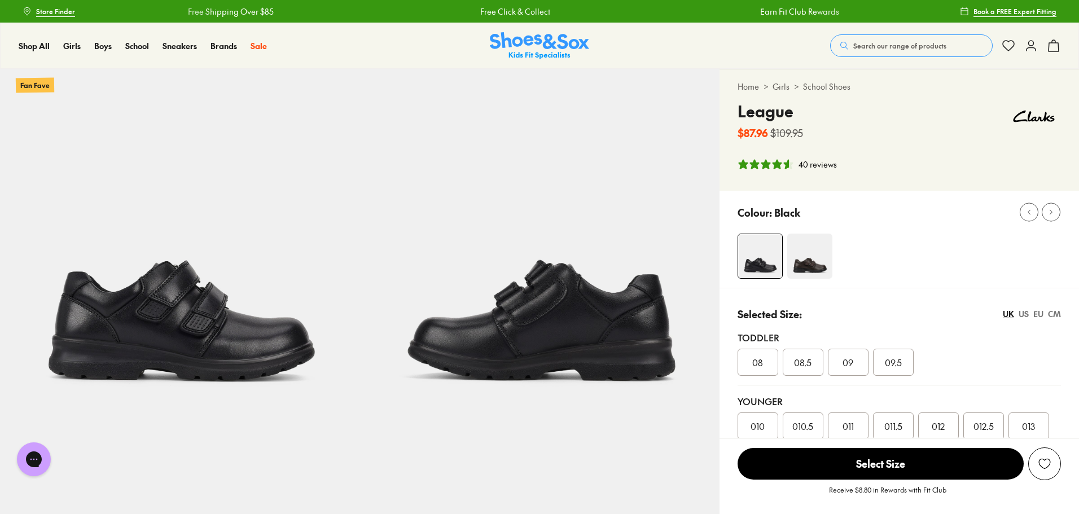
scroll to position [136, 0]
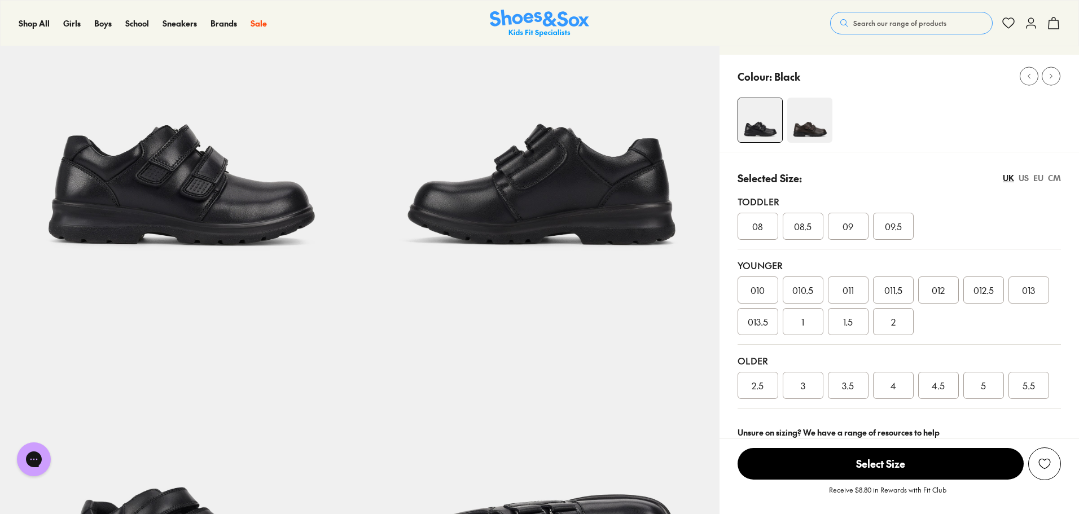
select select "*"
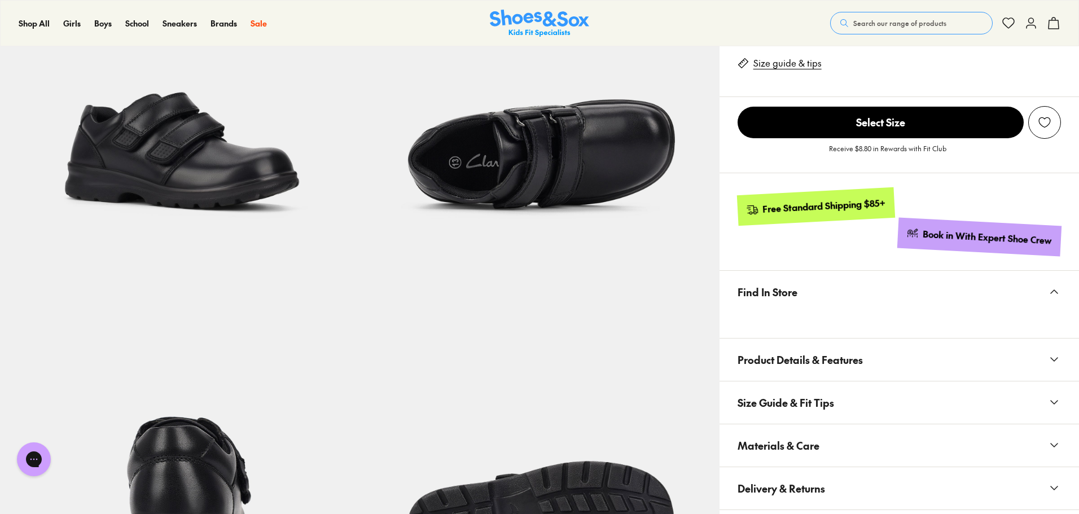
scroll to position [677, 0]
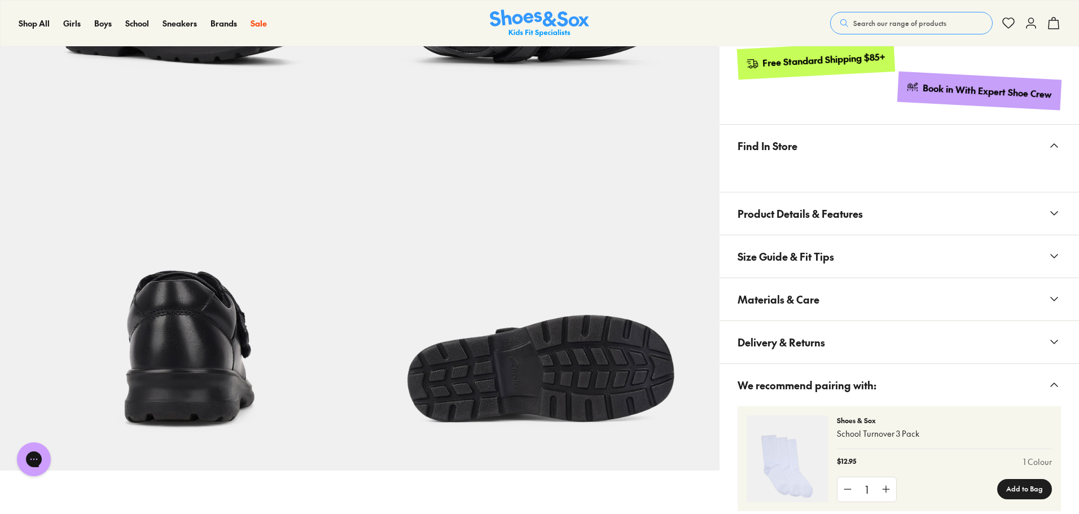
click at [800, 303] on span "Materials & Care" at bounding box center [779, 299] width 82 height 33
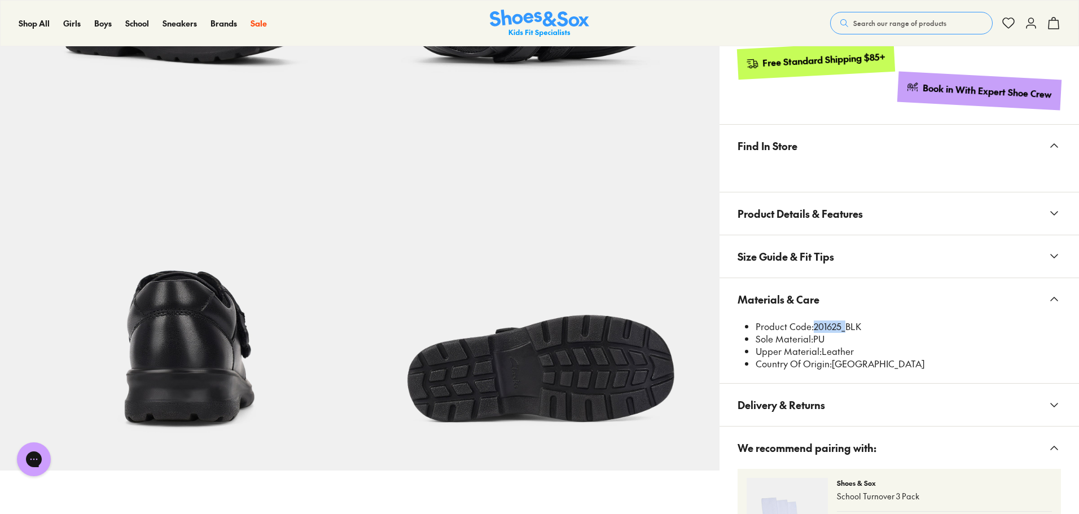
drag, startPoint x: 813, startPoint y: 326, endPoint x: 841, endPoint y: 321, distance: 28.2
click at [841, 321] on li "Product Code: 201625_BLK" at bounding box center [908, 327] width 305 height 12
copy li "201625"
click at [869, 338] on li "Sole Material: PU" at bounding box center [908, 339] width 305 height 12
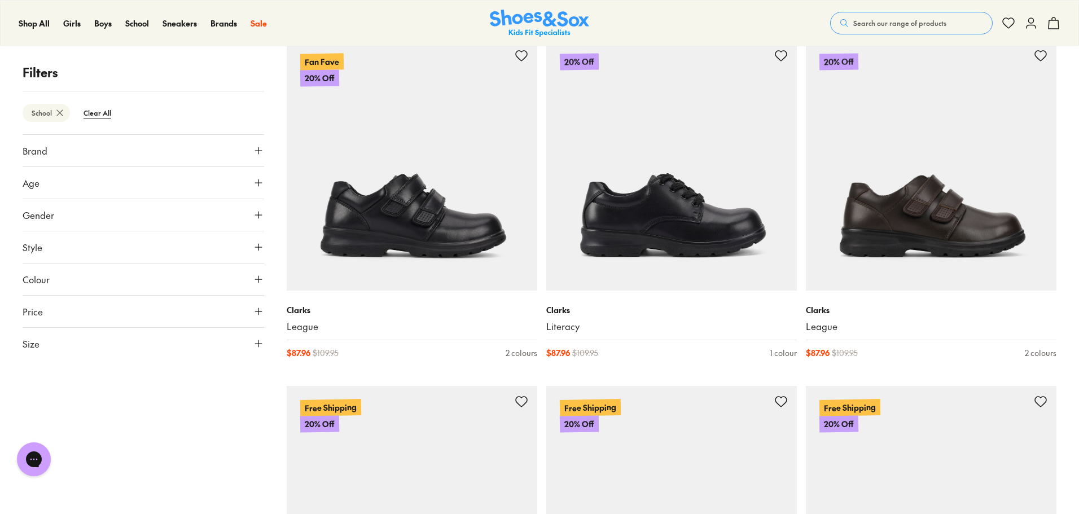
type input "***"
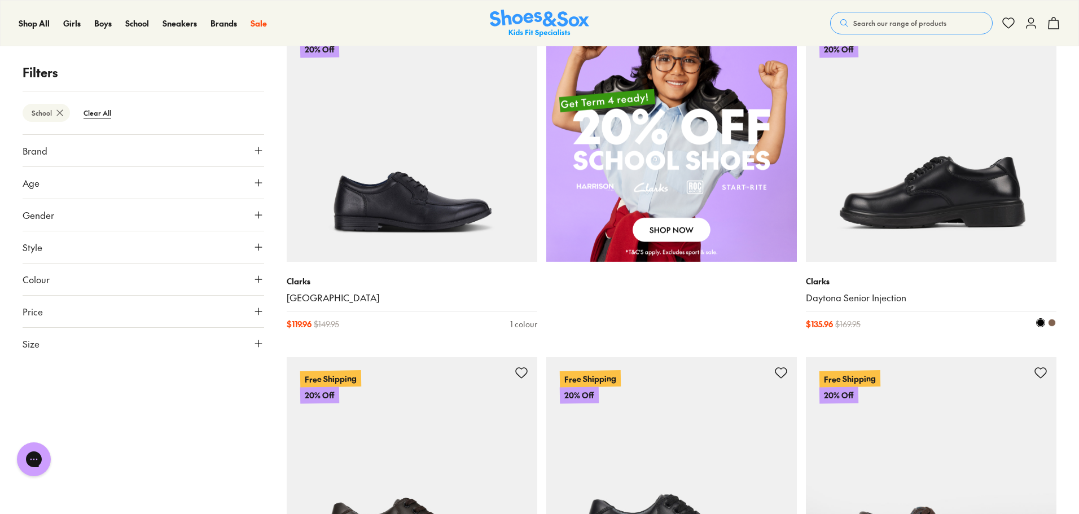
scroll to position [847, 0]
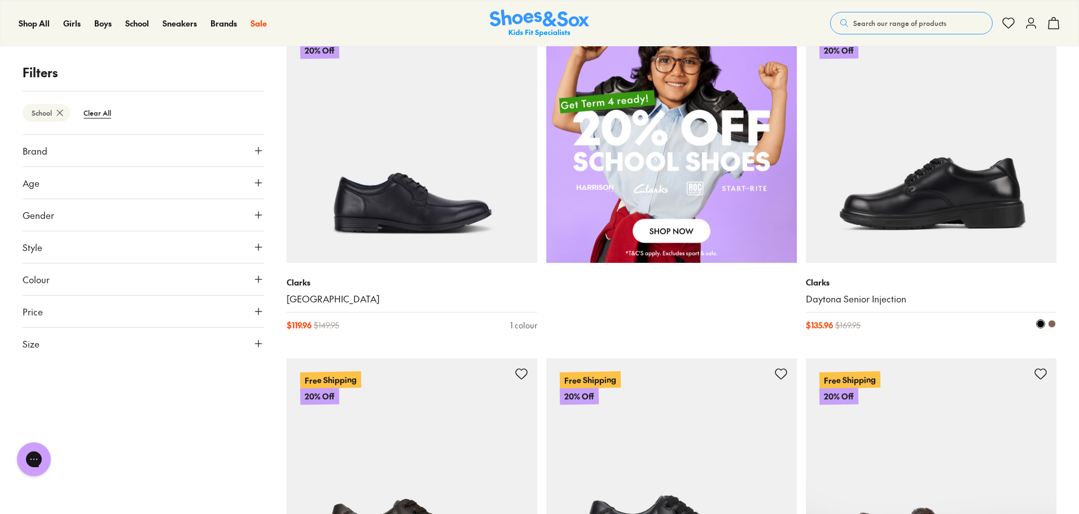
click at [894, 227] on img at bounding box center [931, 137] width 251 height 251
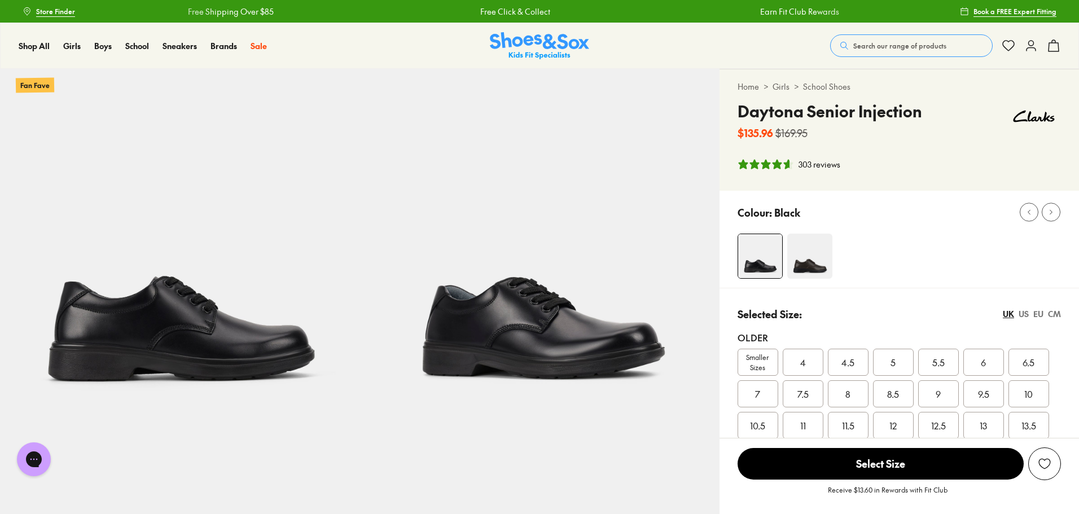
select select "*"
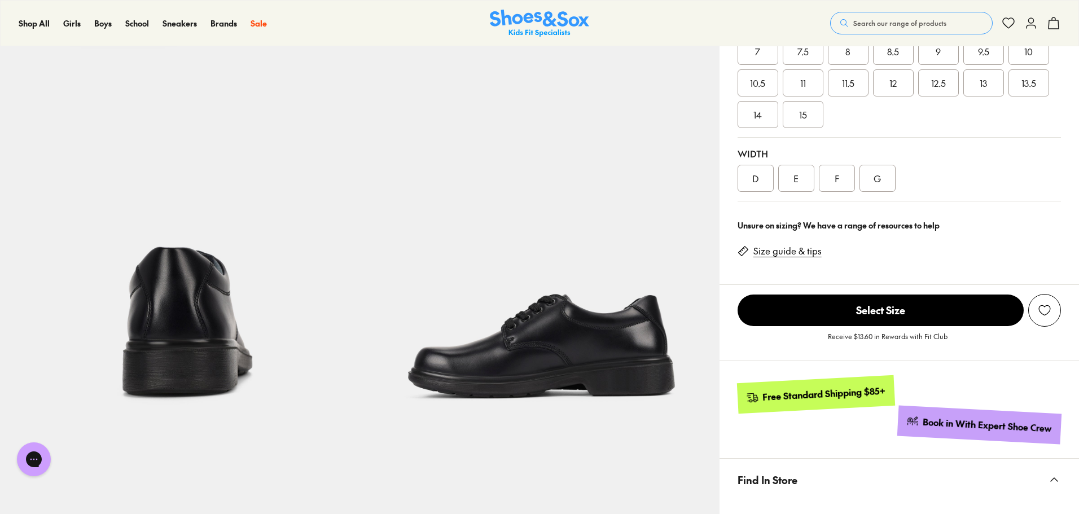
scroll to position [564, 0]
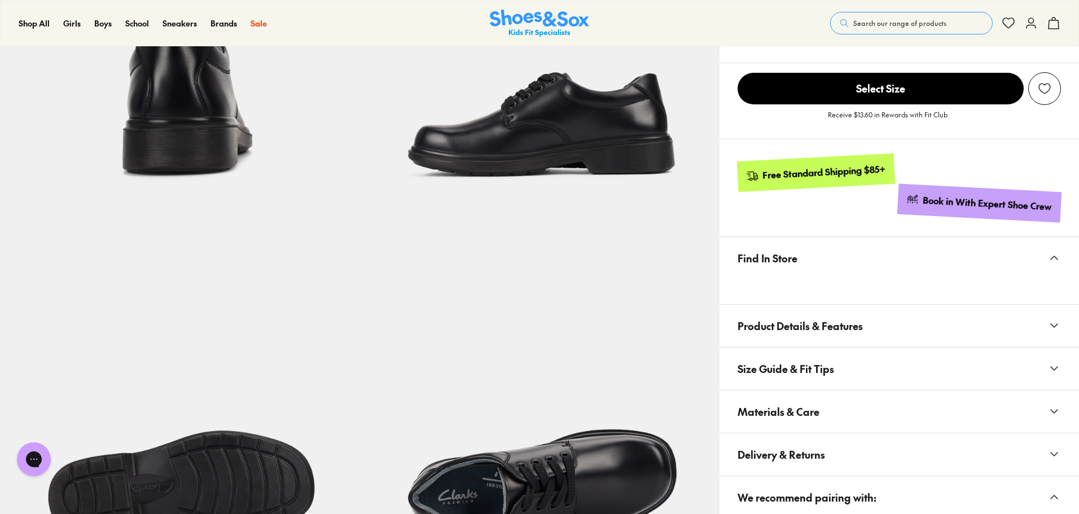
click at [791, 416] on span "Materials & Care" at bounding box center [779, 411] width 82 height 33
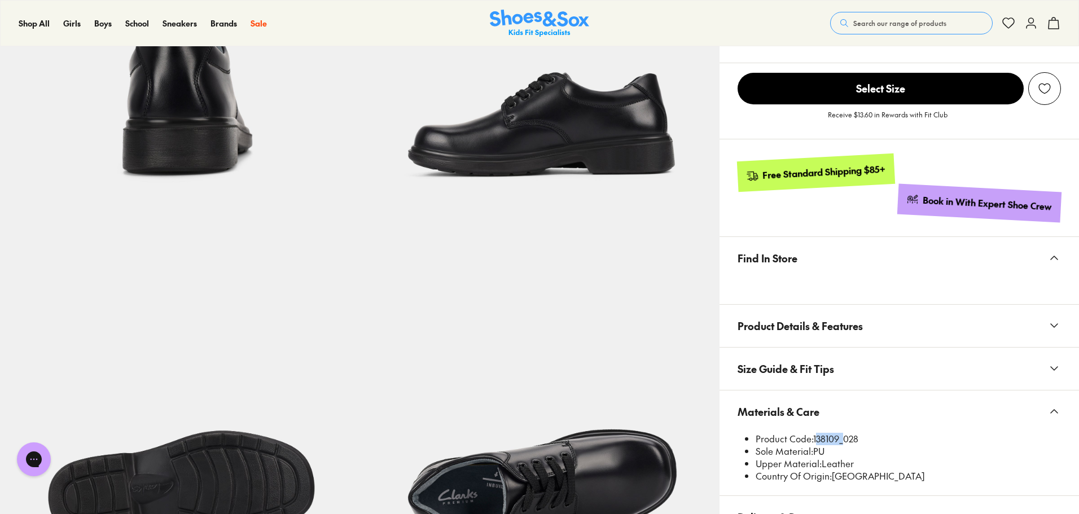
drag, startPoint x: 814, startPoint y: 436, endPoint x: 839, endPoint y: 435, distance: 25.4
click at [839, 435] on li "Product Code: 138109_028" at bounding box center [908, 439] width 305 height 12
click at [960, 423] on button "Materials & Care" at bounding box center [900, 412] width 360 height 42
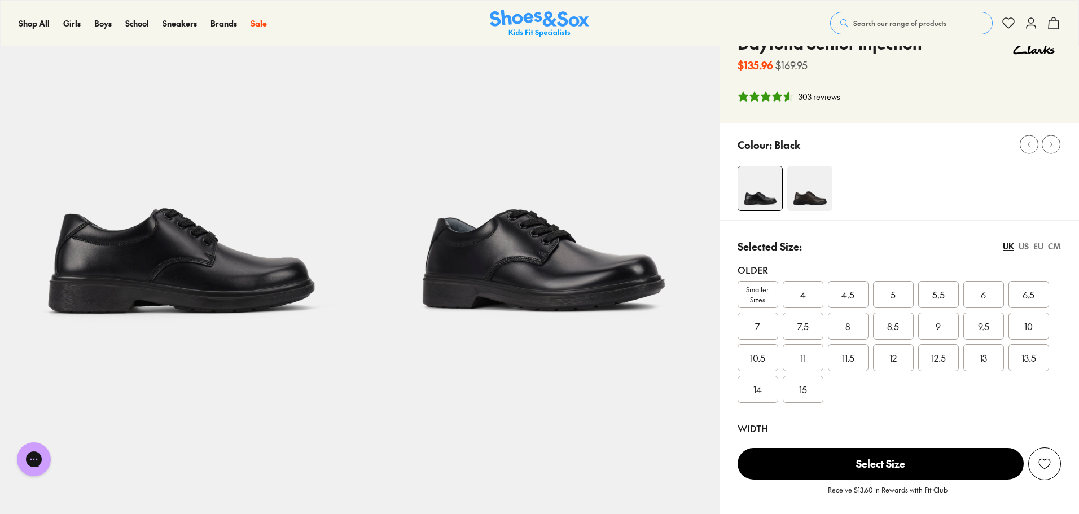
scroll to position [56, 0]
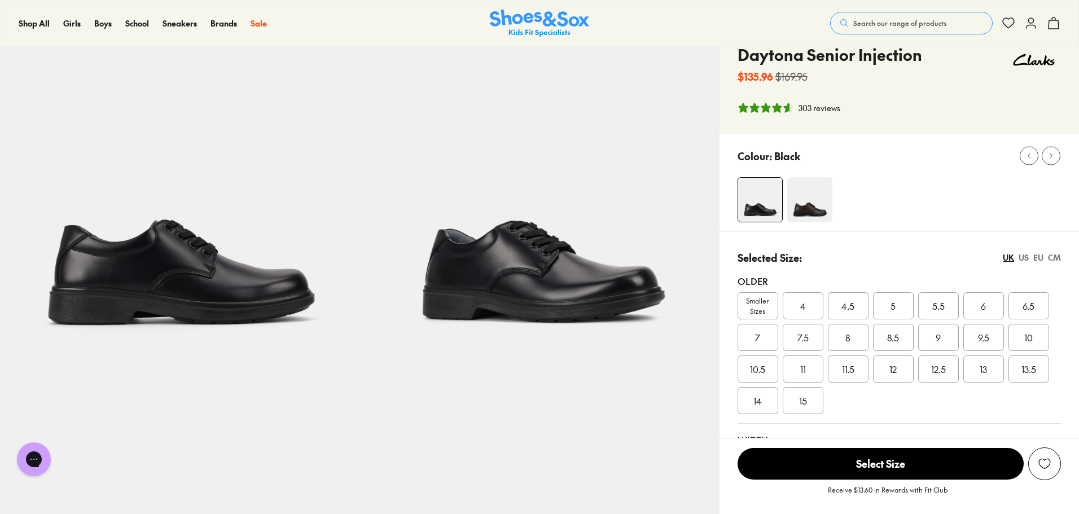
click at [756, 301] on span "Smaller Sizes" at bounding box center [758, 306] width 40 height 20
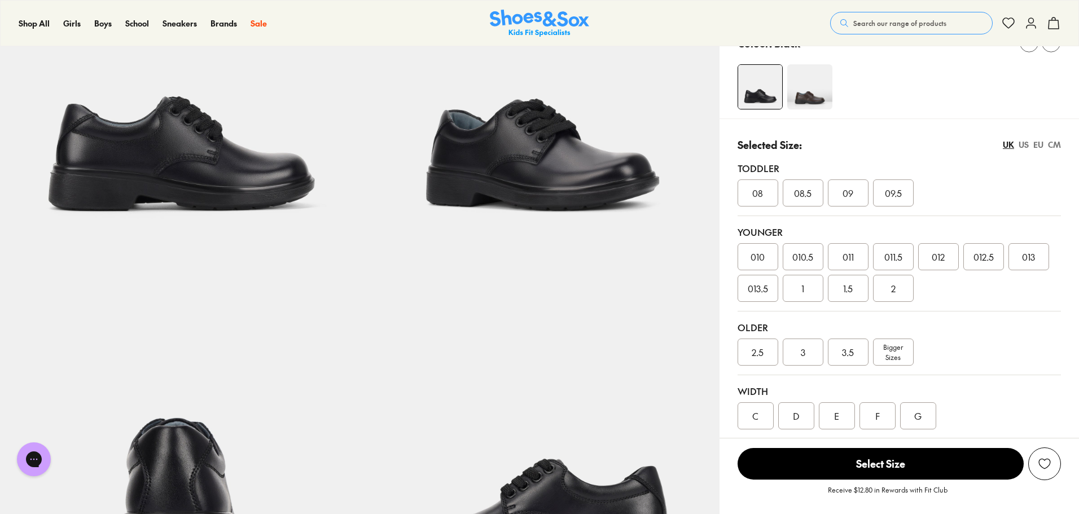
select select "*"
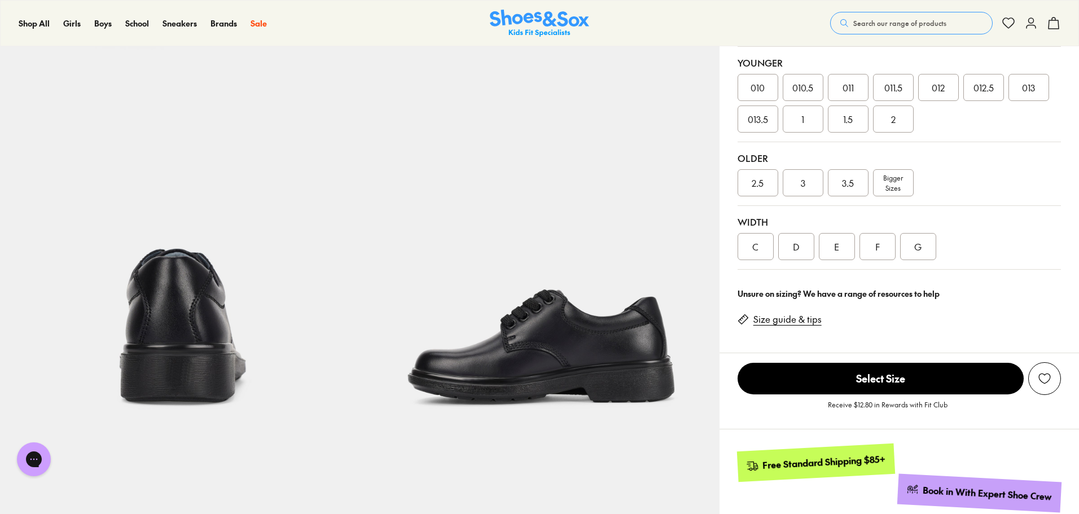
click at [807, 183] on div "3" at bounding box center [803, 182] width 41 height 27
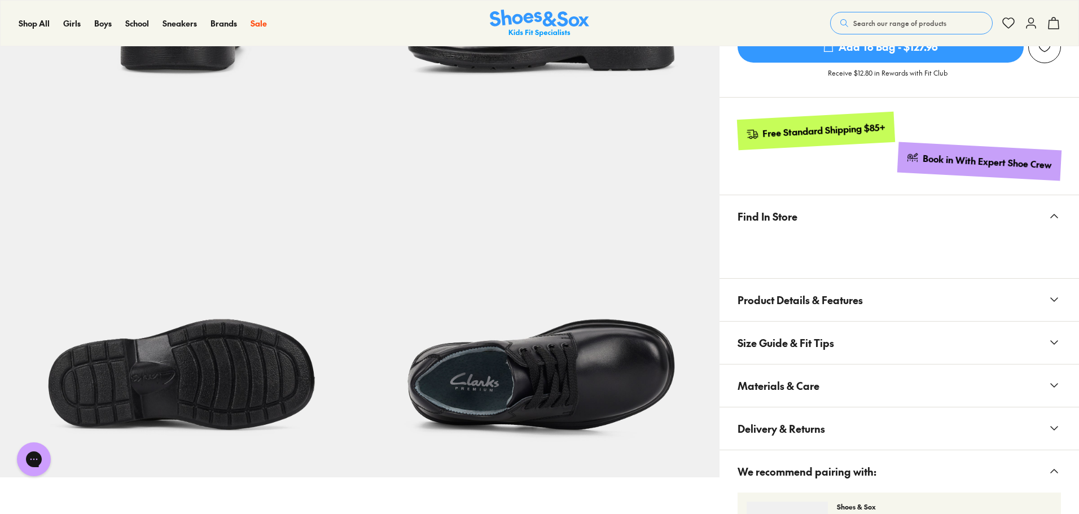
scroll to position [790, 0]
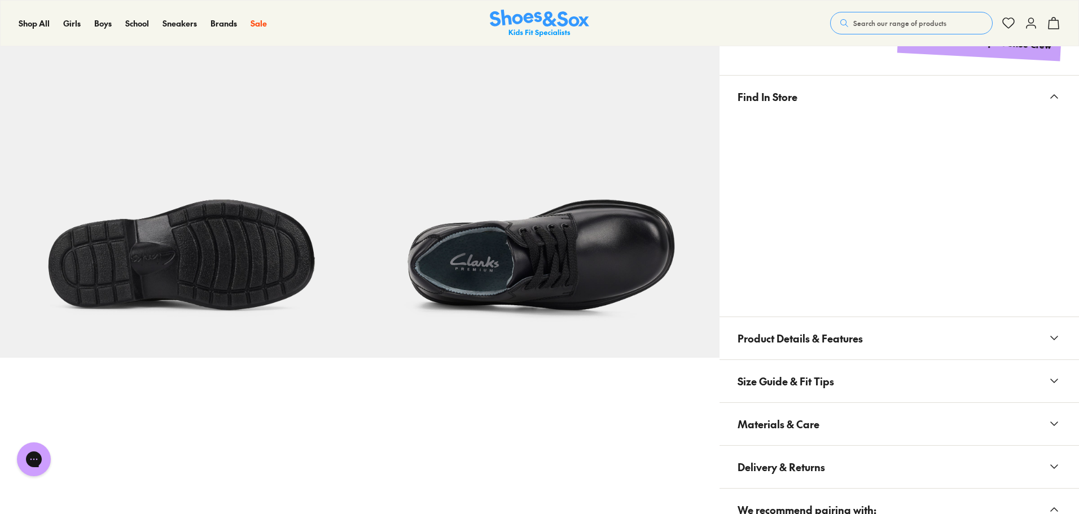
click at [811, 432] on span "Materials & Care" at bounding box center [779, 424] width 82 height 33
drag, startPoint x: 813, startPoint y: 450, endPoint x: 790, endPoint y: 390, distance: 64.2
click at [840, 448] on li "Product Code: 138108_028" at bounding box center [908, 451] width 305 height 12
